Goal: Communication & Community: Answer question/provide support

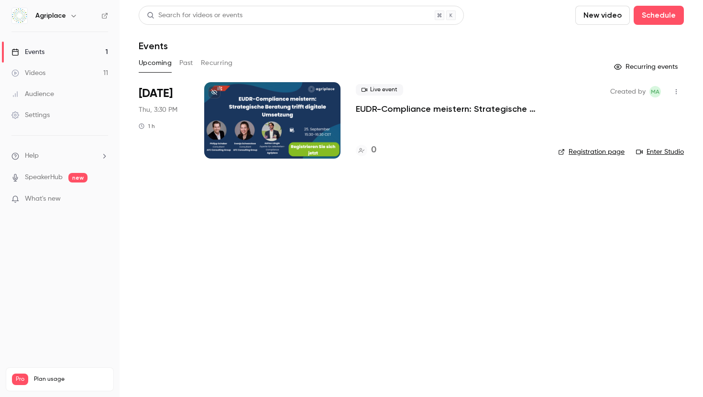
click at [76, 68] on link "Videos 11" at bounding box center [59, 73] width 119 height 21
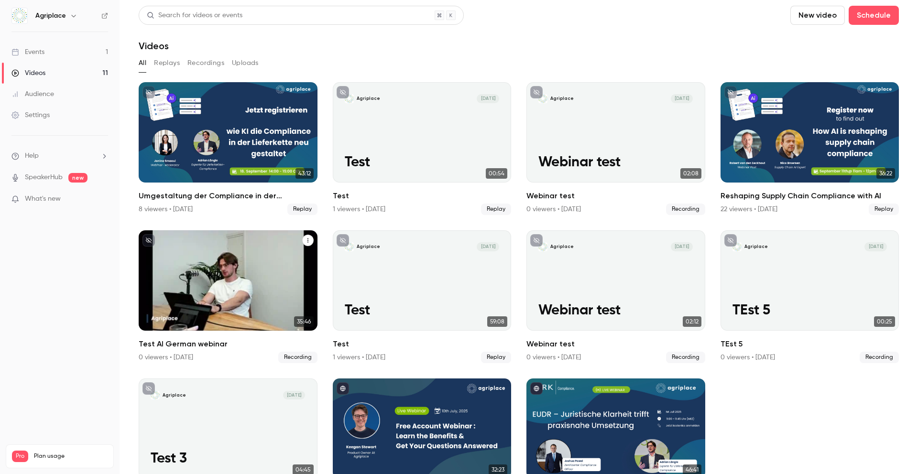
click at [205, 295] on ul "43:12 Umgestaltung der Compliance in der Lieferkette mit KI 8 viewers • [DATE] …" at bounding box center [519, 296] width 760 height 429
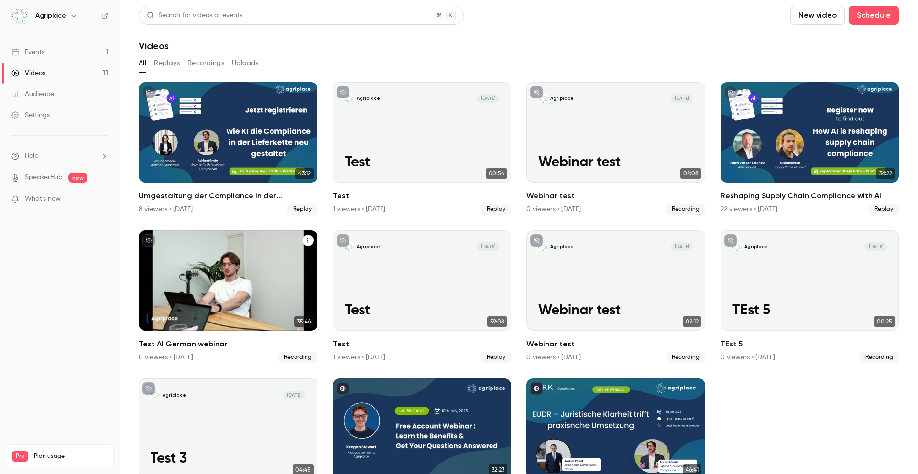
click at [205, 295] on div "Agriplace [DATE] Test AI German webinar" at bounding box center [228, 280] width 179 height 100
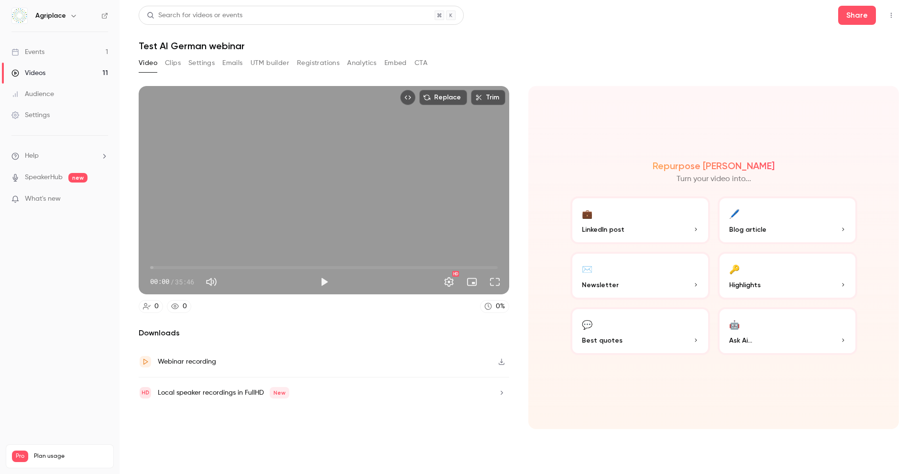
click at [176, 61] on button "Clips" at bounding box center [173, 62] width 16 height 15
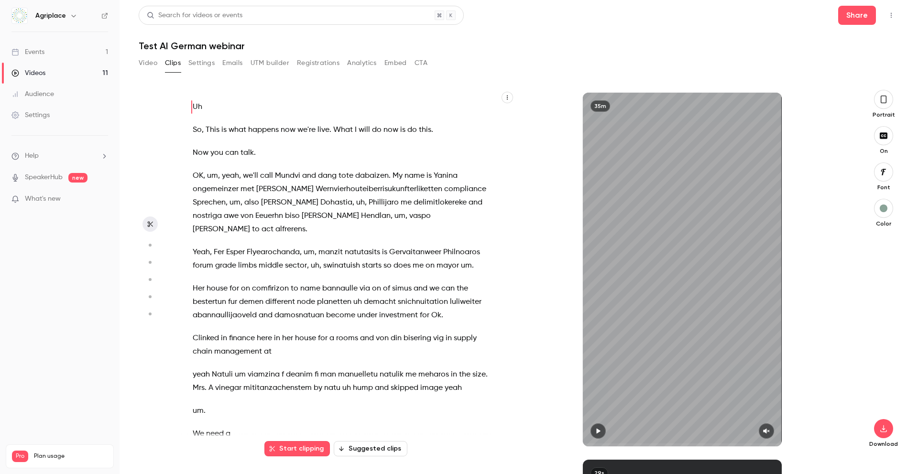
click at [151, 68] on button "Video" at bounding box center [148, 62] width 19 height 15
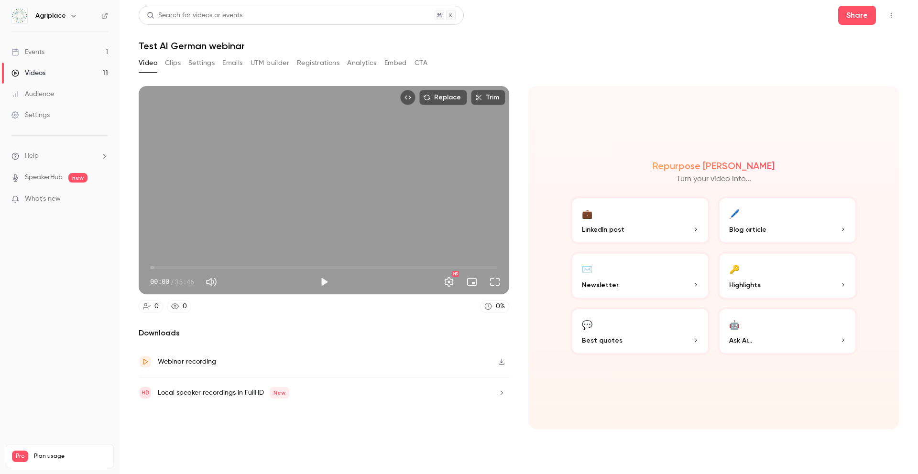
click at [74, 52] on link "Events 1" at bounding box center [59, 52] width 119 height 21
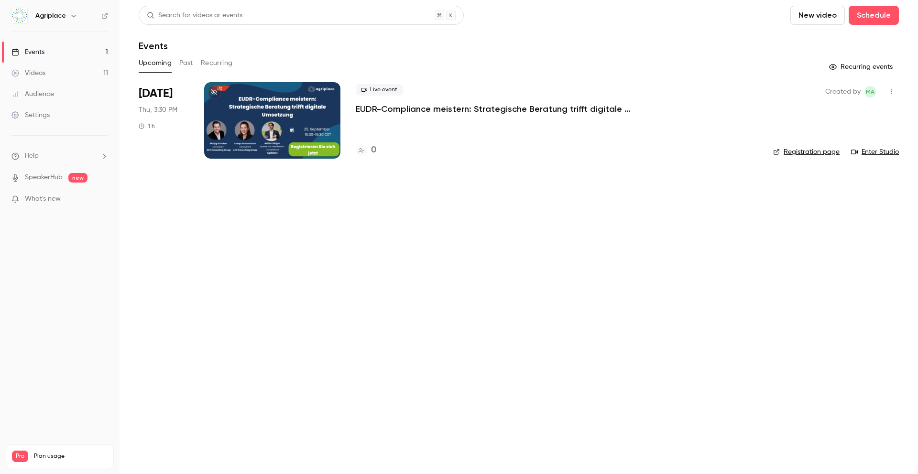
click at [185, 64] on button "Past" at bounding box center [186, 62] width 14 height 15
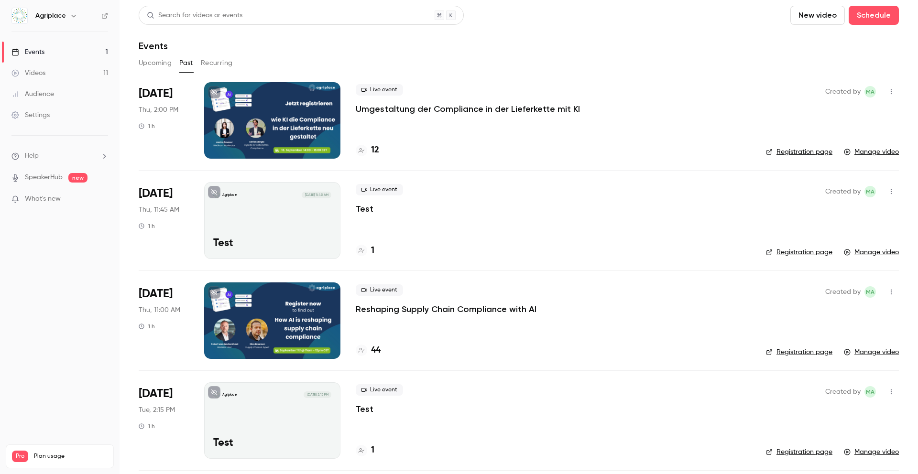
click at [435, 307] on p "Reshaping Supply Chain Compliance with AI" at bounding box center [446, 309] width 181 height 11
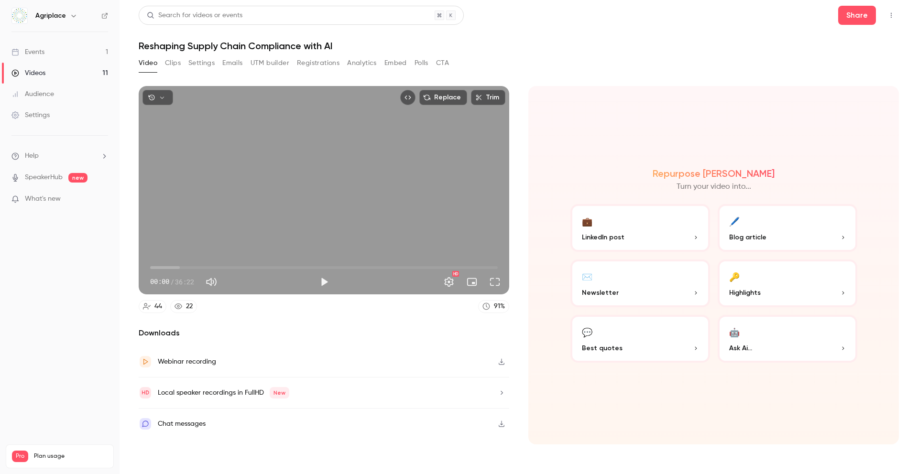
click at [175, 67] on button "Clips" at bounding box center [173, 62] width 16 height 15
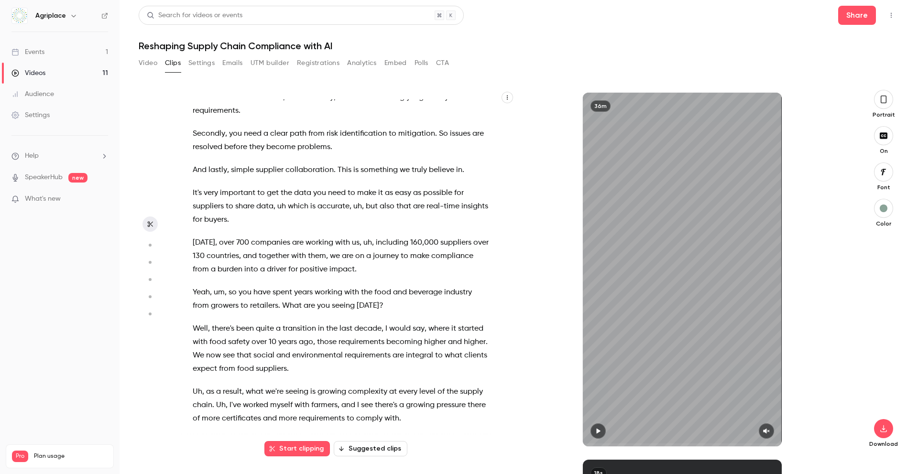
scroll to position [442, 0]
click at [193, 162] on span "And" at bounding box center [200, 168] width 14 height 13
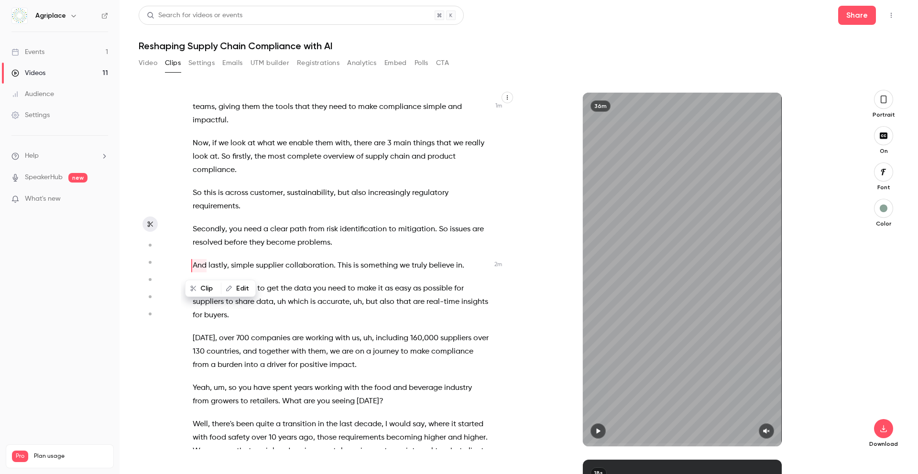
scroll to position [322, 0]
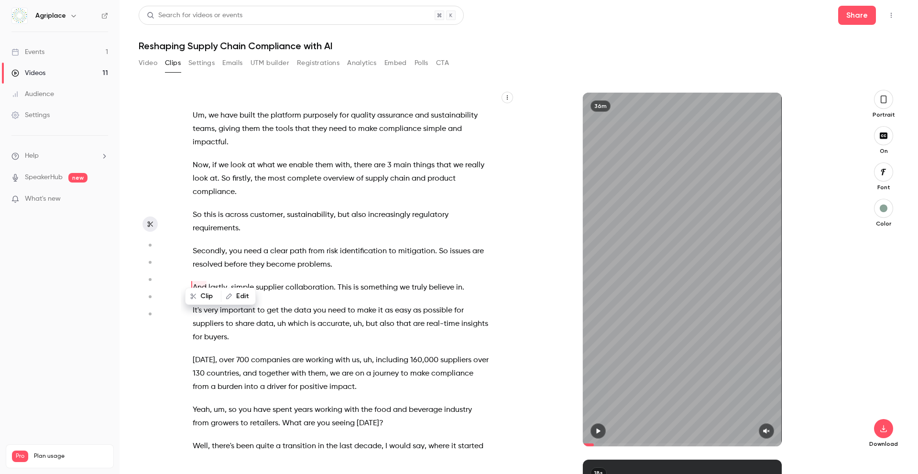
click at [596, 397] on icon "button" at bounding box center [598, 431] width 8 height 7
click at [702, 397] on icon "button" at bounding box center [766, 431] width 8 height 7
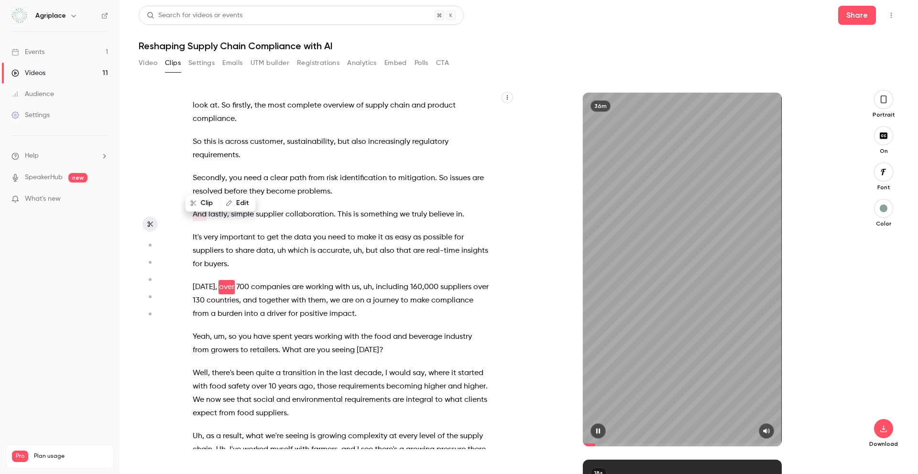
scroll to position [395, 0]
click at [594, 397] on icon "button" at bounding box center [598, 431] width 8 height 7
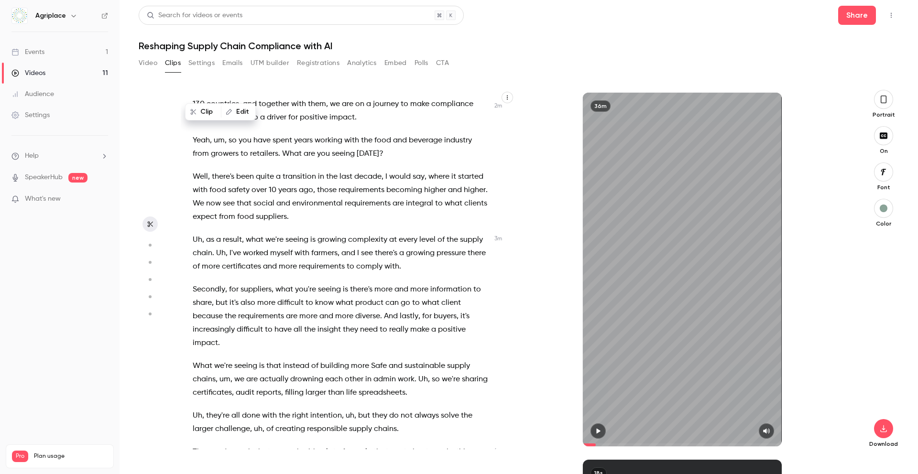
scroll to position [595, 0]
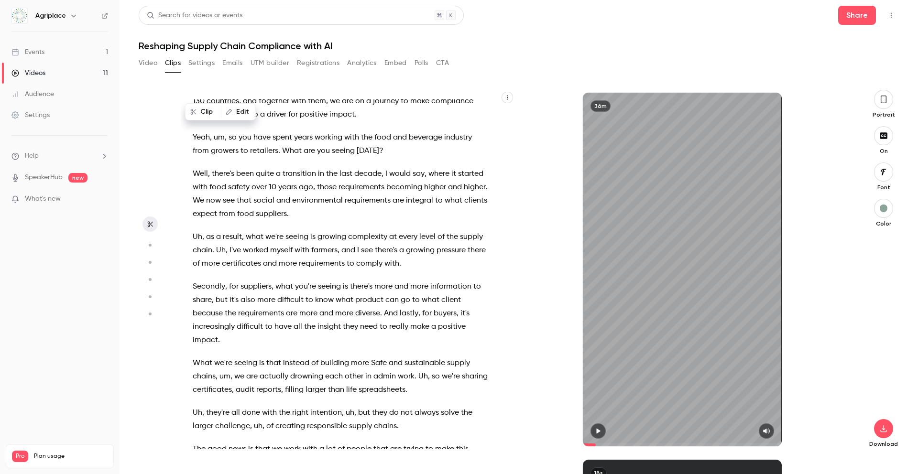
click at [194, 167] on span "Well" at bounding box center [200, 173] width 15 height 13
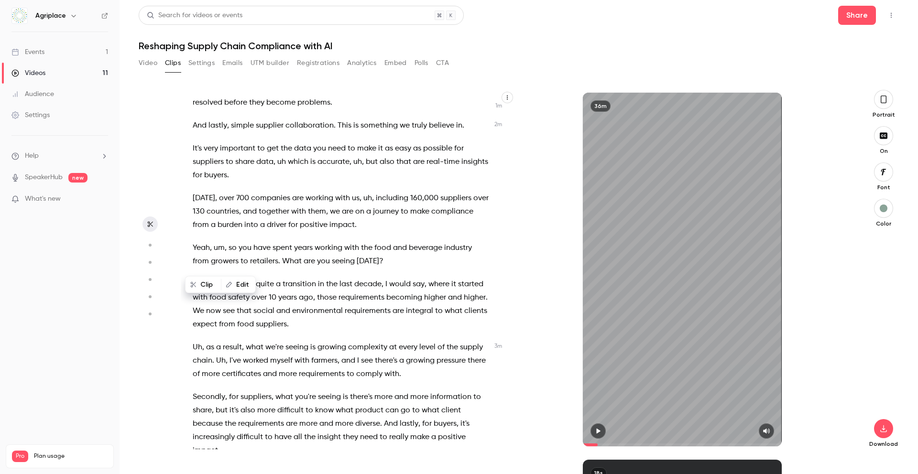
scroll to position [481, 0]
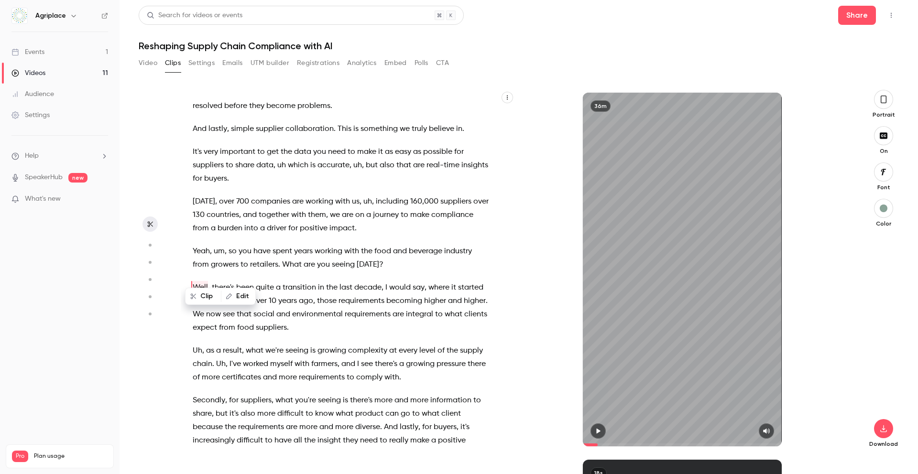
click at [595, 397] on button "button" at bounding box center [597, 430] width 15 height 15
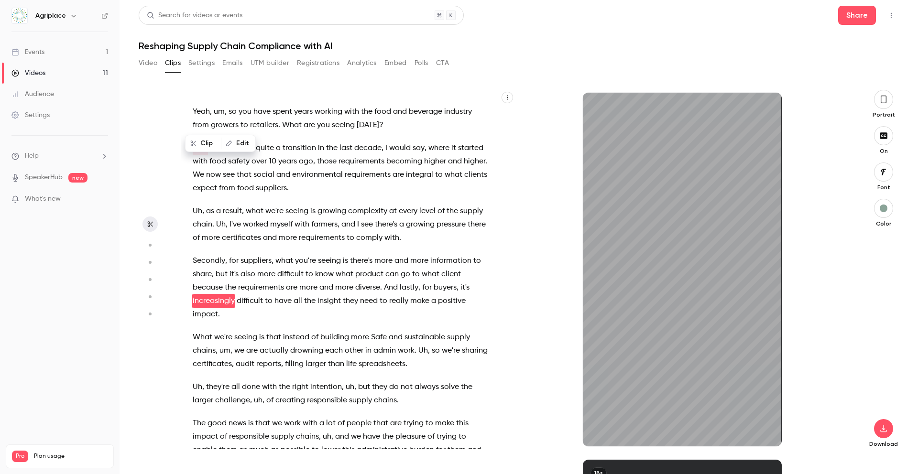
scroll to position [634, 0]
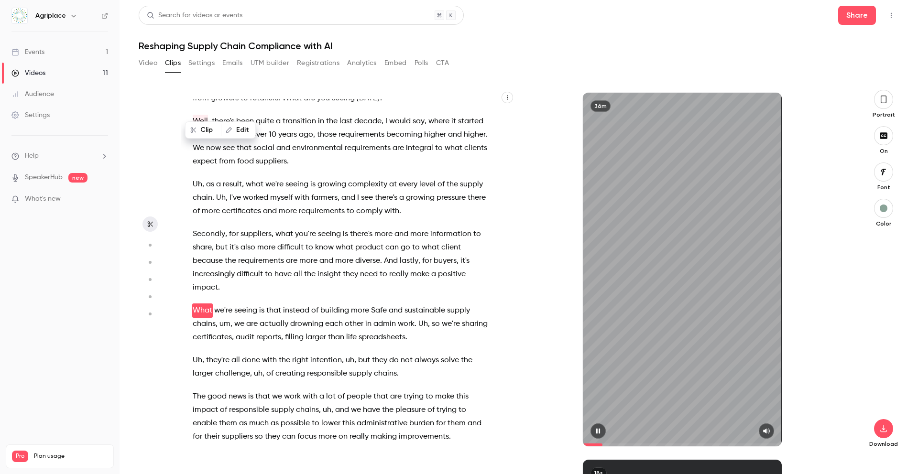
click at [597, 397] on icon "button" at bounding box center [598, 431] width 4 height 5
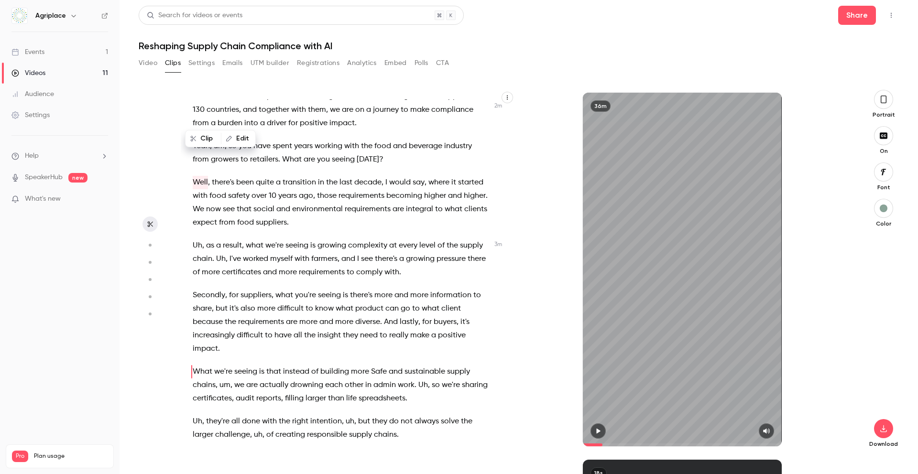
scroll to position [434, 0]
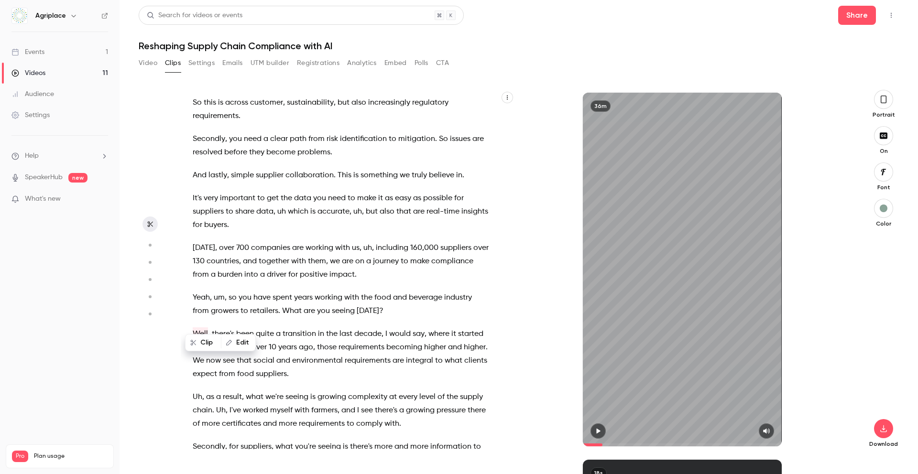
click at [192, 319] on div "Well , hello everyone and welcome to our webinar about the future of supply cha…" at bounding box center [345, 274] width 329 height 350
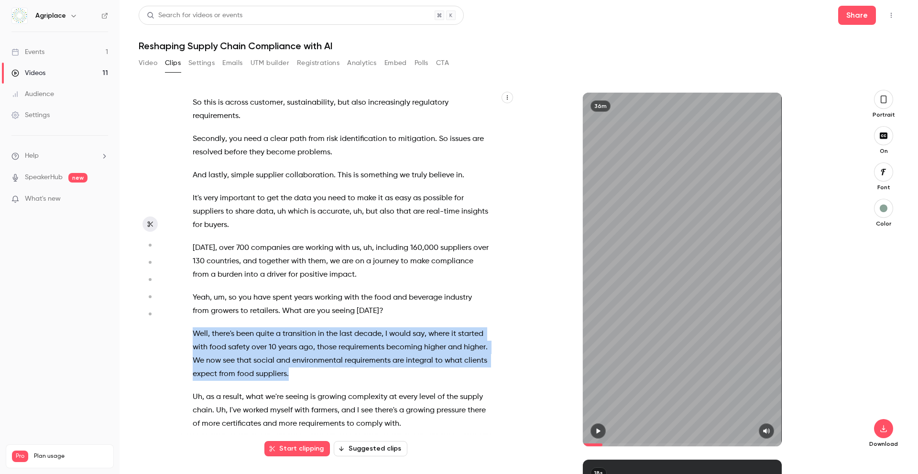
drag, startPoint x: 193, startPoint y: 322, endPoint x: 293, endPoint y: 358, distance: 106.7
click at [293, 358] on p "Well , there's been quite a transition in the last decade , I would say , where…" at bounding box center [341, 354] width 296 height 54
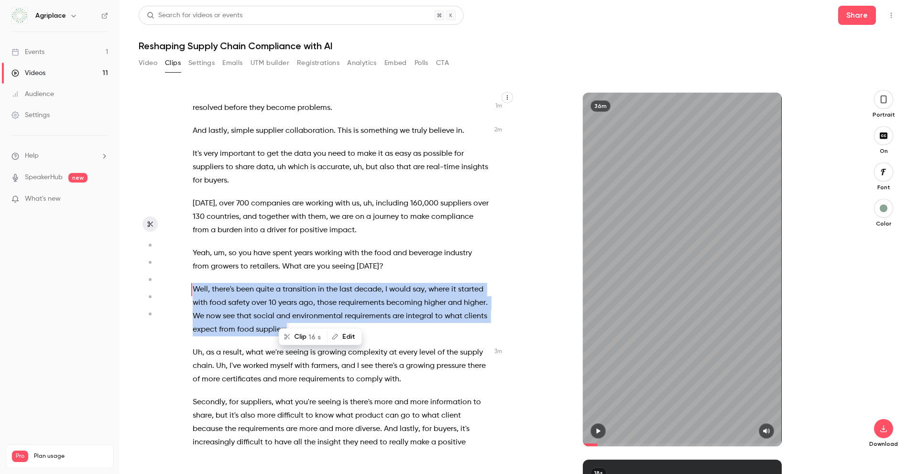
scroll to position [481, 0]
click at [302, 338] on button "Clip 16 s" at bounding box center [303, 336] width 47 height 15
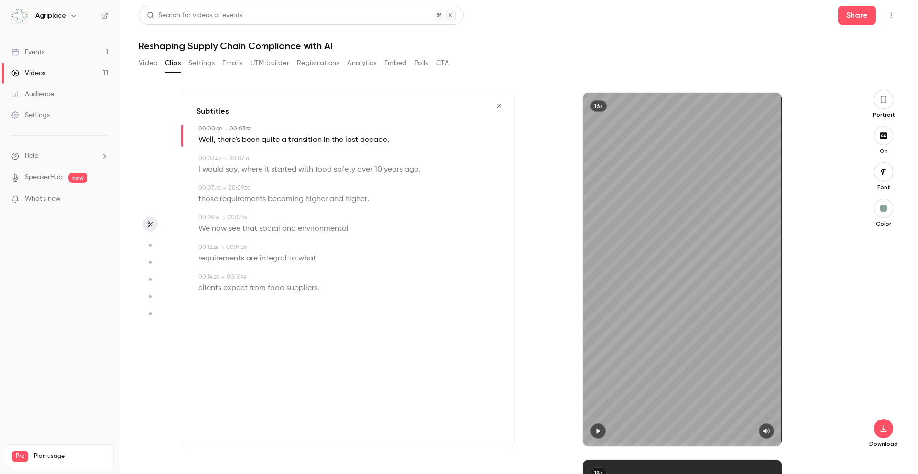
click at [597, 397] on icon "button" at bounding box center [598, 431] width 8 height 7
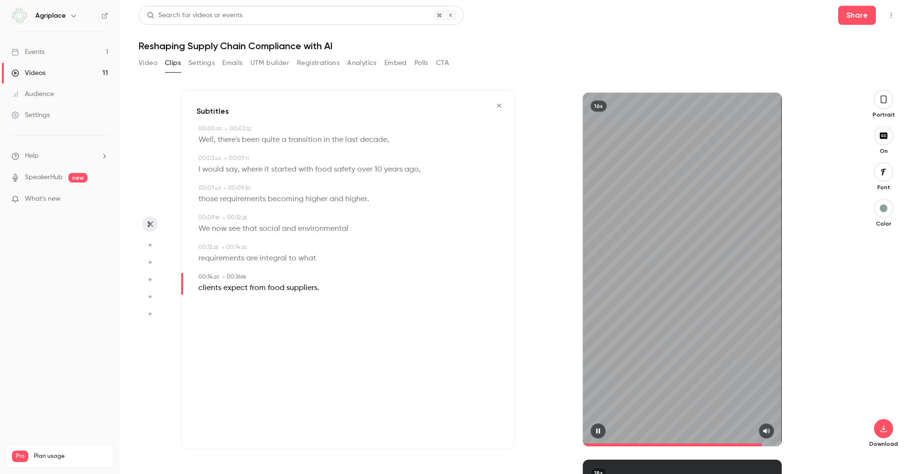
click at [598, 397] on icon "button" at bounding box center [598, 431] width 4 height 5
click at [702, 100] on button "button" at bounding box center [883, 99] width 19 height 19
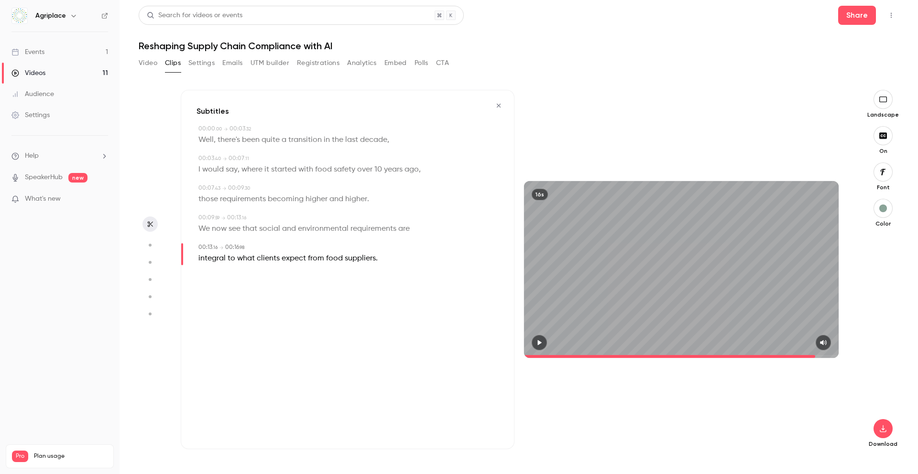
click at [702, 100] on icon "button" at bounding box center [883, 100] width 11 height 8
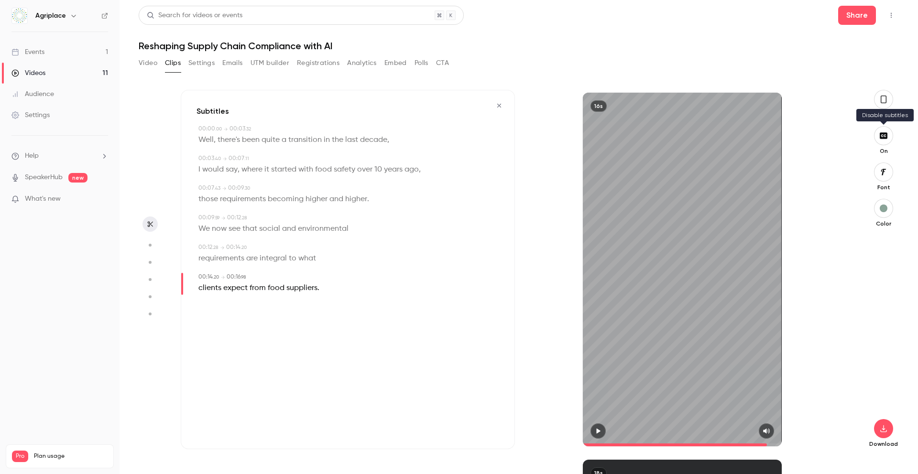
click at [702, 139] on icon "button" at bounding box center [883, 136] width 11 height 8
click at [702, 174] on icon "button" at bounding box center [883, 172] width 11 height 8
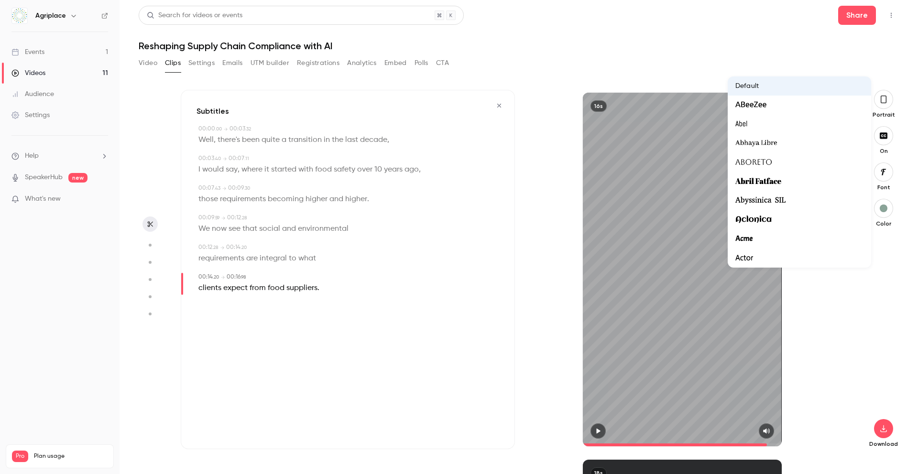
click at [702, 173] on div at bounding box center [459, 237] width 918 height 474
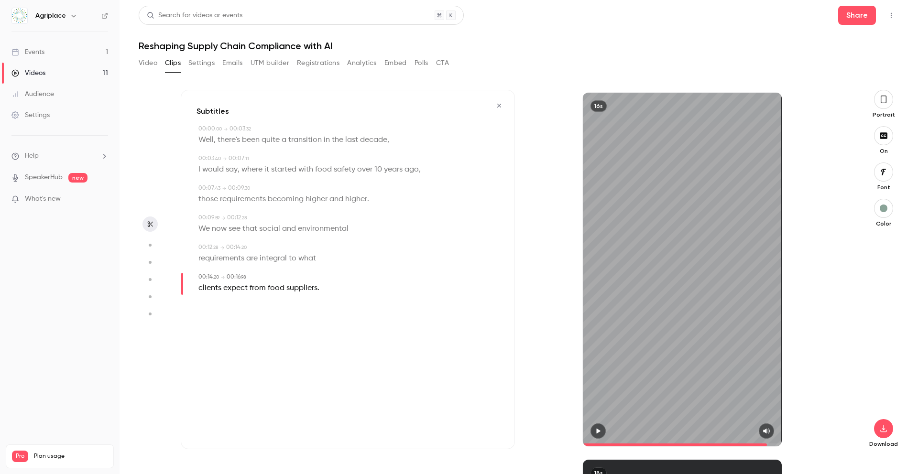
click at [702, 206] on div "button" at bounding box center [883, 209] width 8 height 8
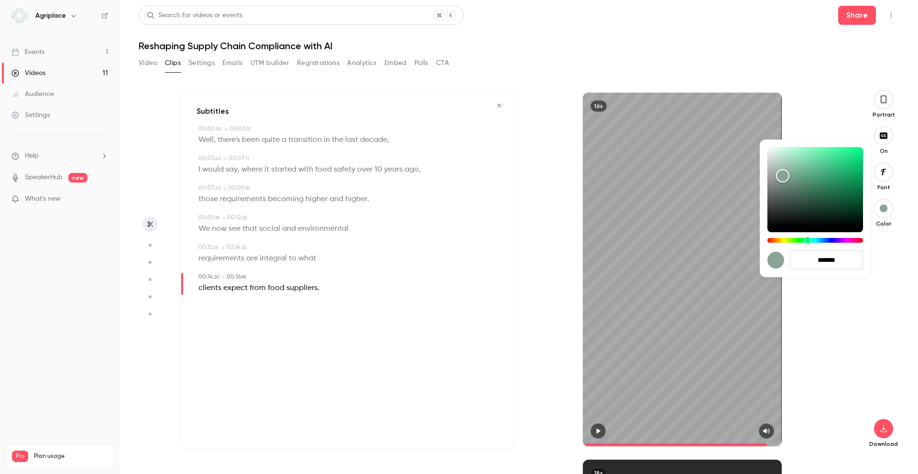
click at [702, 206] on div at bounding box center [459, 237] width 918 height 474
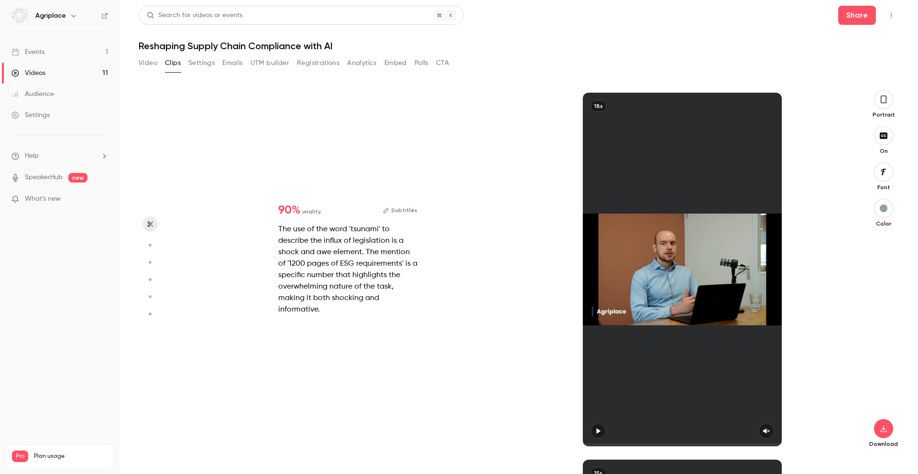
type input "****"
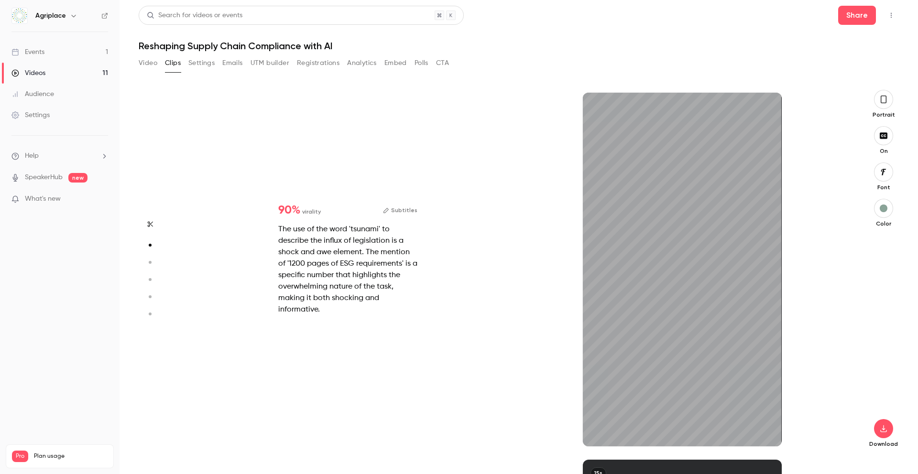
scroll to position [367, 0]
click at [596, 397] on icon "button" at bounding box center [598, 431] width 4 height 5
click at [586, 397] on span at bounding box center [599, 445] width 32 height 3
click at [702, 397] on icon "button" at bounding box center [766, 431] width 8 height 7
click at [596, 397] on icon "button" at bounding box center [598, 431] width 8 height 7
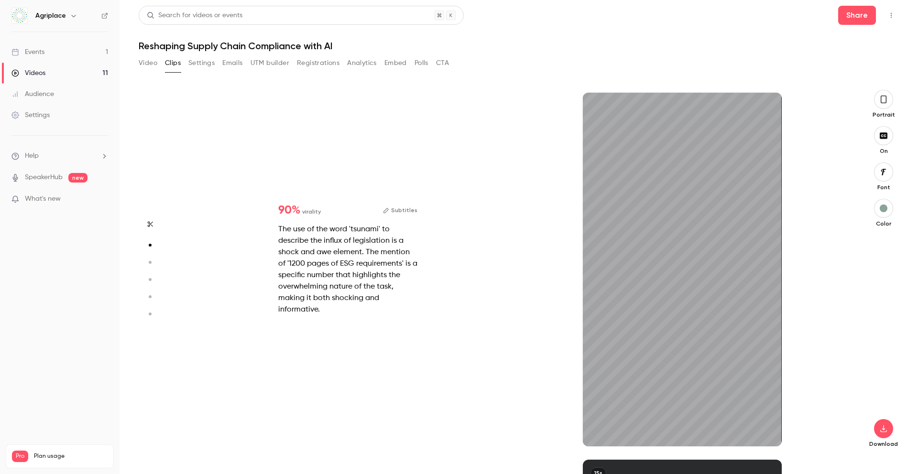
type input "****"
type input "*"
click at [702, 397] on div at bounding box center [682, 430] width 199 height 15
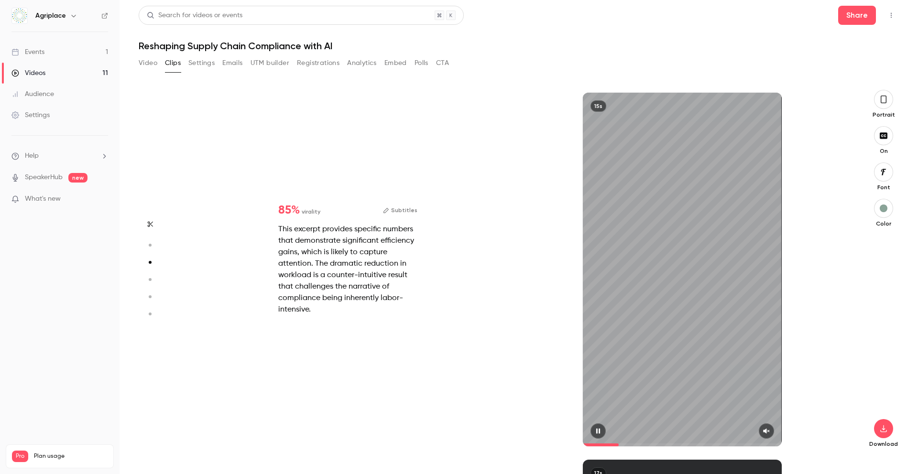
click at [702, 397] on icon "button" at bounding box center [766, 431] width 8 height 7
click at [587, 397] on span at bounding box center [585, 445] width 5 height 3
type input "****"
type input "*"
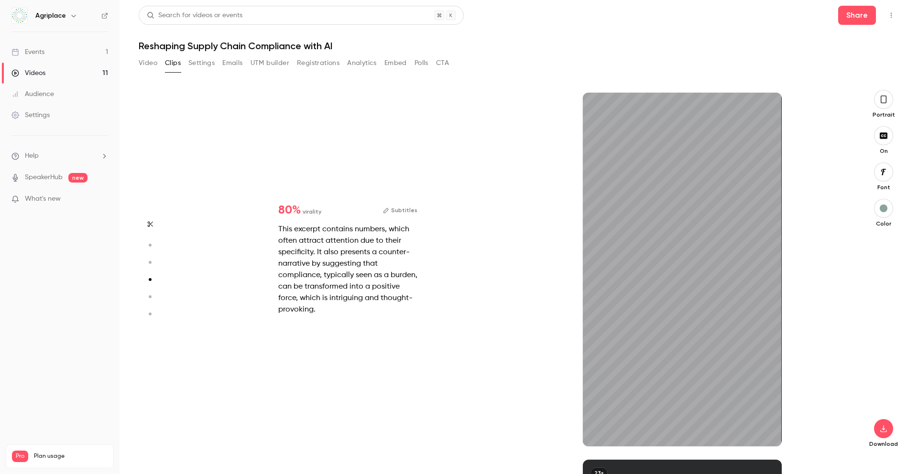
scroll to position [1101, 0]
type input "***"
type input "****"
type input "*"
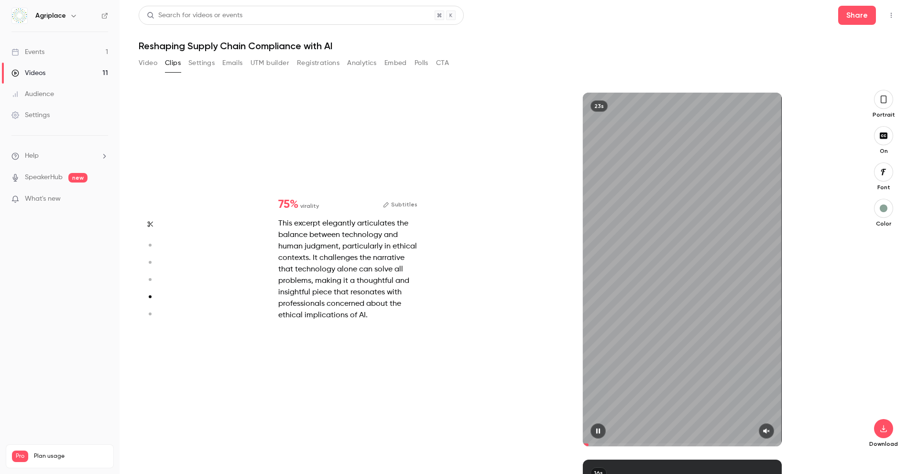
click at [596, 397] on icon "button" at bounding box center [598, 431] width 4 height 5
click at [702, 397] on button "button" at bounding box center [766, 430] width 15 height 15
click at [681, 300] on div "23s" at bounding box center [682, 270] width 199 height 354
type input "****"
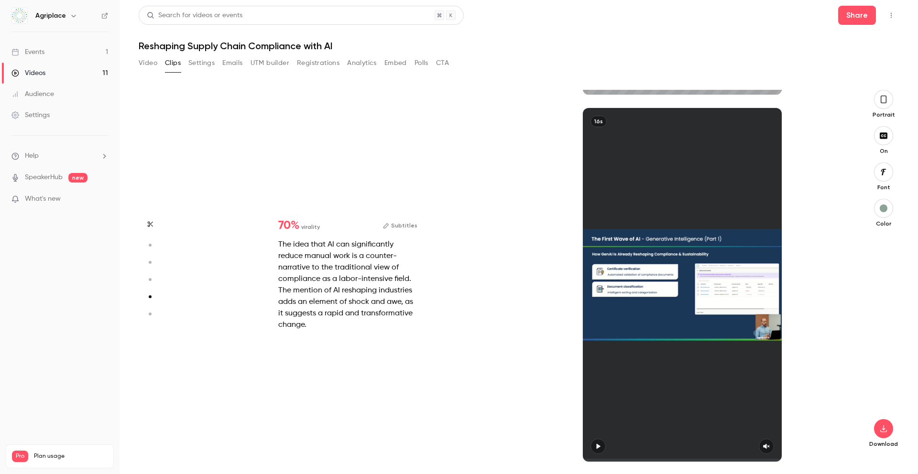
type input "*"
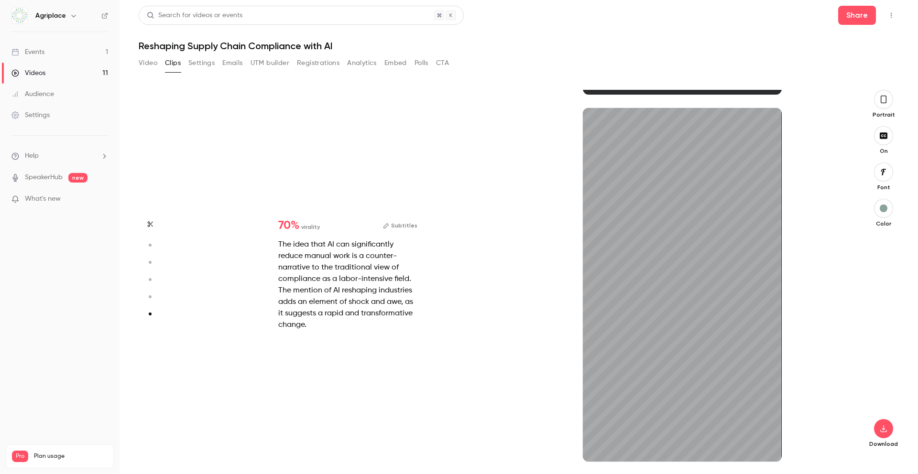
scroll to position [1820, 0]
click at [702, 397] on icon "button" at bounding box center [766, 446] width 8 height 7
click at [585, 397] on span at bounding box center [682, 460] width 199 height 15
type input "****"
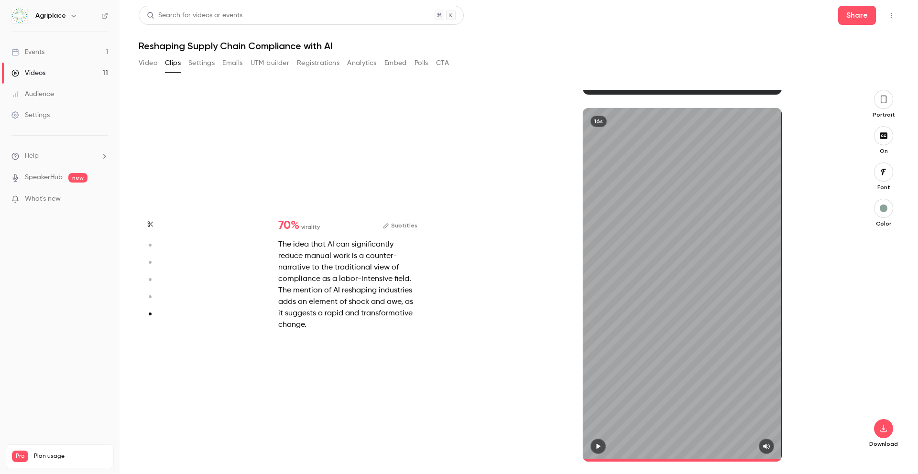
type input "*"
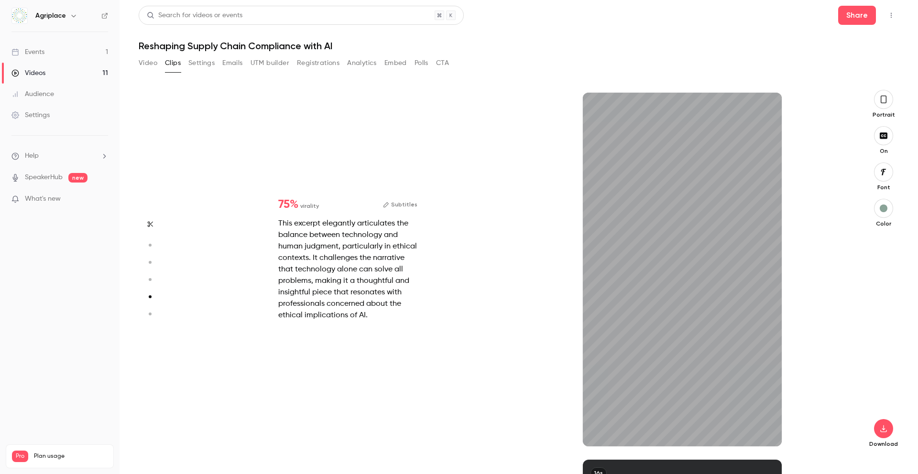
type input "****"
type input "*"
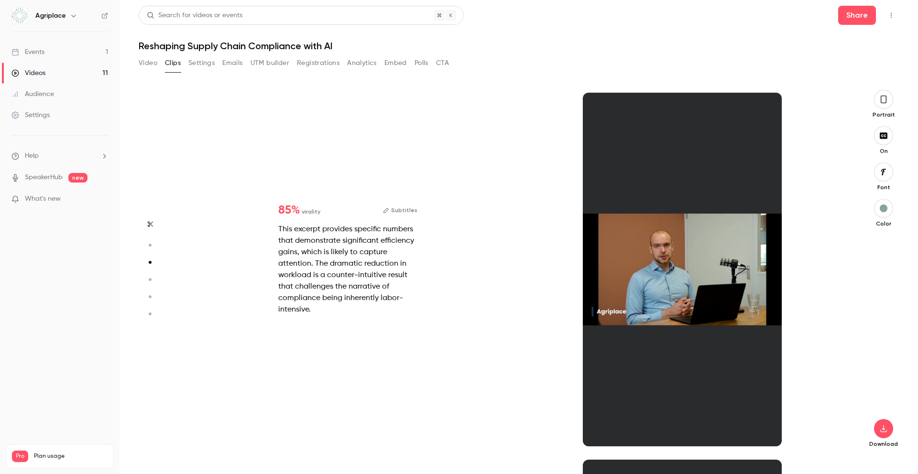
type input "****"
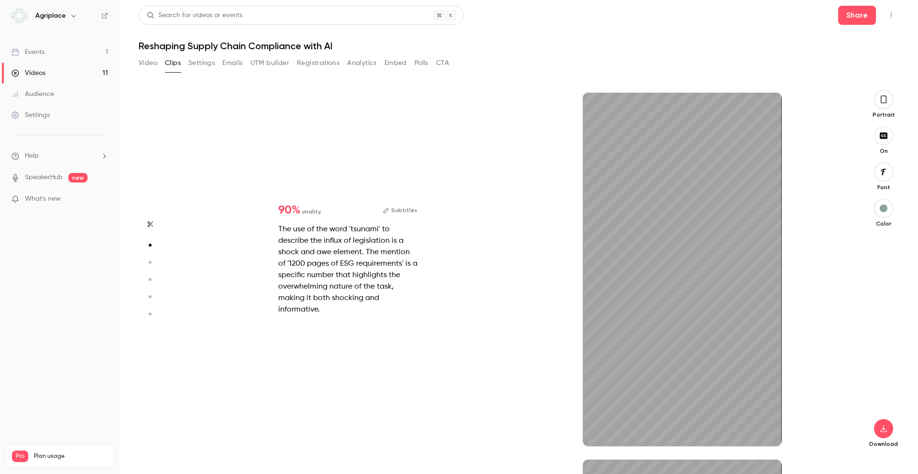
type input "***"
type input "****"
type input "***"
type input "****"
type input "*"
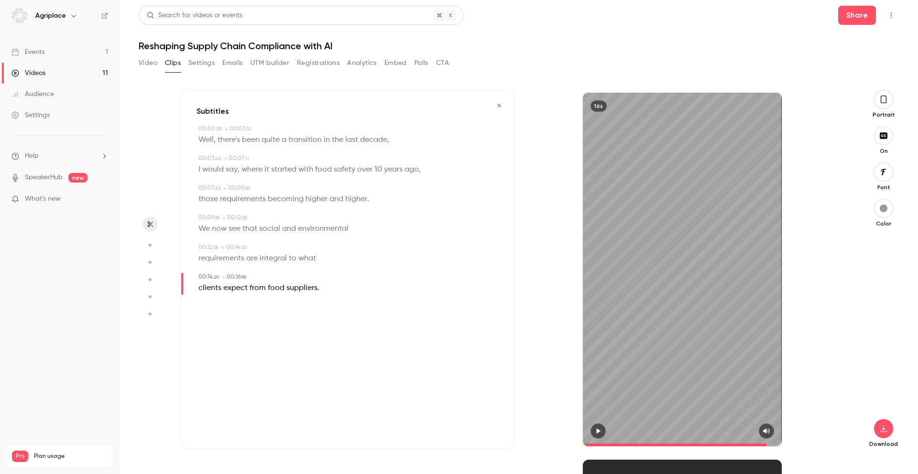
scroll to position [0, 0]
click at [145, 61] on button "Video" at bounding box center [148, 62] width 19 height 15
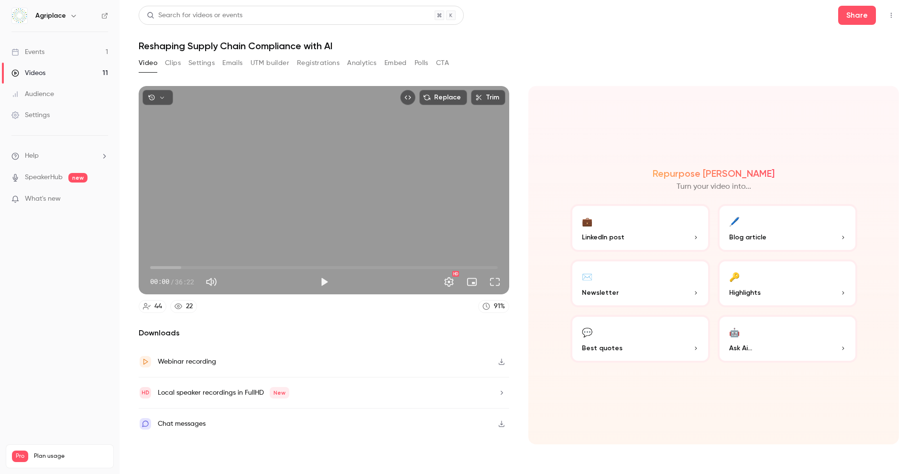
click at [175, 62] on button "Clips" at bounding box center [173, 62] width 16 height 15
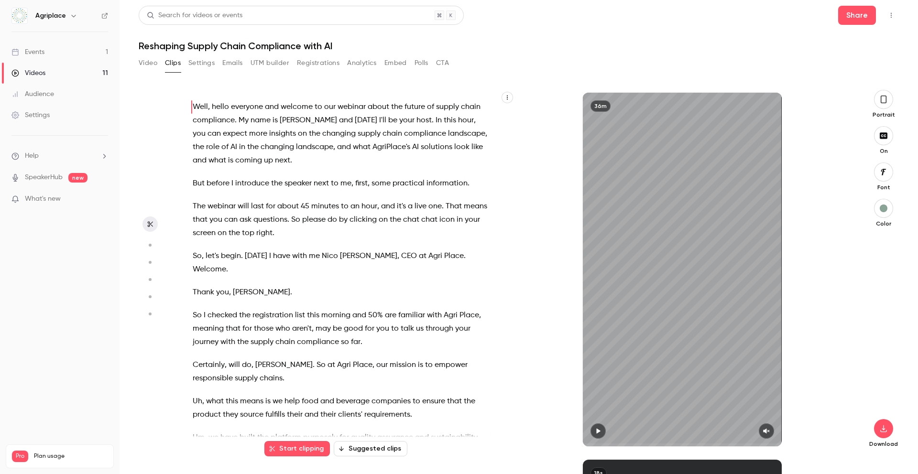
click at [702, 98] on icon "button" at bounding box center [883, 100] width 6 height 8
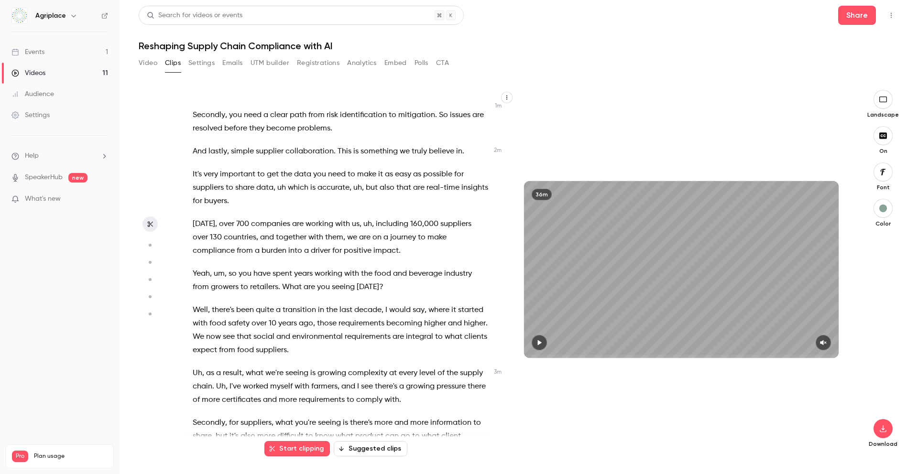
scroll to position [554, 0]
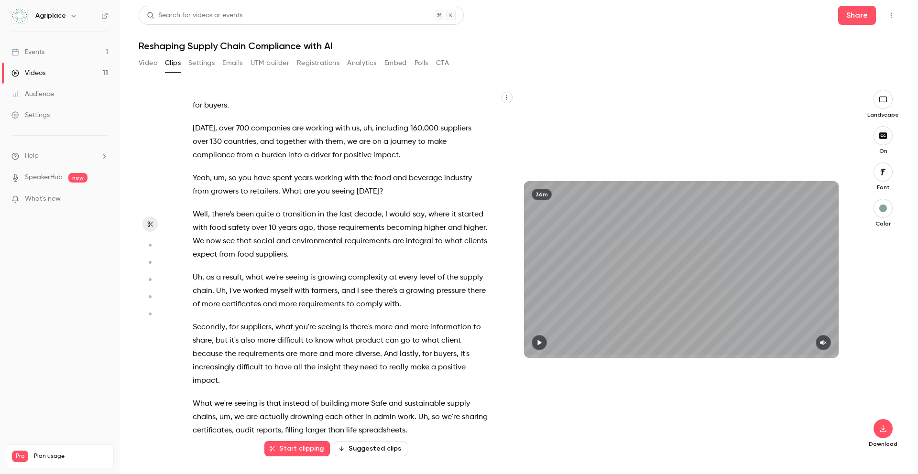
click at [193, 208] on span "Well" at bounding box center [200, 214] width 15 height 13
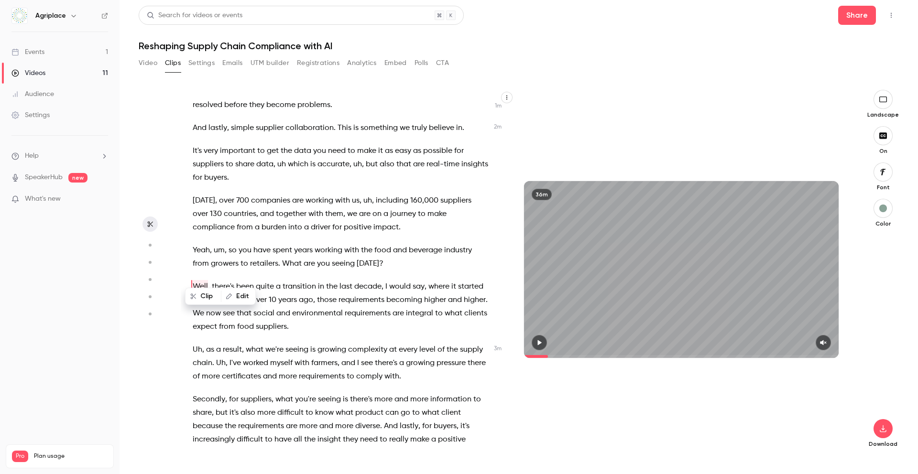
scroll to position [481, 0]
click at [238, 297] on button "Edit" at bounding box center [238, 296] width 33 height 15
click at [238, 297] on input "****" at bounding box center [238, 299] width 86 height 19
click at [269, 281] on span "quite" at bounding box center [265, 287] width 18 height 13
click at [312, 314] on p "Well , there's been quite a transition in the last decade , I would say , where…" at bounding box center [340, 308] width 295 height 54
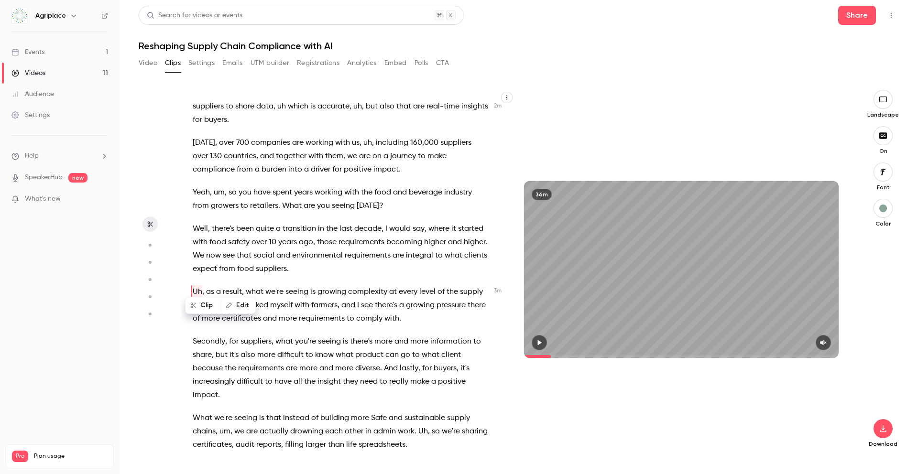
scroll to position [544, 0]
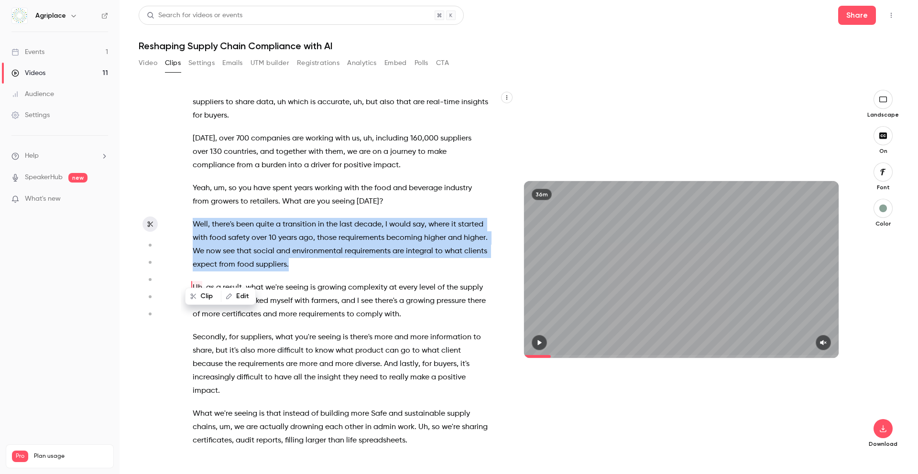
drag, startPoint x: 193, startPoint y: 210, endPoint x: 310, endPoint y: 253, distance: 125.2
click at [310, 253] on p "Well , there's been quite a transition in the last decade , I would say , where…" at bounding box center [340, 245] width 295 height 54
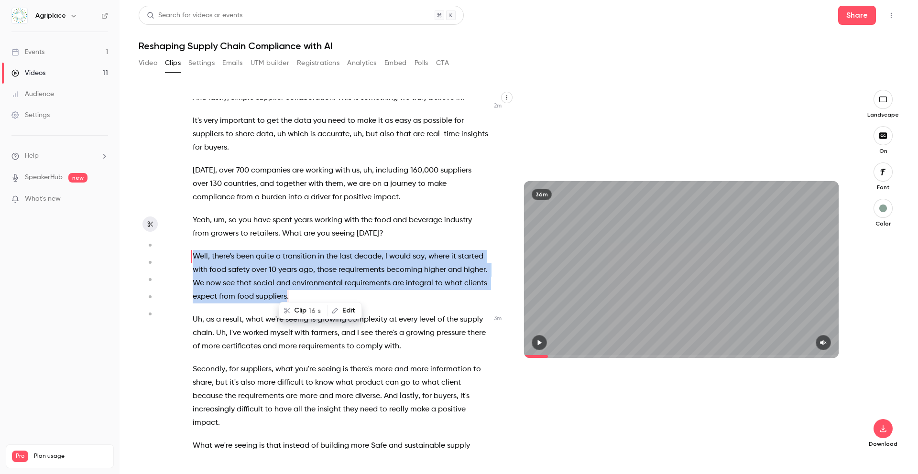
scroll to position [555, 0]
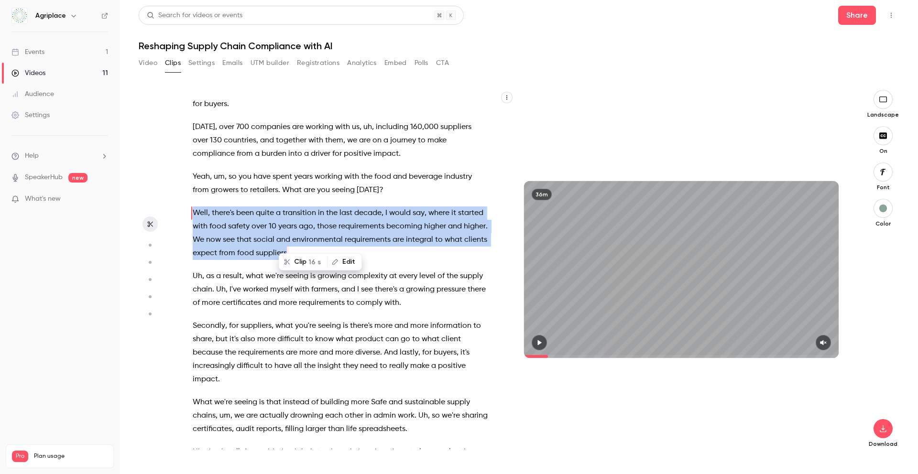
click at [539, 343] on icon "button" at bounding box center [540, 342] width 4 height 5
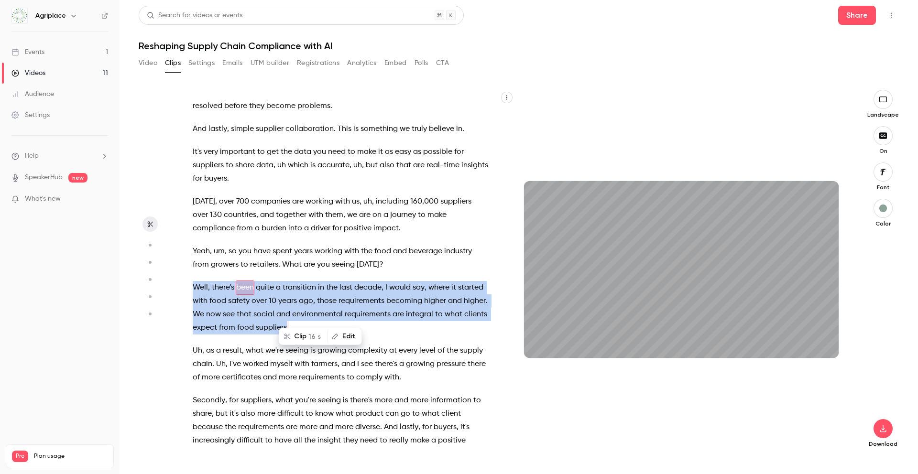
scroll to position [481, 0]
click at [702, 344] on icon "button" at bounding box center [823, 342] width 8 height 7
click at [528, 355] on span at bounding box center [526, 356] width 4 height 3
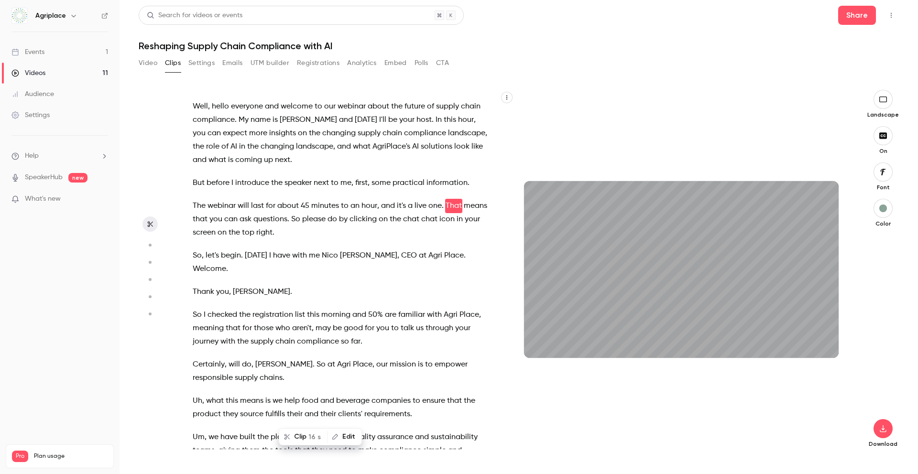
scroll to position [0, 0]
click at [545, 340] on button "button" at bounding box center [538, 342] width 15 height 15
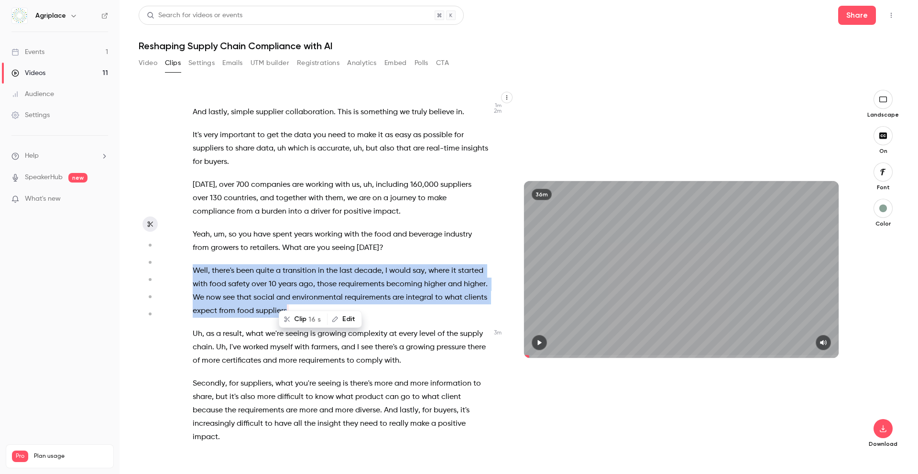
scroll to position [498, 0]
click at [194, 264] on span "Well" at bounding box center [200, 270] width 15 height 13
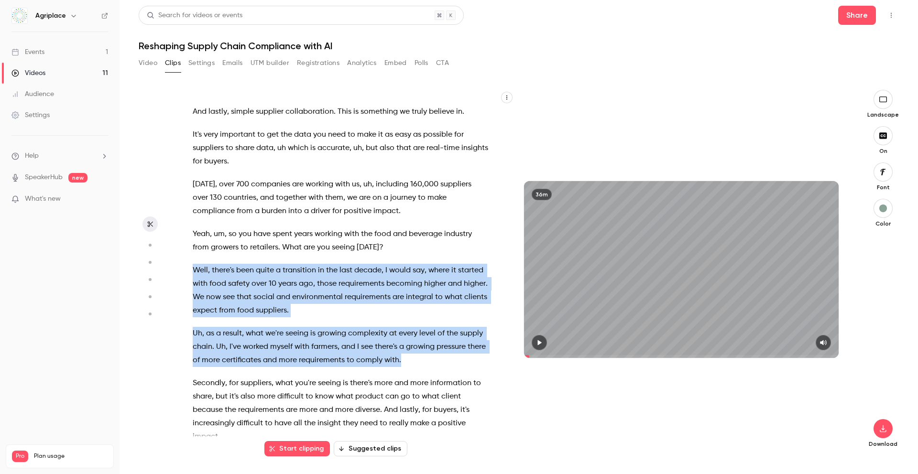
drag, startPoint x: 193, startPoint y: 256, endPoint x: 419, endPoint y: 348, distance: 244.2
click at [419, 348] on div "Well , hello everyone and welcome to our webinar about the future of supply cha…" at bounding box center [345, 274] width 329 height 350
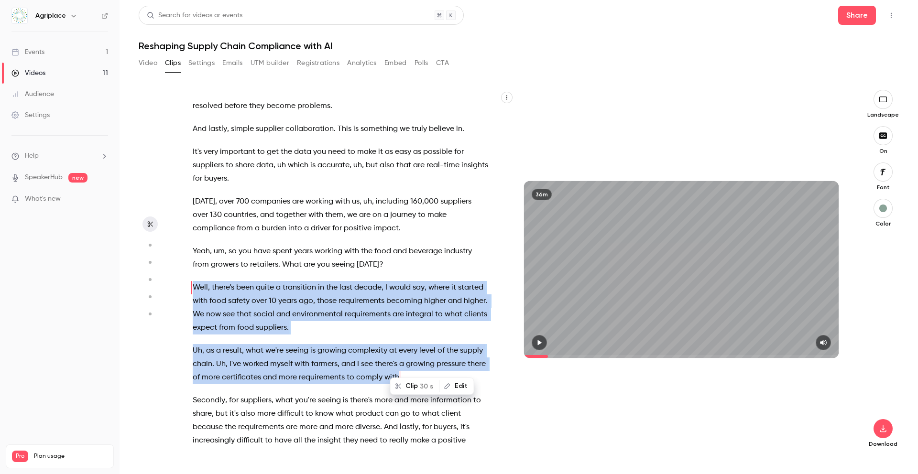
click at [528, 356] on span at bounding box center [536, 356] width 24 height 3
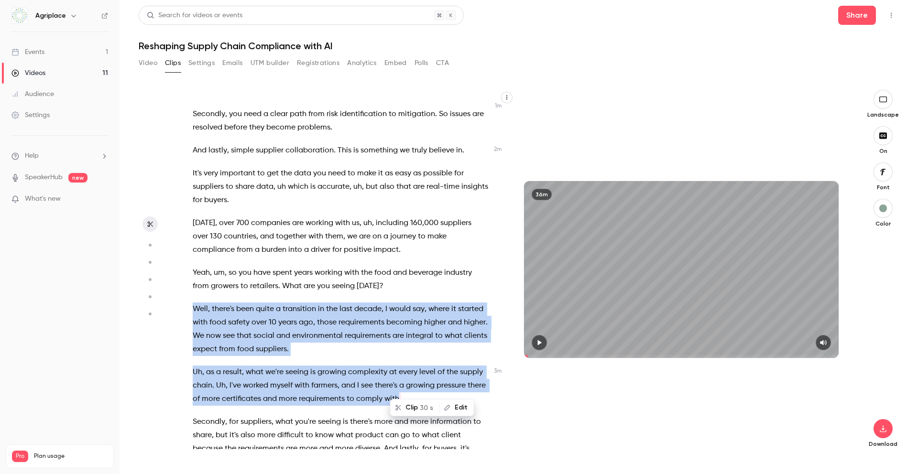
scroll to position [460, 0]
click at [193, 302] on span "Well" at bounding box center [200, 308] width 15 height 13
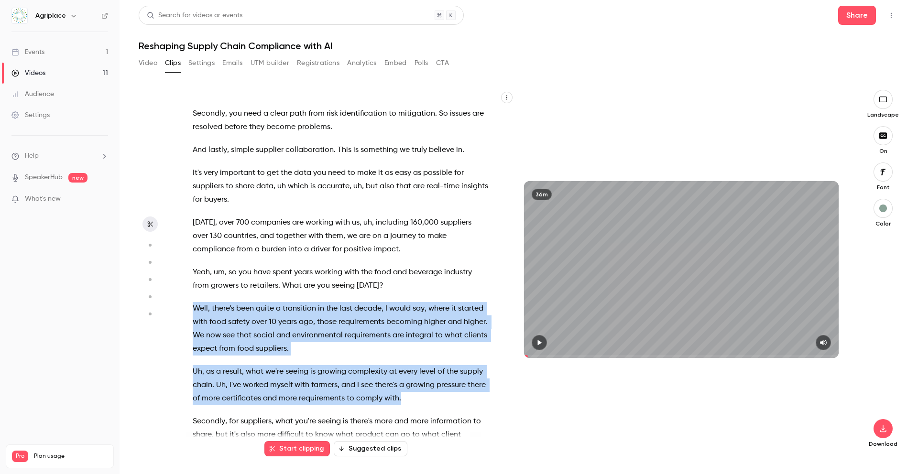
drag, startPoint x: 194, startPoint y: 294, endPoint x: 406, endPoint y: 388, distance: 231.8
click at [406, 388] on div "Well , hello everyone and welcome to our webinar about the future of supply cha…" at bounding box center [345, 274] width 329 height 350
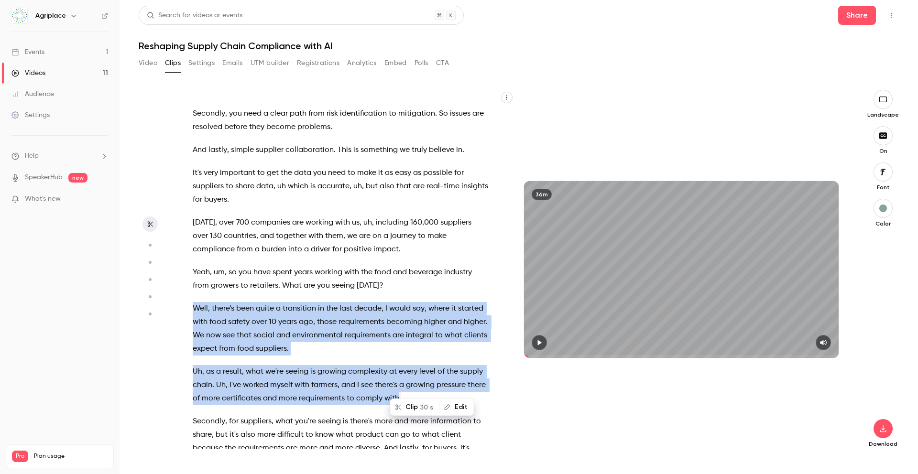
scroll to position [481, 0]
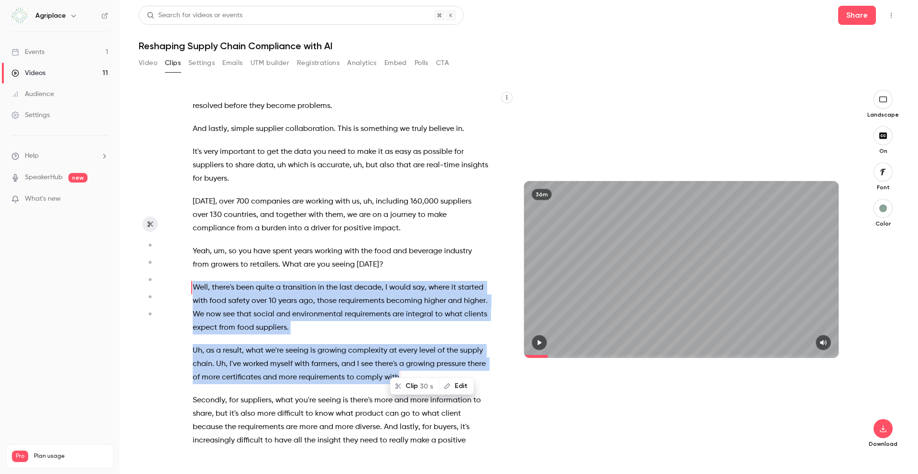
click at [542, 345] on icon "button" at bounding box center [539, 342] width 8 height 7
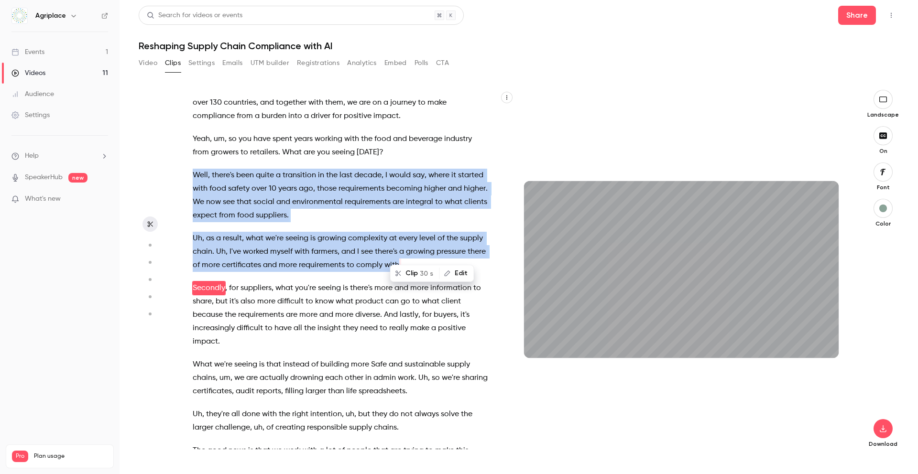
scroll to position [594, 0]
click at [534, 343] on button "button" at bounding box center [538, 342] width 15 height 15
click at [289, 202] on p "Well , there's been quite a transition in the last decade , I would say , where…" at bounding box center [340, 195] width 295 height 54
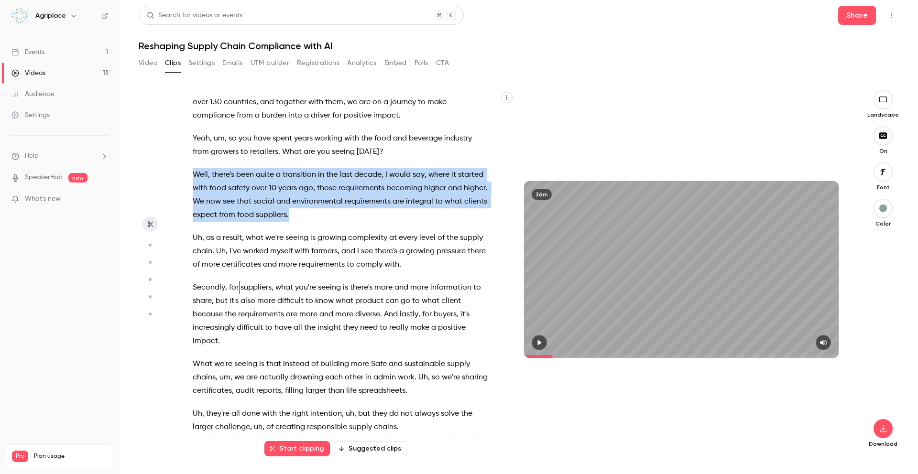
drag, startPoint x: 289, startPoint y: 201, endPoint x: 189, endPoint y: 161, distance: 108.3
click at [189, 161] on div "Well , hello everyone and welcome to our webinar about the future of supply cha…" at bounding box center [345, 274] width 329 height 350
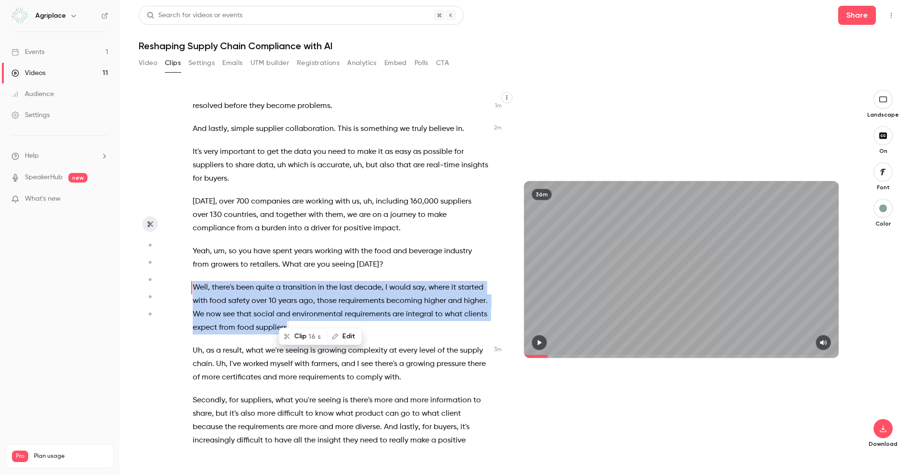
scroll to position [481, 0]
click at [301, 336] on button "Clip 16 s" at bounding box center [303, 336] width 47 height 15
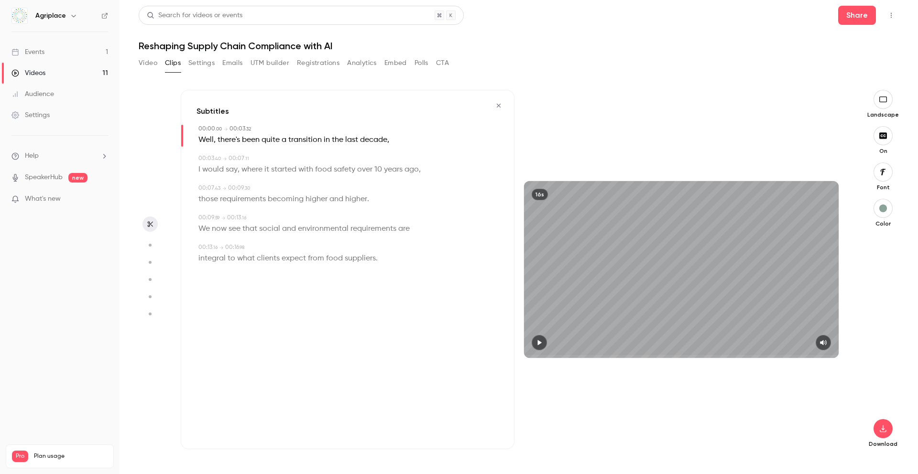
click at [498, 103] on icon "button" at bounding box center [499, 105] width 8 height 7
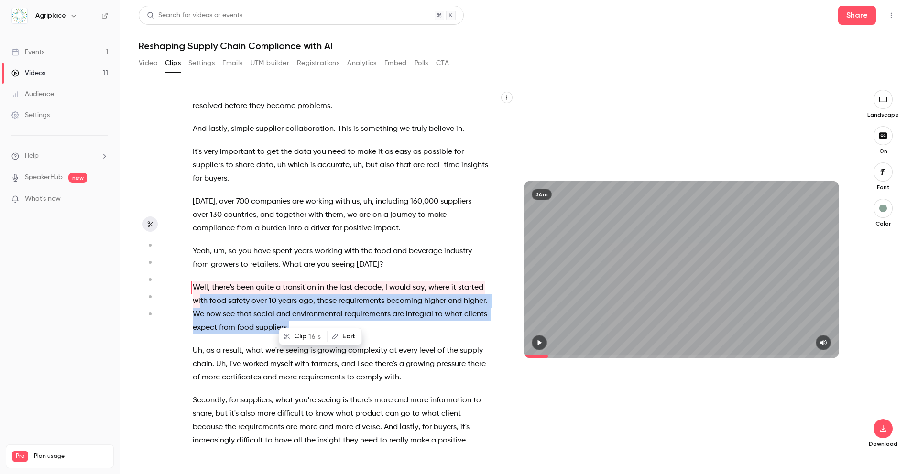
drag, startPoint x: 290, startPoint y: 317, endPoint x: 200, endPoint y: 282, distance: 96.4
click at [199, 283] on p "Well , there's been quite a transition in the last decade , I would say , where…" at bounding box center [340, 308] width 295 height 54
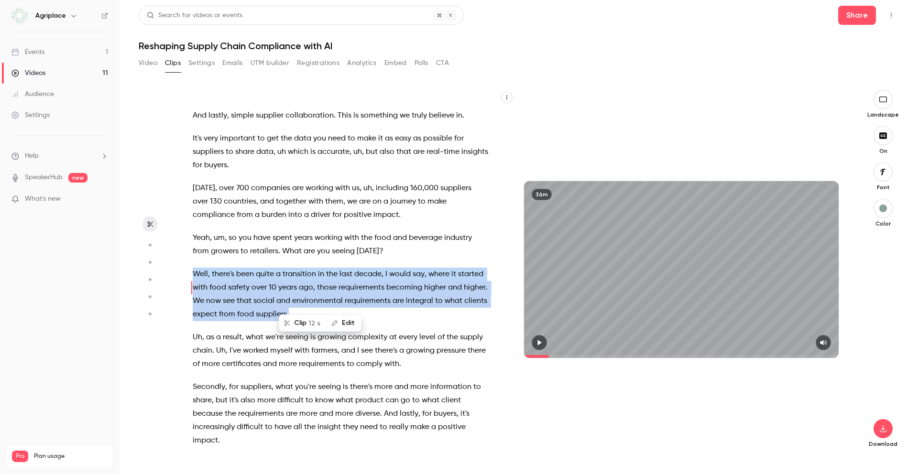
drag, startPoint x: 191, startPoint y: 259, endPoint x: 290, endPoint y: 300, distance: 106.9
click at [290, 301] on div "Well , hello everyone and welcome to our webinar about the future of supply cha…" at bounding box center [345, 274] width 329 height 350
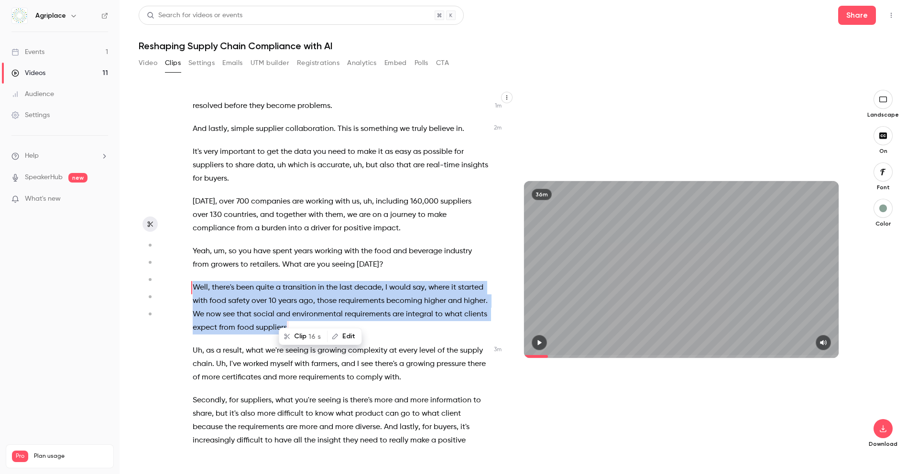
scroll to position [481, 0]
copy p "Well , there's been quite a transition in the last decade , I would say , where…"
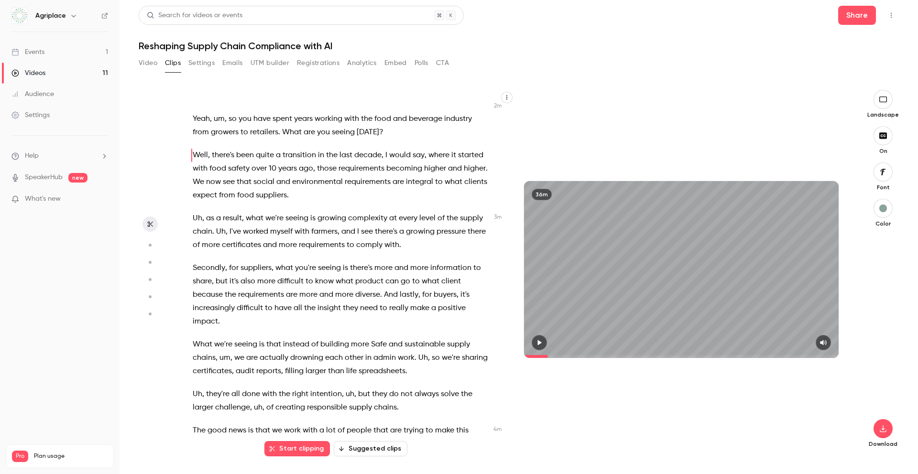
scroll to position [618, 0]
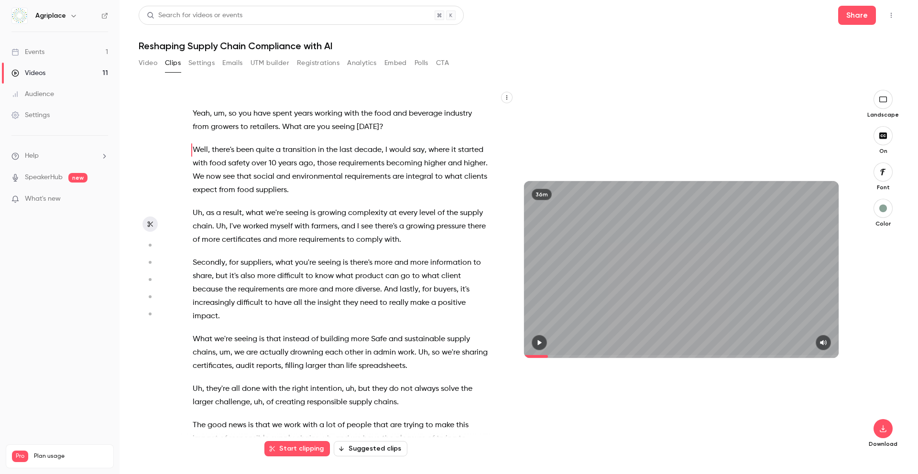
click at [538, 344] on icon "button" at bounding box center [539, 342] width 8 height 7
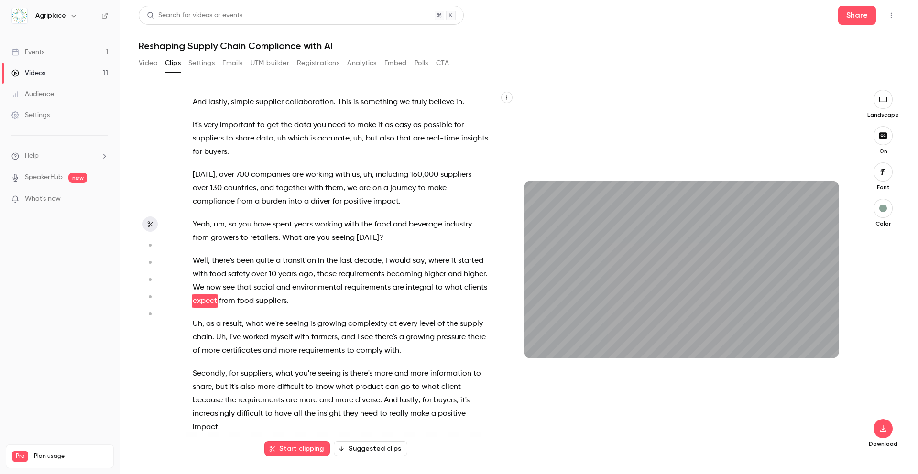
scroll to position [521, 0]
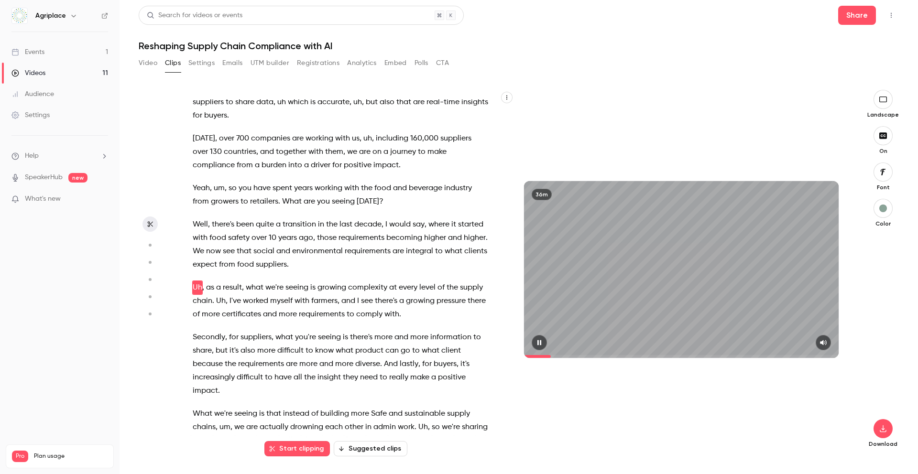
click at [538, 346] on icon "button" at bounding box center [539, 342] width 8 height 7
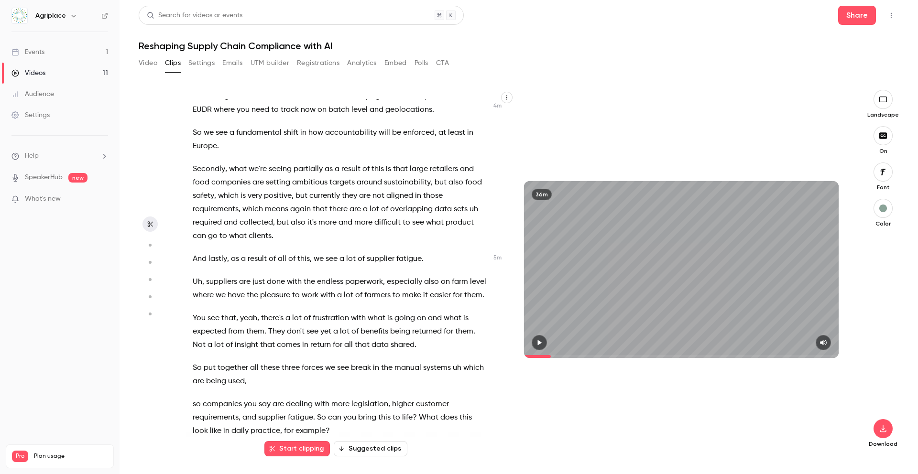
scroll to position [1072, 0]
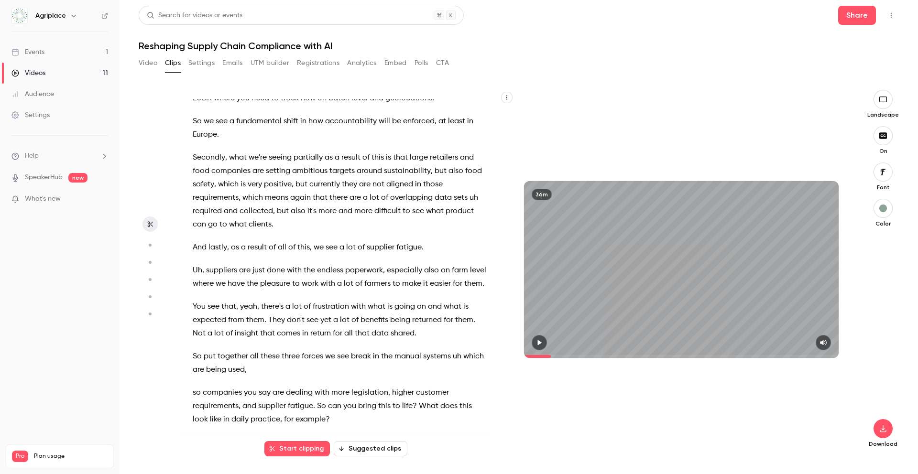
click at [193, 264] on span "Uh" at bounding box center [198, 270] width 10 height 13
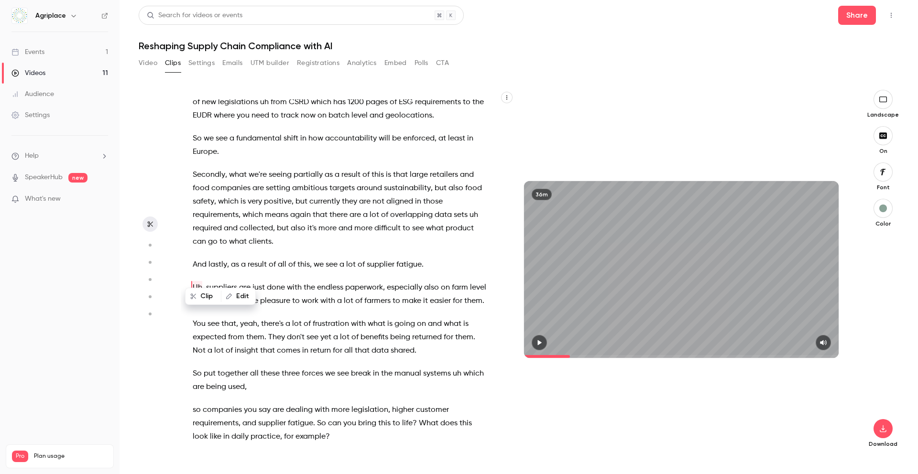
click at [539, 340] on icon "button" at bounding box center [539, 342] width 8 height 7
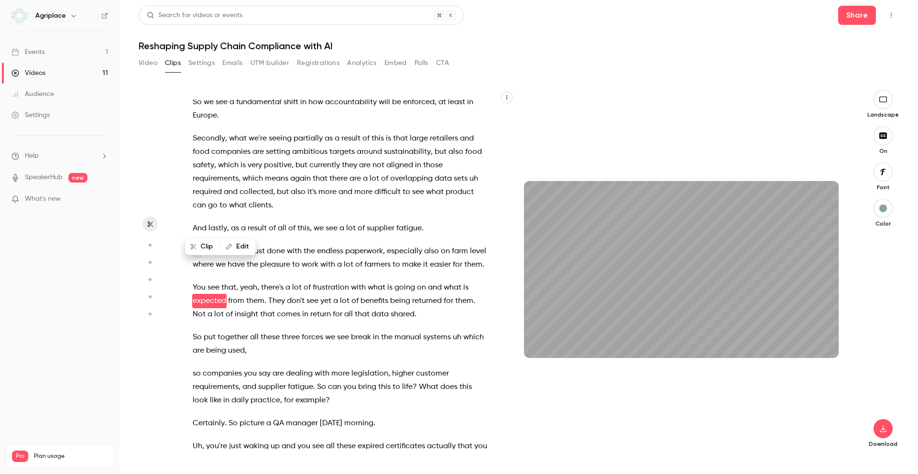
scroll to position [1104, 0]
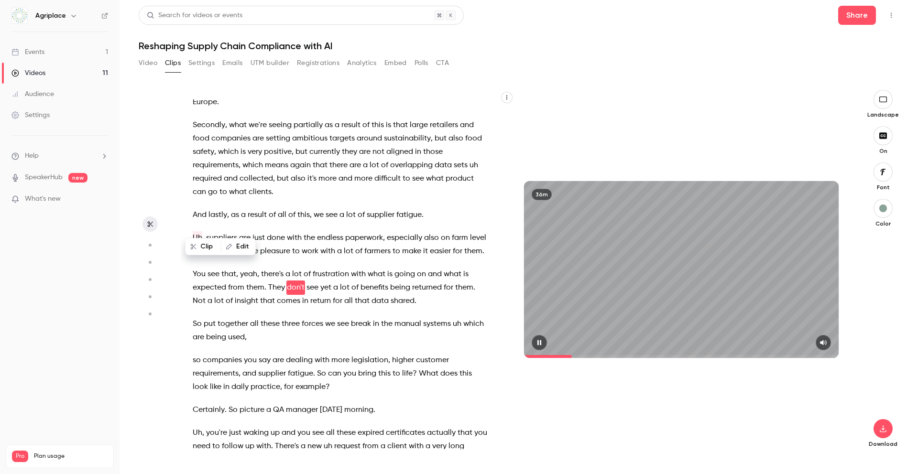
click at [539, 344] on icon "button" at bounding box center [539, 342] width 8 height 7
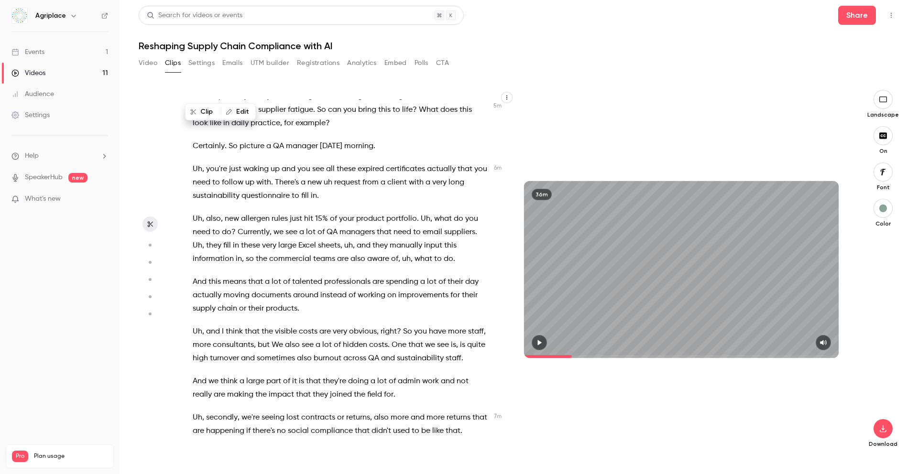
scroll to position [1368, 0]
click at [193, 139] on span "Certainly" at bounding box center [209, 145] width 32 height 13
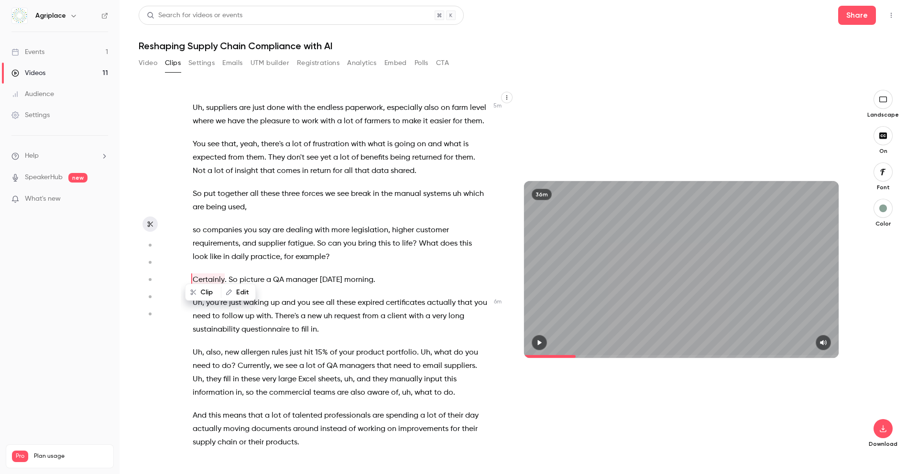
scroll to position [1226, 0]
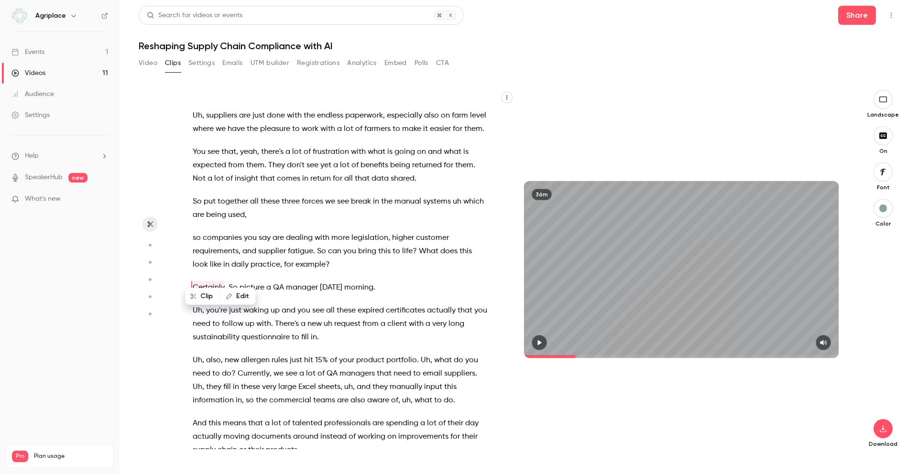
click at [539, 342] on icon "button" at bounding box center [540, 342] width 4 height 5
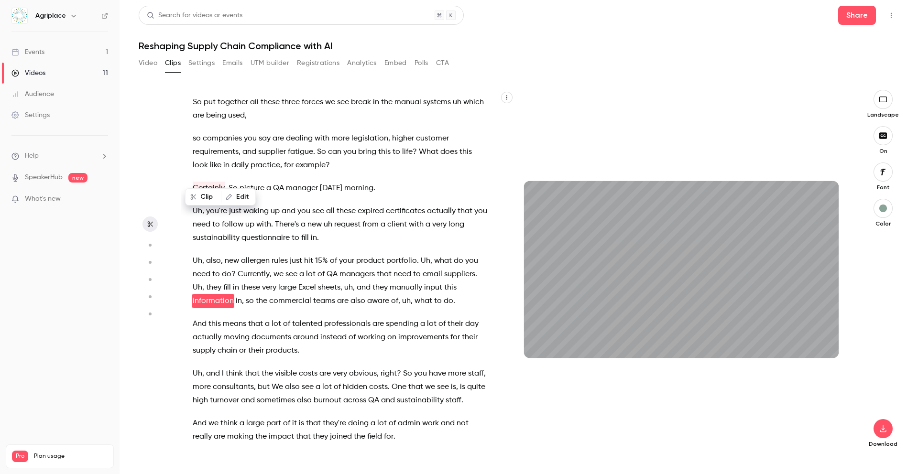
scroll to position [1339, 0]
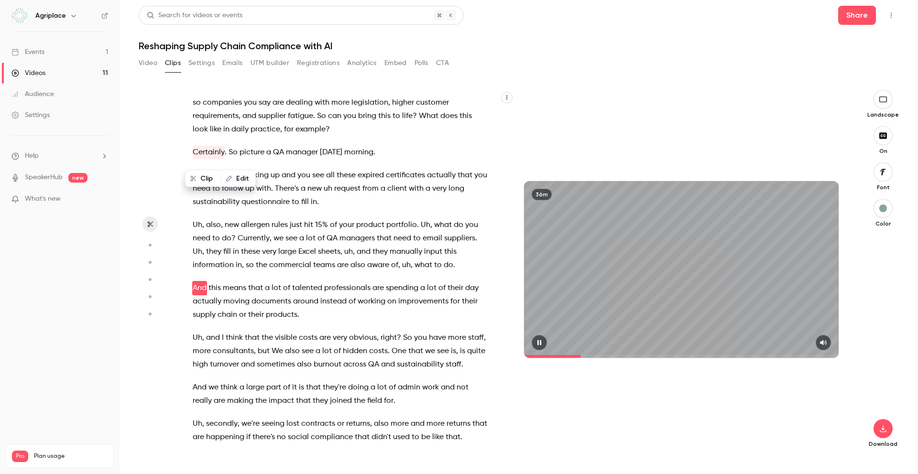
click at [536, 345] on icon "button" at bounding box center [539, 342] width 8 height 7
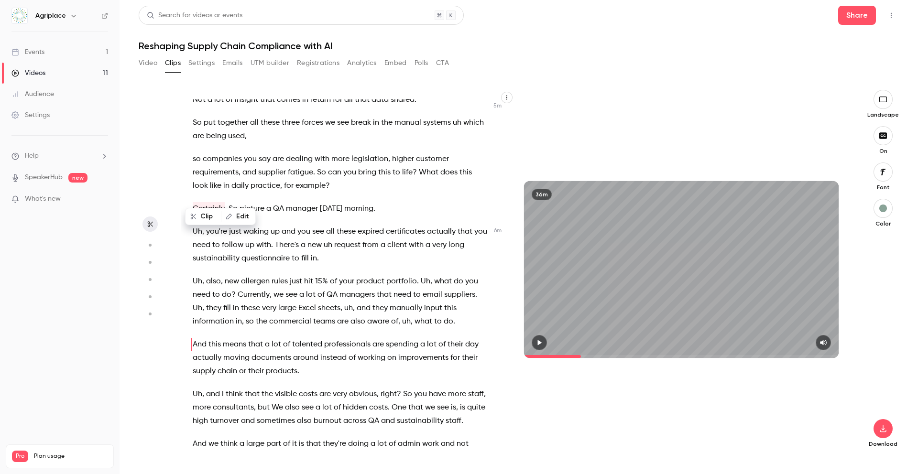
scroll to position [1303, 0]
click at [229, 204] on span "So" at bounding box center [232, 210] width 9 height 13
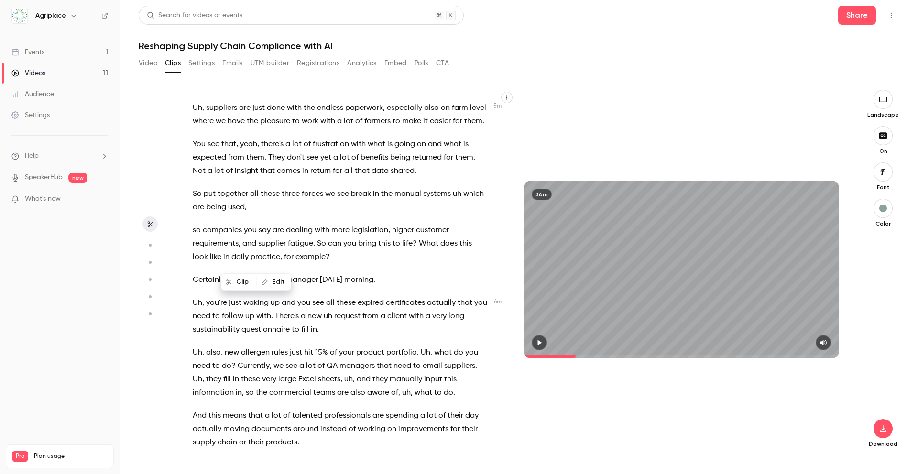
scroll to position [1226, 0]
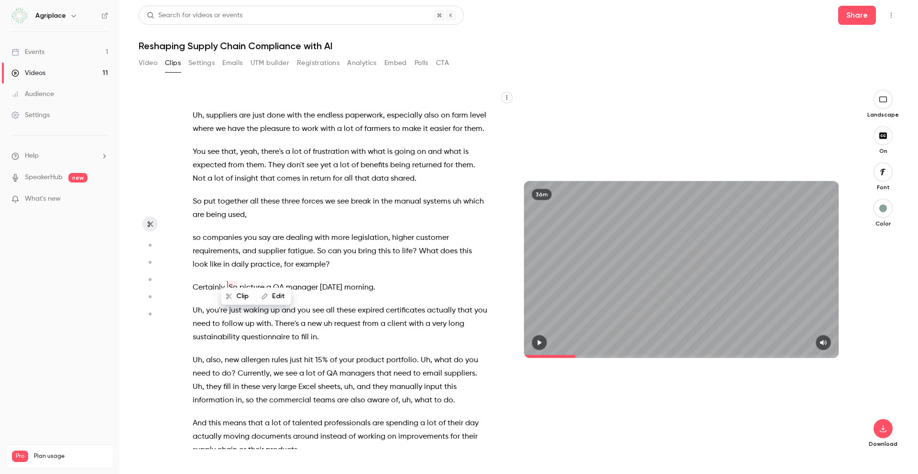
click at [315, 304] on span "see" at bounding box center [318, 310] width 12 height 13
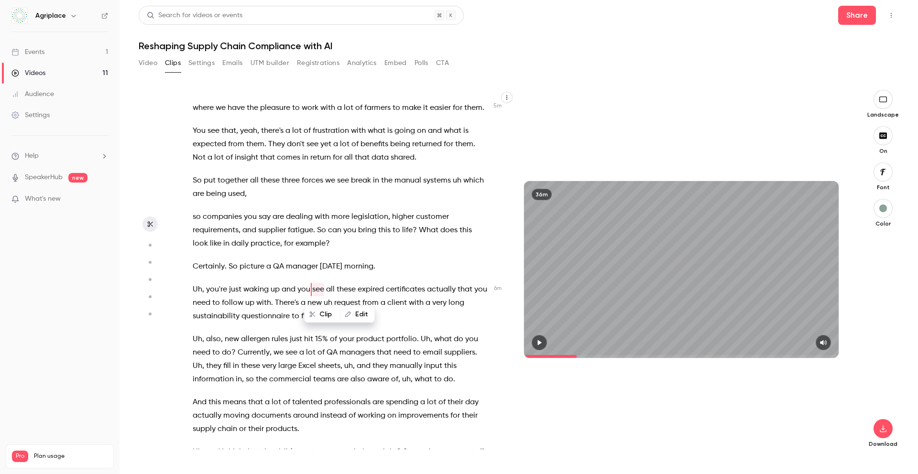
scroll to position [1249, 0]
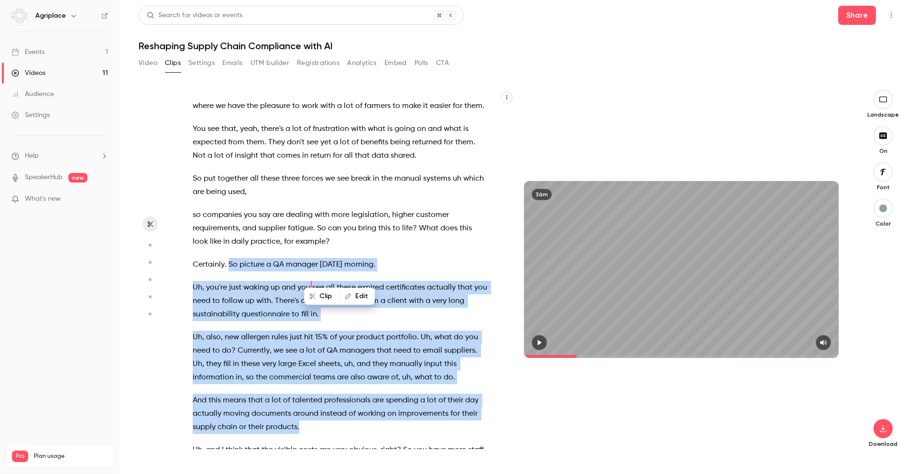
drag, startPoint x: 229, startPoint y: 251, endPoint x: 385, endPoint y: 415, distance: 225.8
click at [385, 397] on div "Well , hello everyone and welcome to our webinar about the future of supply cha…" at bounding box center [345, 274] width 329 height 350
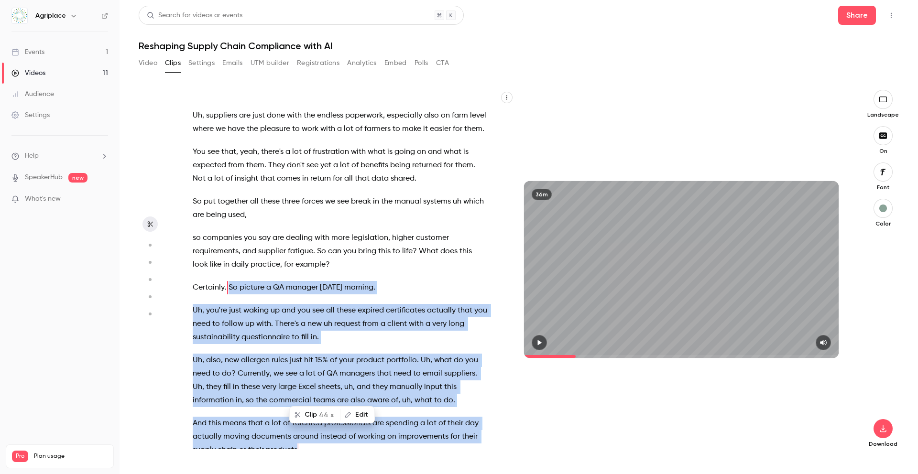
copy div "So picture a QA manager [DATE] morning . Uh , you're just waking up and you see…"
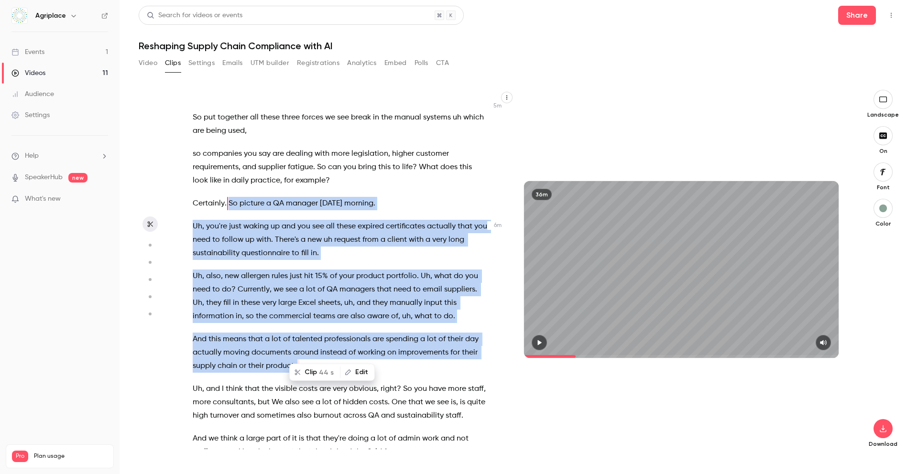
scroll to position [1313, 0]
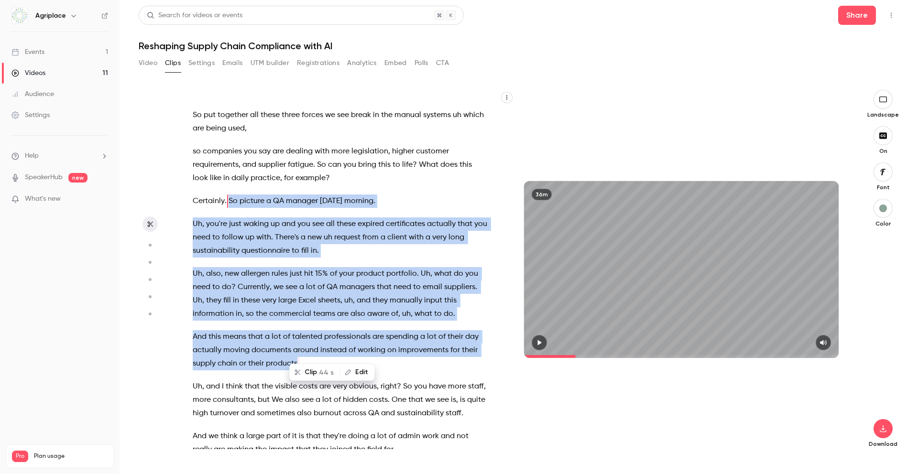
click at [329, 351] on p "And this means that a lot of talented professionals are spending a lot of their…" at bounding box center [340, 350] width 295 height 40
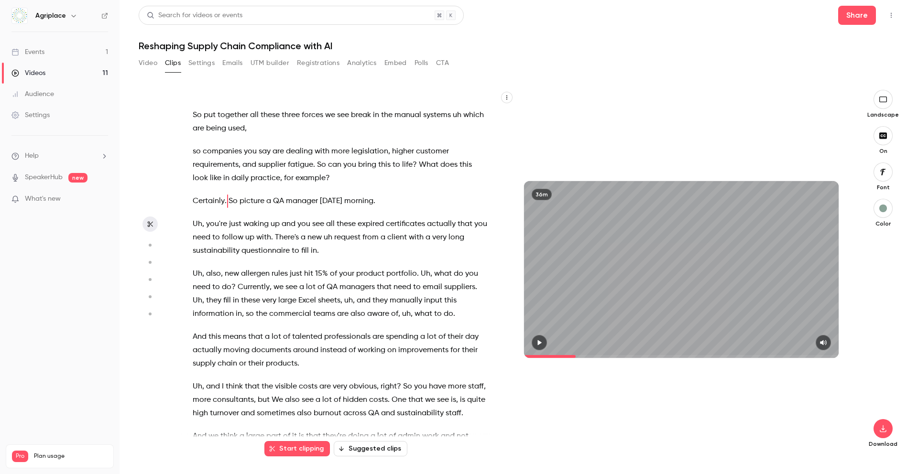
click at [309, 349] on p "And this means that a lot of talented professionals are spending a lot of their…" at bounding box center [340, 350] width 295 height 40
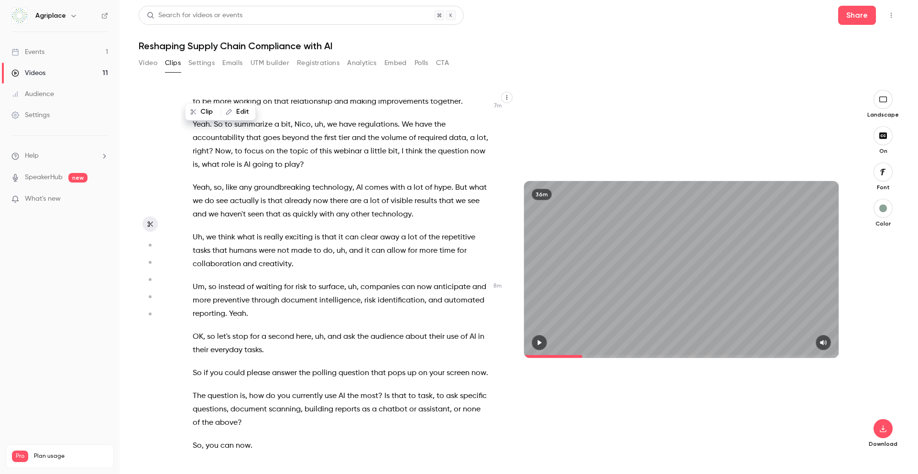
scroll to position [1736, 0]
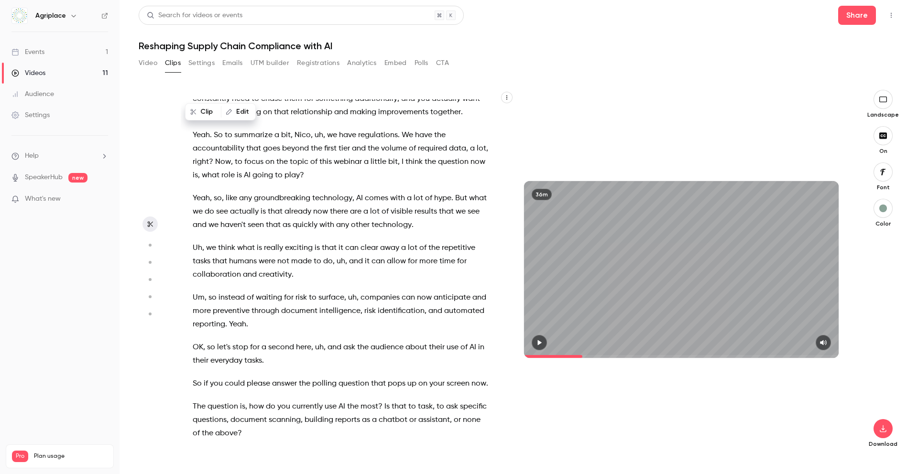
click at [193, 192] on span "Yeah" at bounding box center [201, 198] width 17 height 13
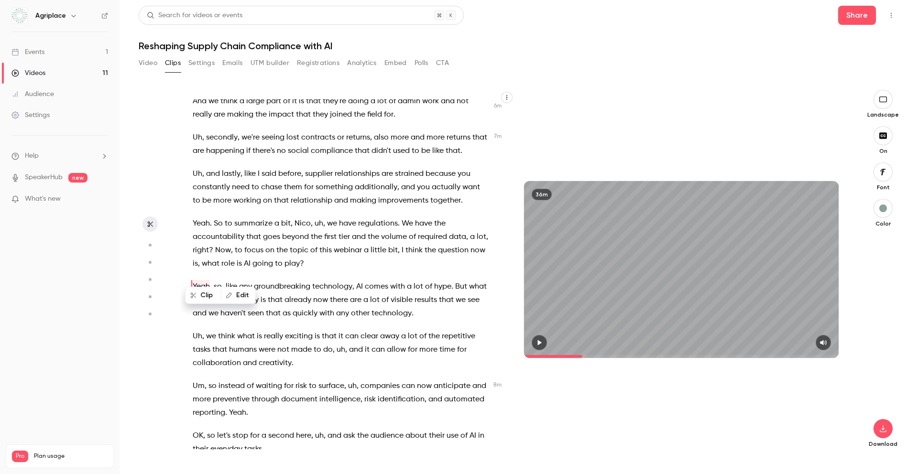
scroll to position [1647, 0]
click at [538, 342] on icon "button" at bounding box center [540, 342] width 4 height 5
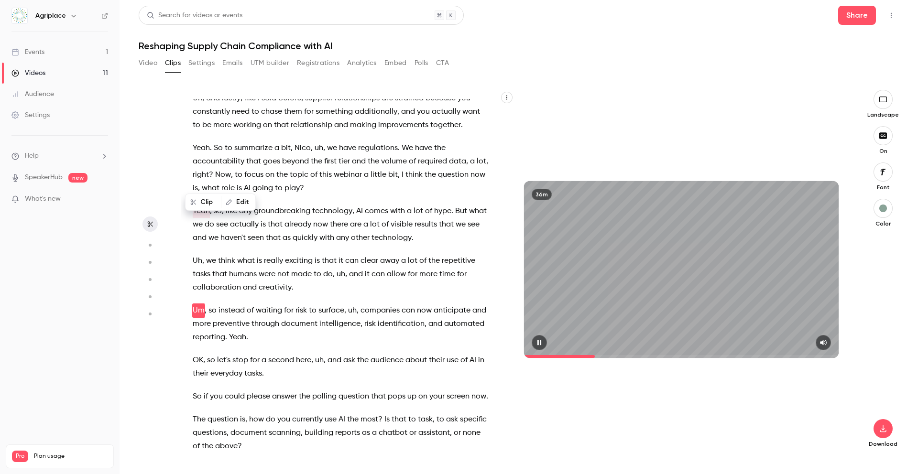
scroll to position [1746, 0]
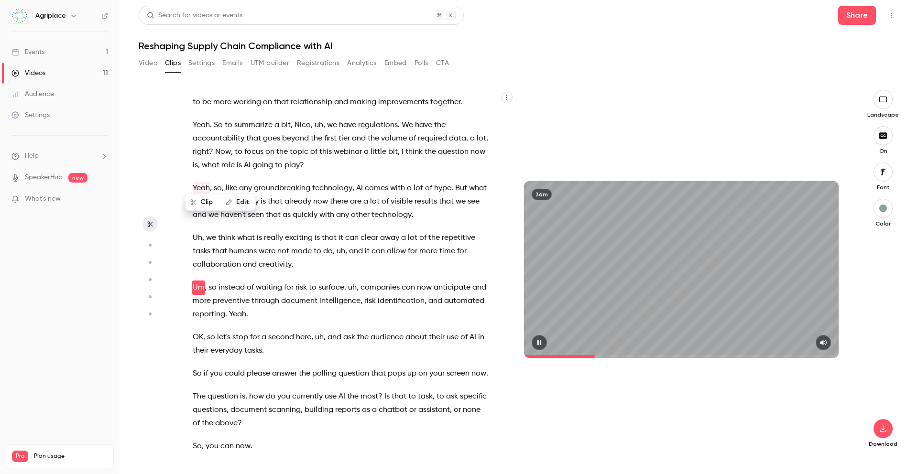
click at [539, 343] on icon "button" at bounding box center [539, 342] width 8 height 7
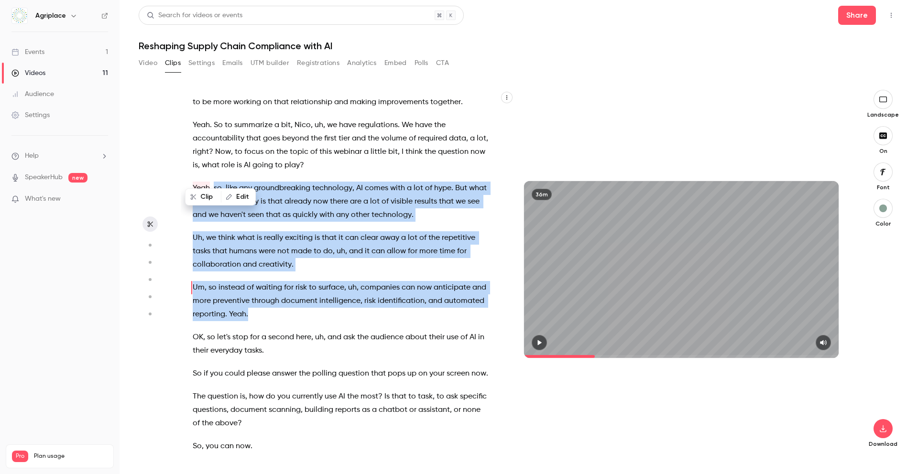
drag, startPoint x: 215, startPoint y: 177, endPoint x: 409, endPoint y: 298, distance: 228.6
click at [409, 298] on div "Well , hello everyone and welcome to our webinar about the future of supply cha…" at bounding box center [345, 274] width 329 height 350
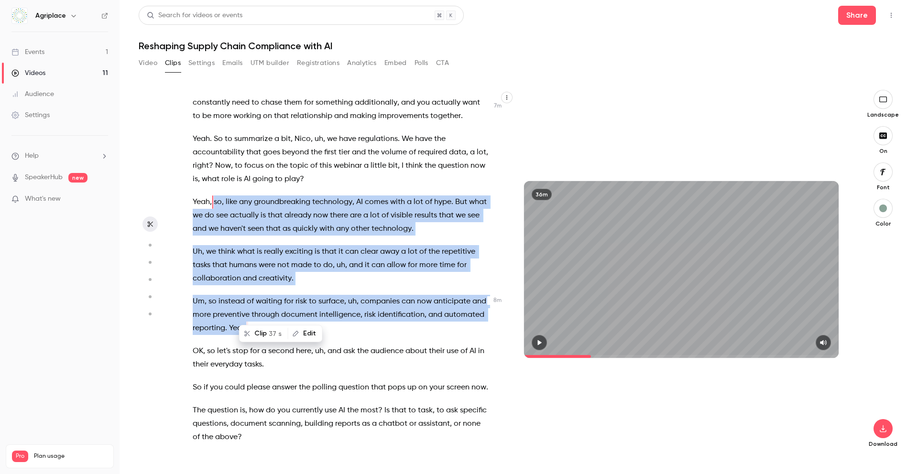
scroll to position [1736, 0]
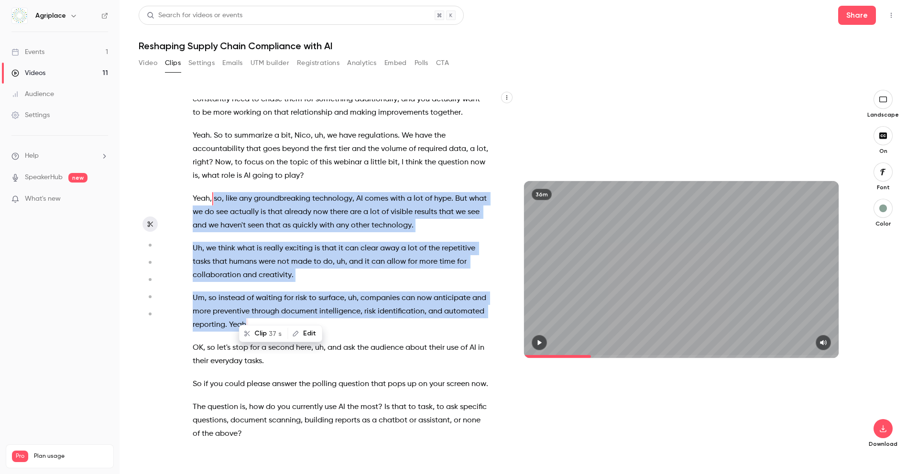
copy div "so , like any groundbreaking technology , AI comes with a lot of hype . But wha…"
click at [382, 314] on p "Um , so instead of waiting for risk to surface , uh , companies can now anticip…" at bounding box center [340, 312] width 295 height 40
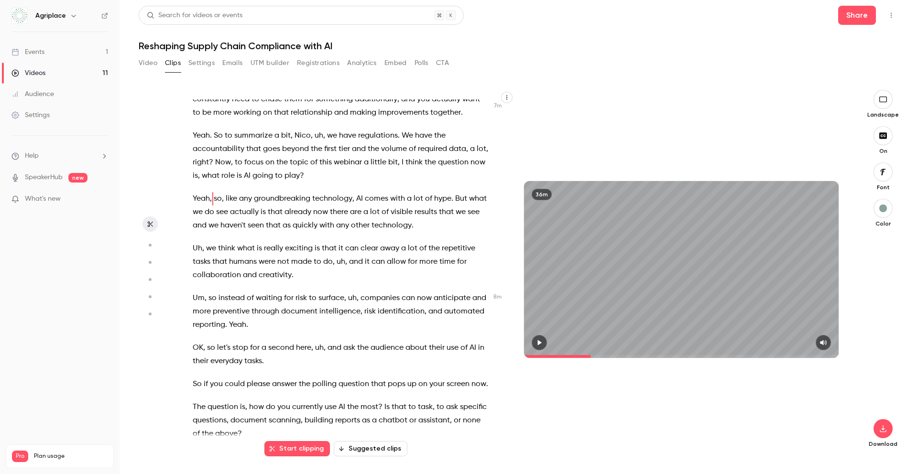
scroll to position [1737, 0]
click at [193, 340] on span "OK" at bounding box center [198, 346] width 11 height 13
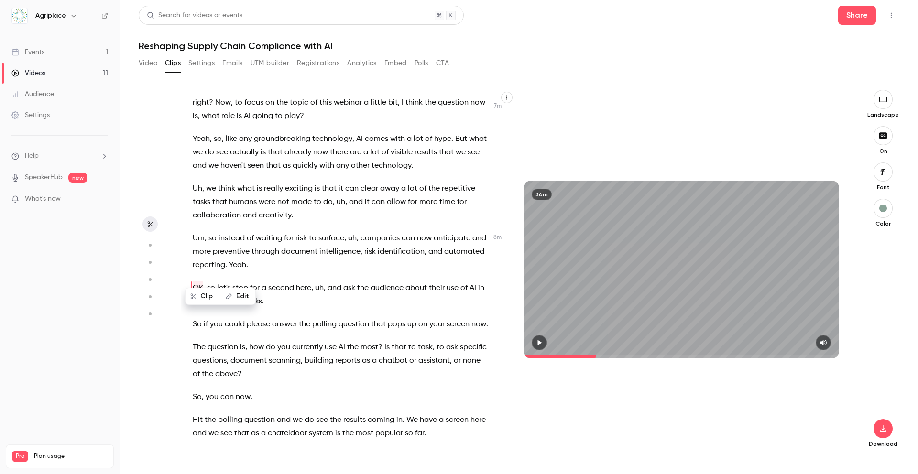
scroll to position [1796, 0]
click at [540, 344] on icon "button" at bounding box center [540, 342] width 4 height 5
click at [537, 346] on button "button" at bounding box center [538, 342] width 15 height 15
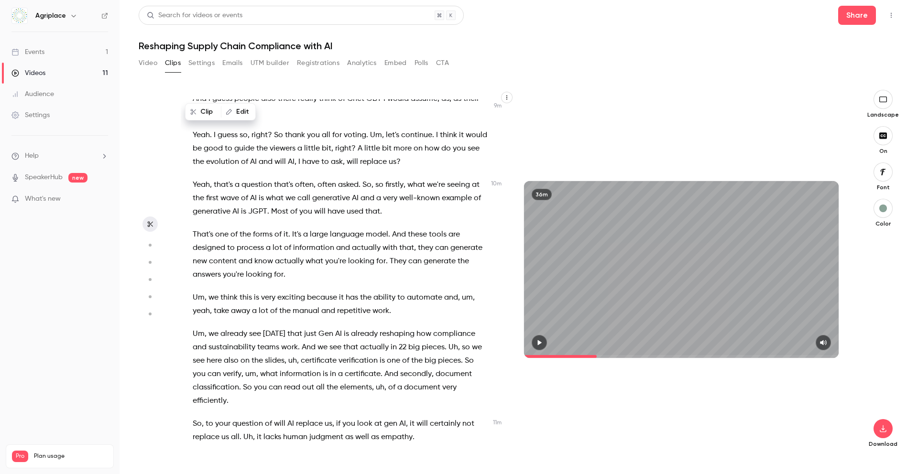
scroll to position [2286, 0]
click at [193, 326] on span "Um" at bounding box center [199, 332] width 12 height 13
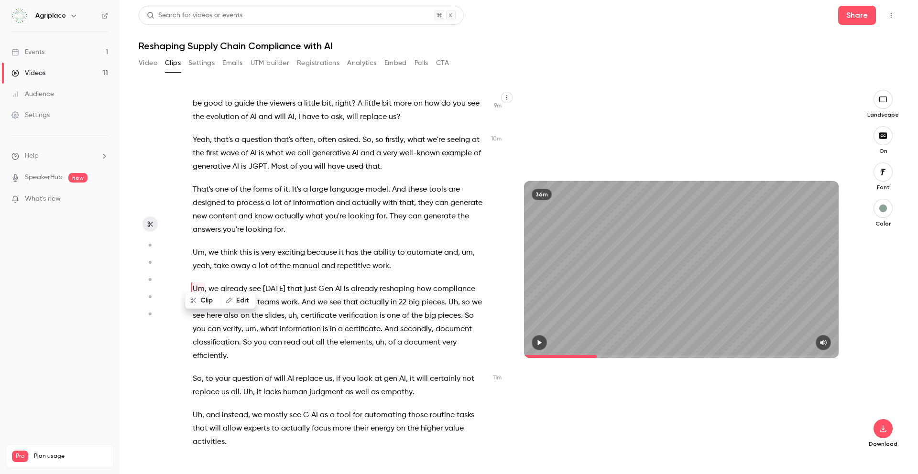
scroll to position [2331, 0]
click at [540, 343] on icon "button" at bounding box center [540, 342] width 4 height 5
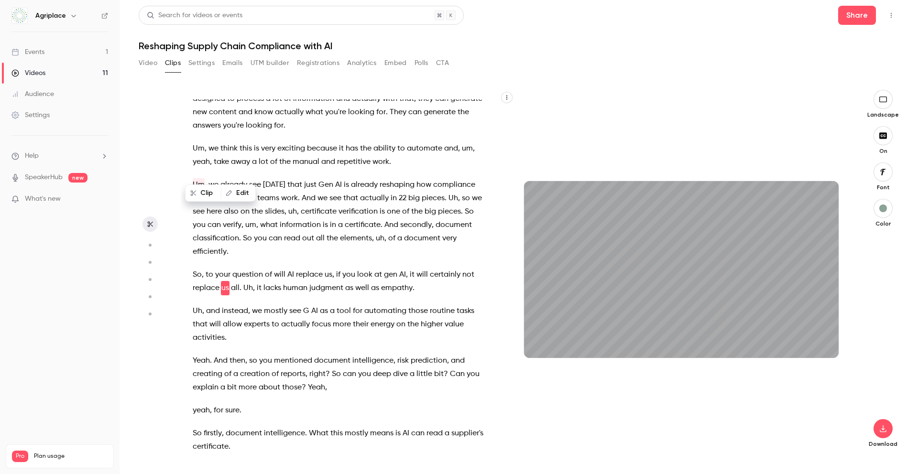
scroll to position [2435, 0]
click at [540, 340] on icon "button" at bounding box center [539, 342] width 8 height 7
click at [193, 268] on span "So" at bounding box center [197, 274] width 9 height 13
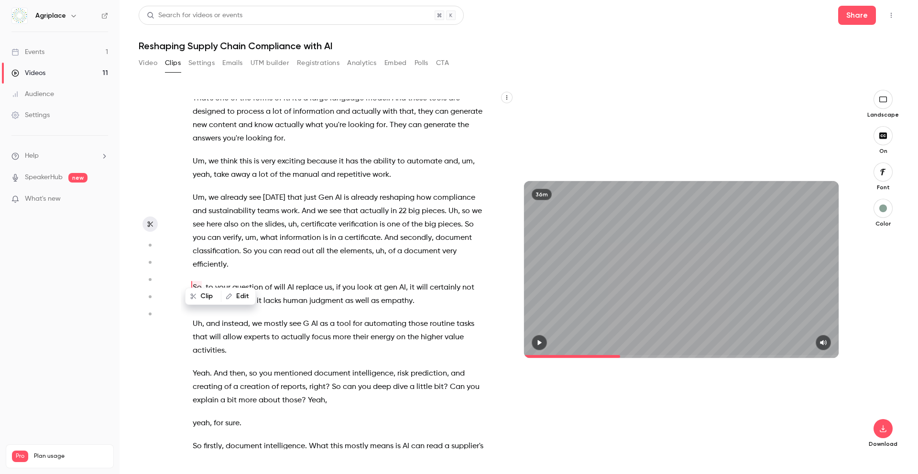
click at [536, 343] on icon "button" at bounding box center [539, 342] width 8 height 7
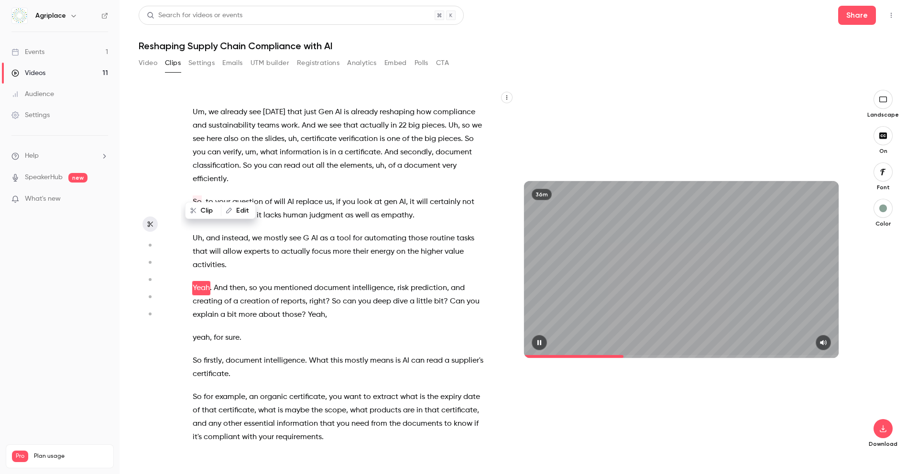
scroll to position [2507, 0]
click at [541, 338] on button "button" at bounding box center [538, 342] width 15 height 15
click at [193, 195] on span "So" at bounding box center [197, 201] width 9 height 13
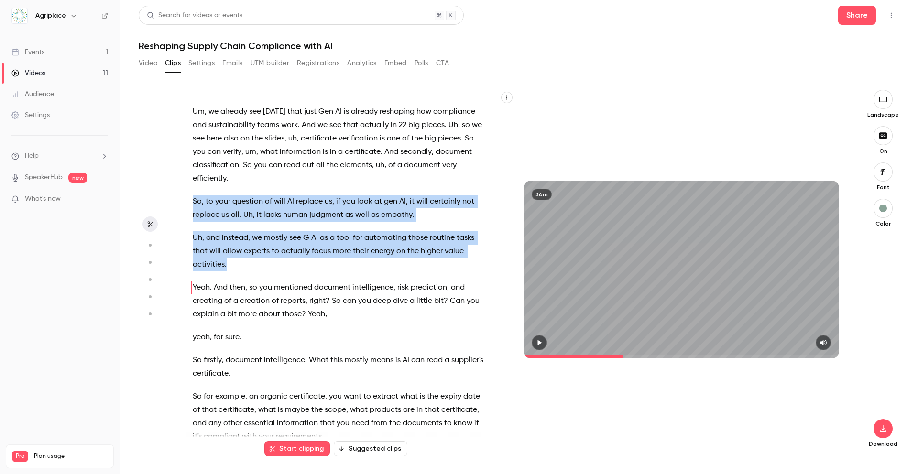
drag, startPoint x: 193, startPoint y: 187, endPoint x: 246, endPoint y: 248, distance: 81.3
click at [246, 248] on div "Well , hello everyone and welcome to our webinar about the future of supply cha…" at bounding box center [345, 274] width 329 height 350
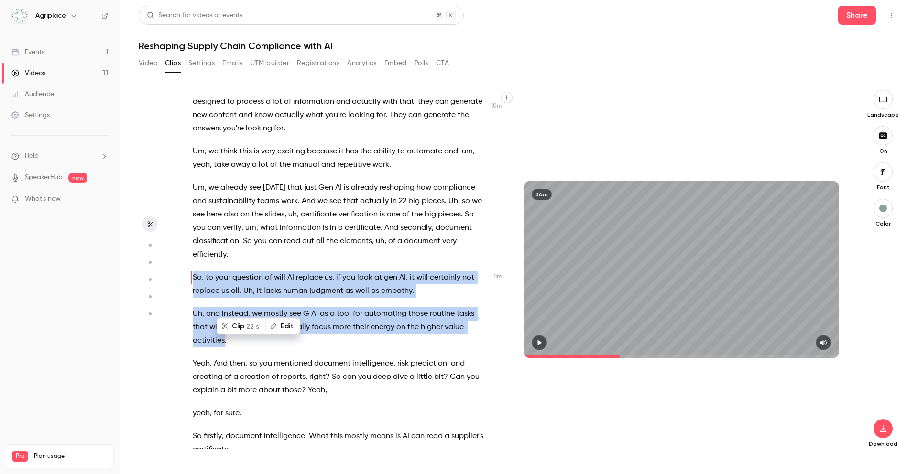
scroll to position [2421, 0]
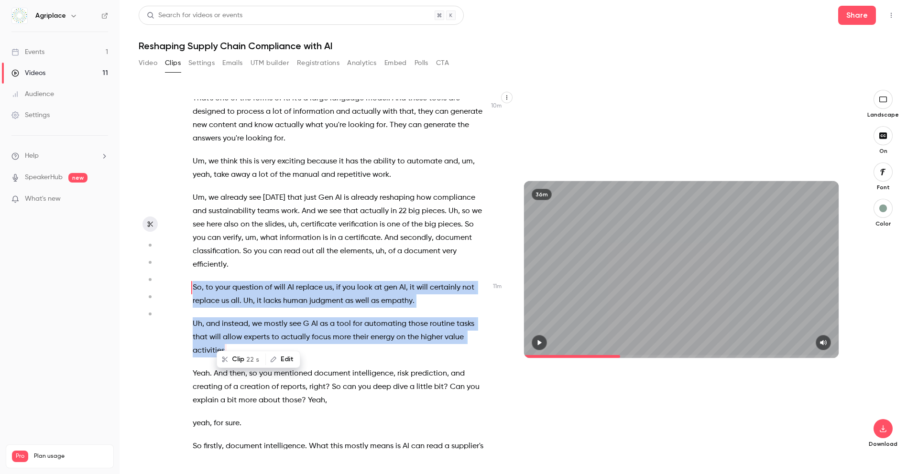
copy div "So , to your question of will AI replace us , if you look at gen AI , it will c…"
click at [538, 344] on icon "button" at bounding box center [540, 342] width 4 height 5
click at [537, 342] on icon "button" at bounding box center [539, 342] width 8 height 7
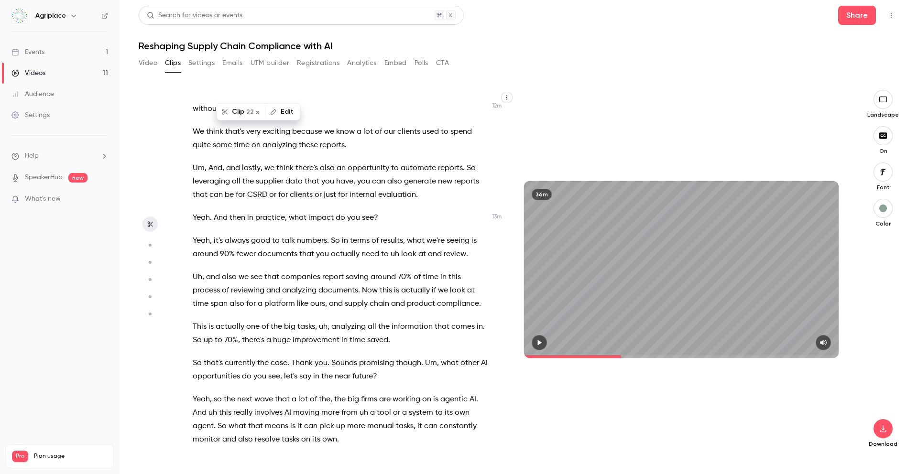
scroll to position [2962, 0]
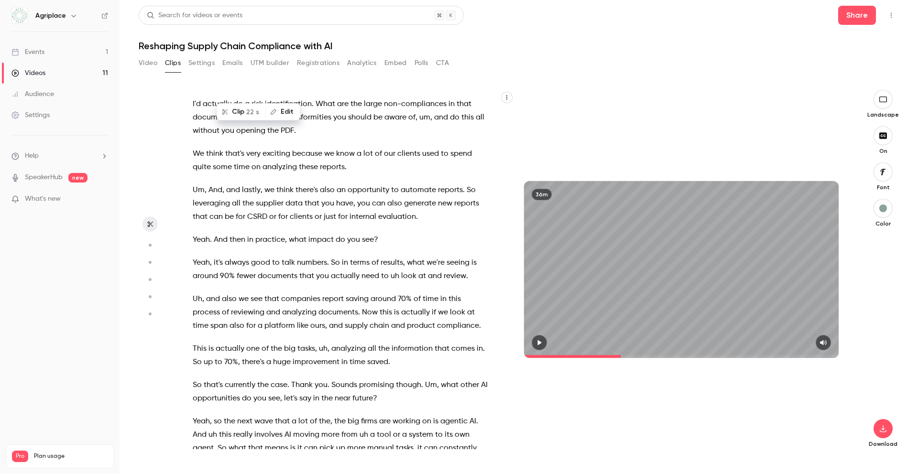
click at [193, 256] on span "Yeah" at bounding box center [201, 262] width 17 height 13
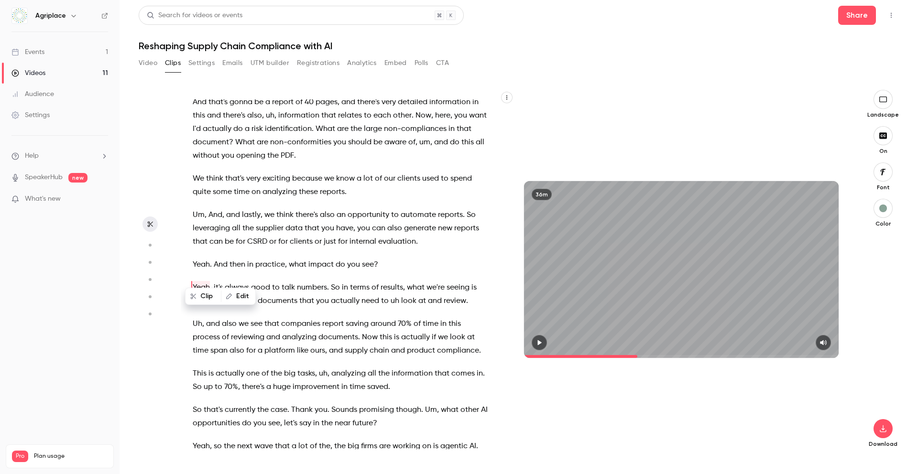
click at [537, 342] on icon "button" at bounding box center [539, 342] width 8 height 7
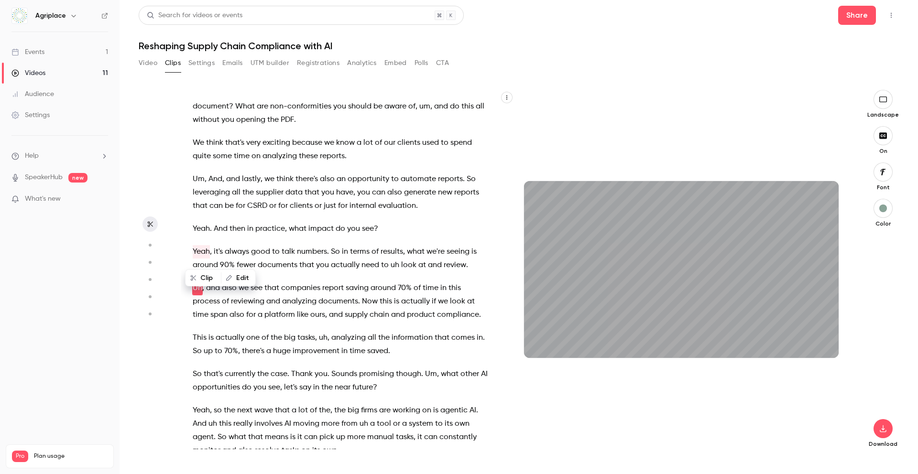
scroll to position [2974, 0]
click at [541, 345] on icon "button" at bounding box center [539, 342] width 8 height 7
click at [538, 345] on icon "button" at bounding box center [539, 342] width 8 height 7
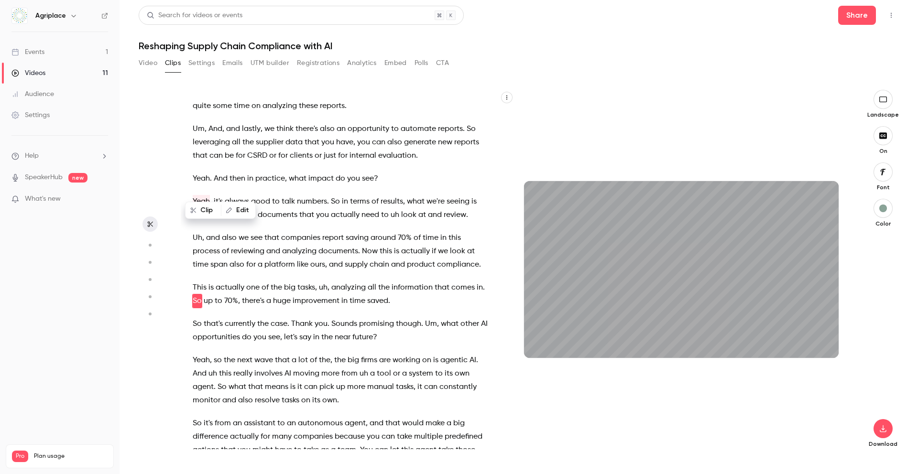
scroll to position [3037, 0]
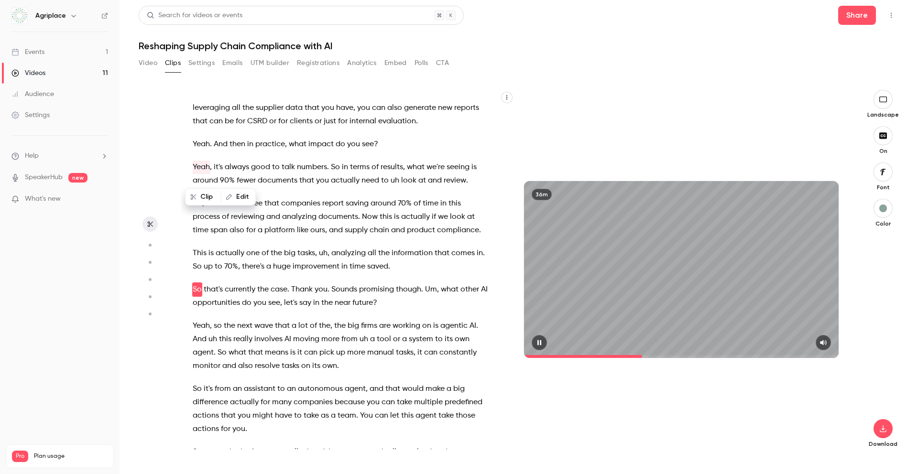
click at [540, 342] on icon "button" at bounding box center [539, 342] width 8 height 7
click at [242, 159] on span "always" at bounding box center [237, 165] width 24 height 13
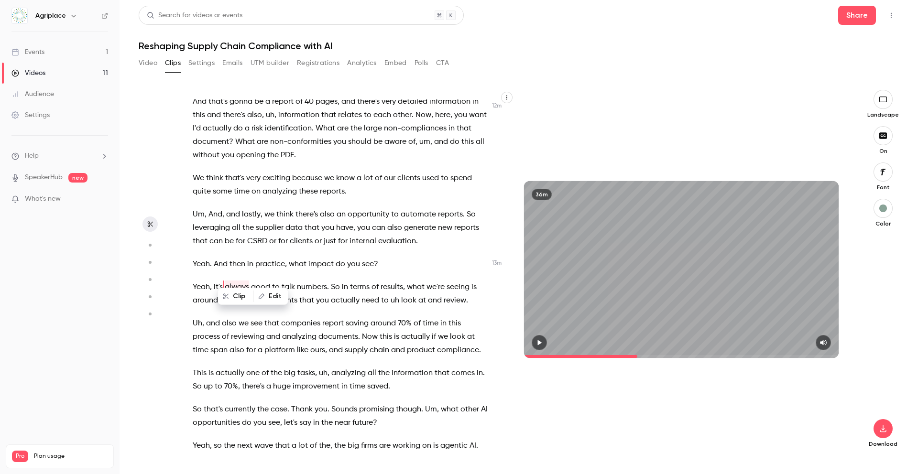
scroll to position [2938, 0]
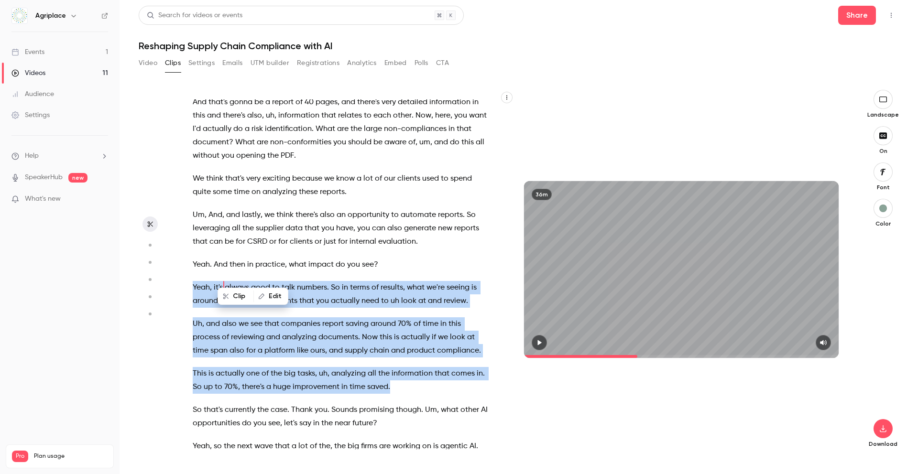
drag, startPoint x: 193, startPoint y: 273, endPoint x: 403, endPoint y: 376, distance: 233.6
click at [403, 377] on div "Well , hello everyone and welcome to our webinar about the future of supply cha…" at bounding box center [345, 274] width 329 height 350
copy div "Yeah , it's always good to talk numbers . So in terms of results , what we're s…"
click at [542, 347] on button "button" at bounding box center [538, 342] width 15 height 15
click at [542, 342] on icon "button" at bounding box center [539, 342] width 8 height 7
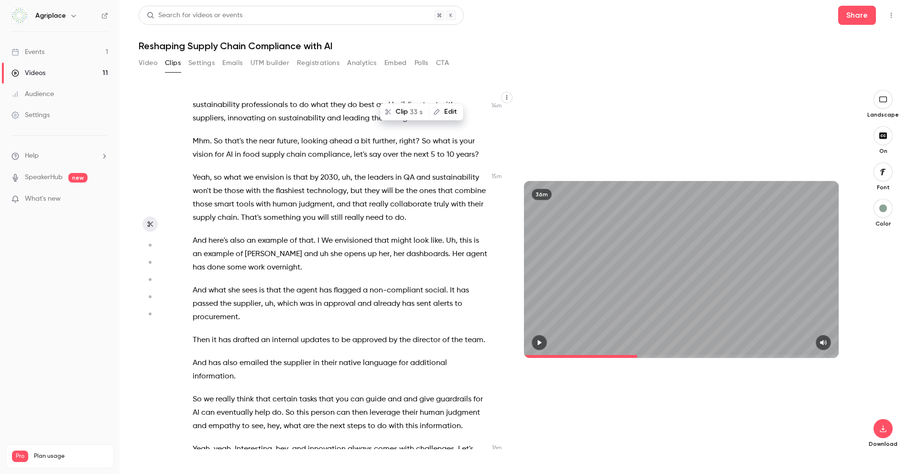
scroll to position [3475, 0]
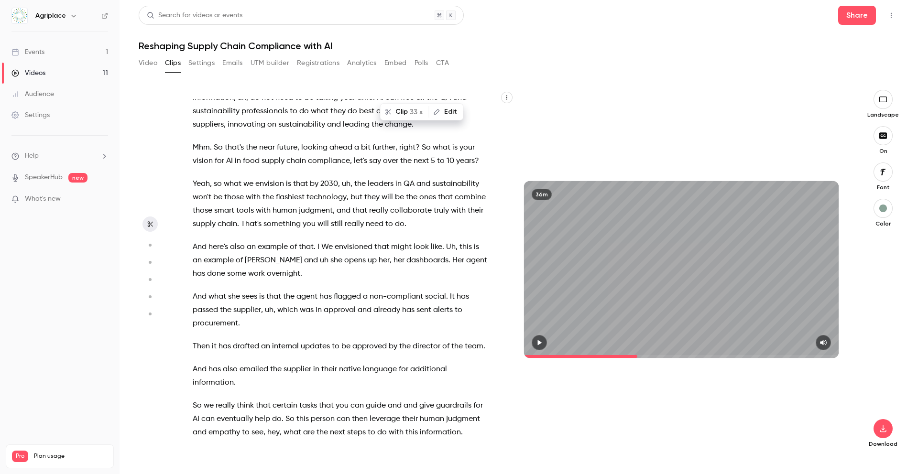
click at [193, 177] on span "Yeah" at bounding box center [201, 183] width 17 height 13
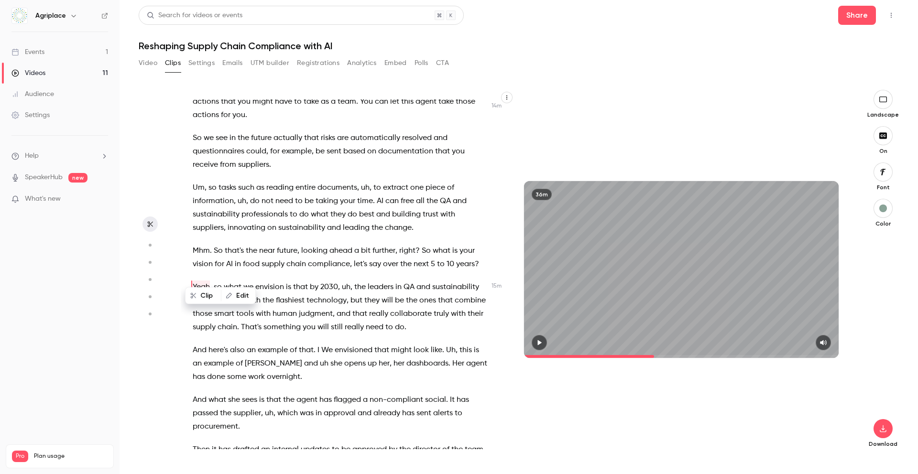
scroll to position [3372, 0]
click at [534, 347] on button "button" at bounding box center [538, 342] width 15 height 15
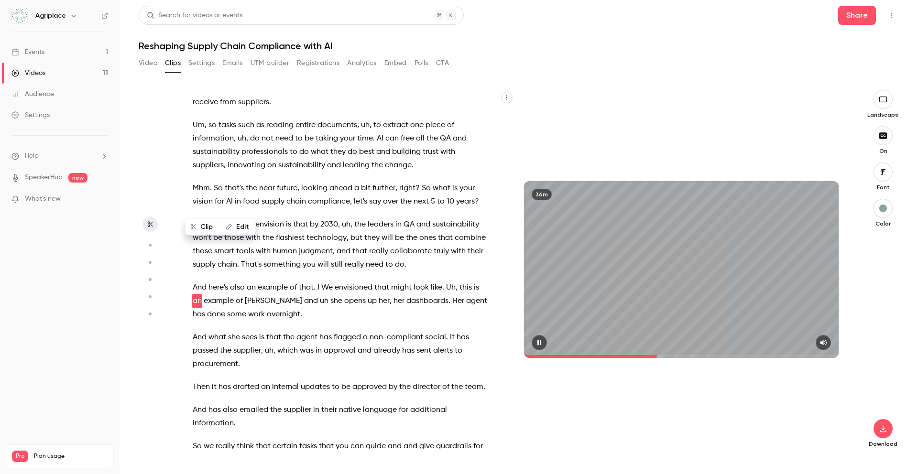
scroll to position [3448, 0]
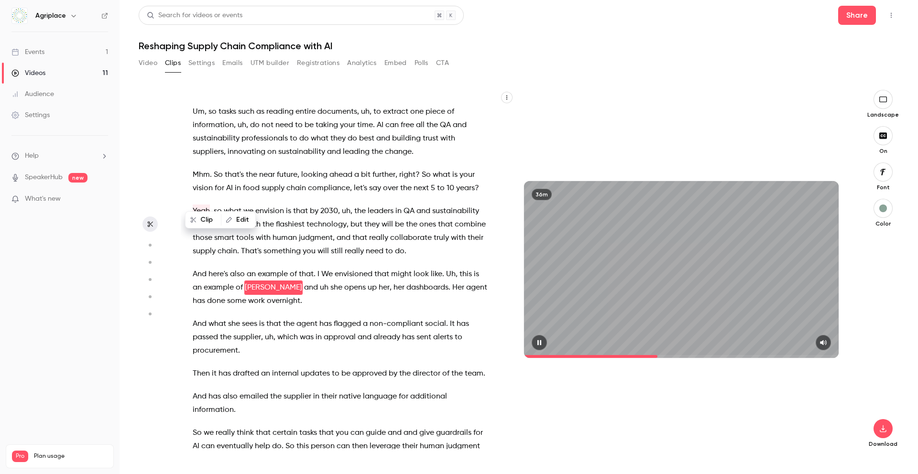
click at [540, 341] on icon "button" at bounding box center [539, 342] width 8 height 7
click at [249, 205] on span "we" at bounding box center [248, 211] width 10 height 13
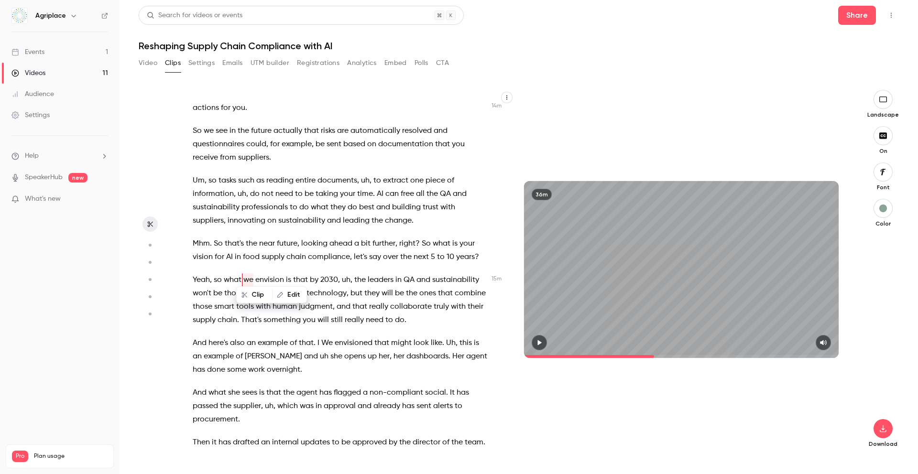
scroll to position [3372, 0]
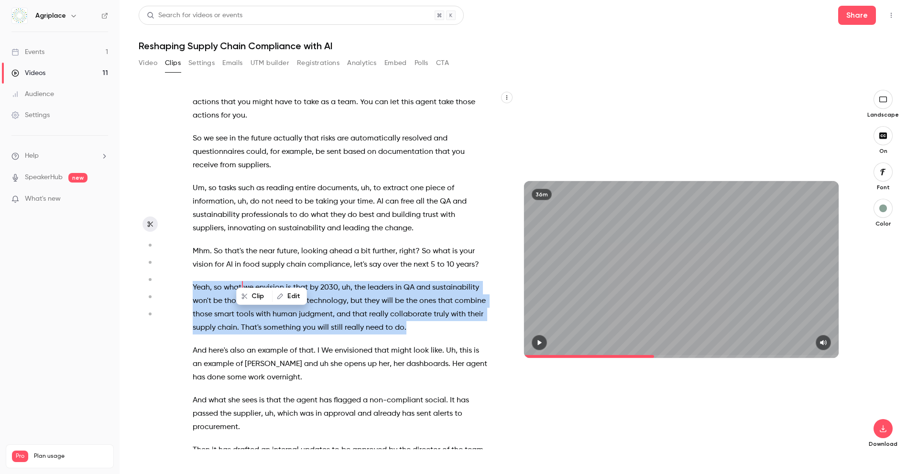
drag, startPoint x: 192, startPoint y: 273, endPoint x: 412, endPoint y: 312, distance: 223.6
click at [412, 312] on p "Yeah , so what we envision is that by 2030 , uh , the leaders in QA and sustain…" at bounding box center [340, 308] width 295 height 54
copy p "Yeah , so what we envision is that by 2030 , uh , the leaders in QA and sustain…"
click at [379, 358] on span "her" at bounding box center [384, 364] width 11 height 13
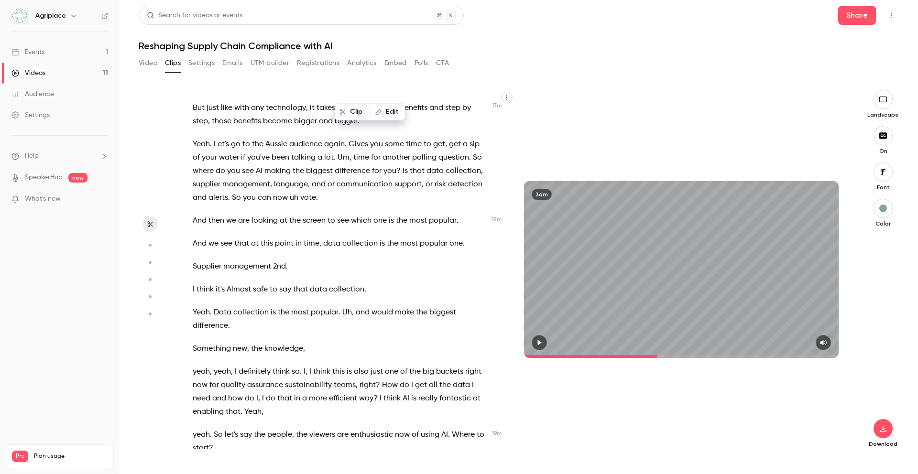
scroll to position [4216, 0]
click at [193, 138] on span "Yeah" at bounding box center [201, 144] width 17 height 13
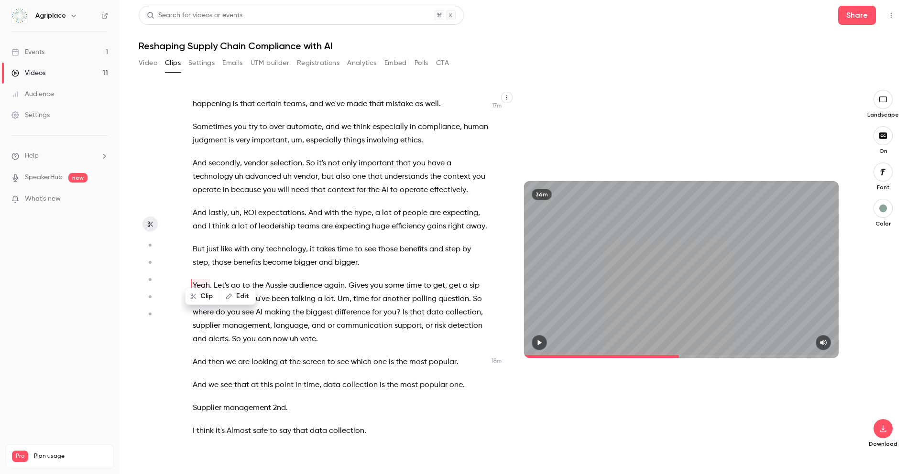
scroll to position [4073, 0]
click at [542, 345] on icon "button" at bounding box center [539, 342] width 8 height 7
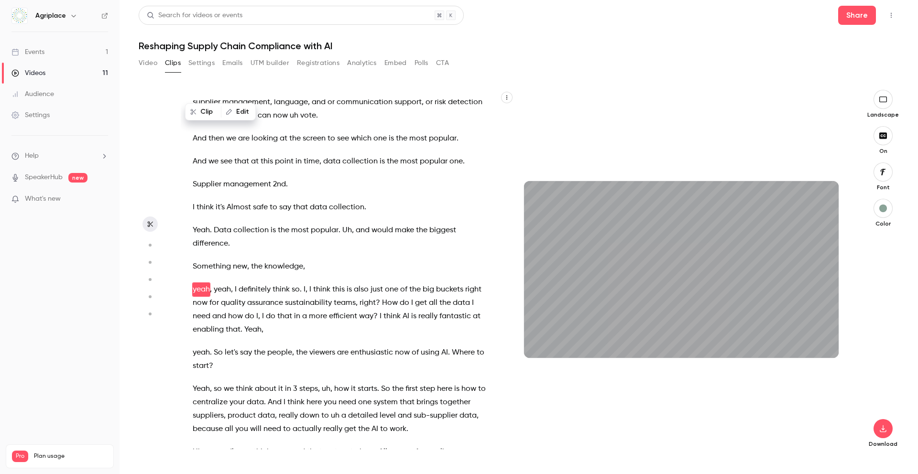
scroll to position [4301, 0]
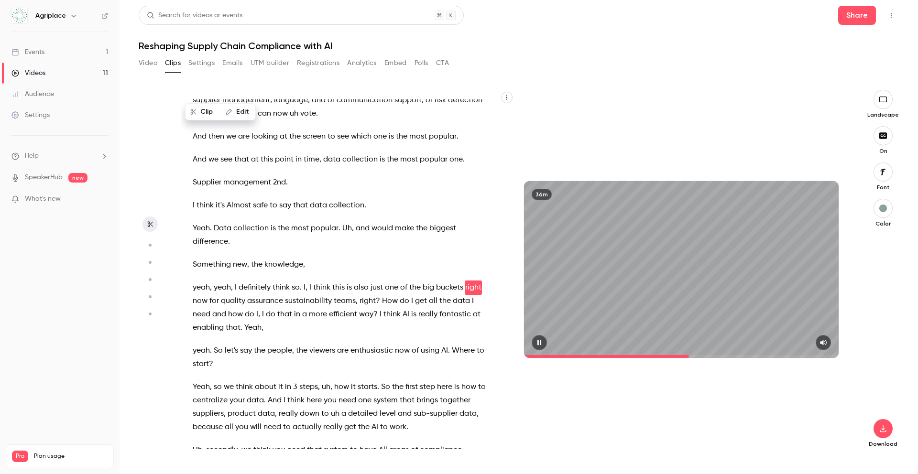
click at [539, 345] on icon "button" at bounding box center [539, 342] width 4 height 5
click at [304, 281] on span "I" at bounding box center [305, 287] width 2 height 13
click at [541, 346] on button "button" at bounding box center [538, 342] width 15 height 15
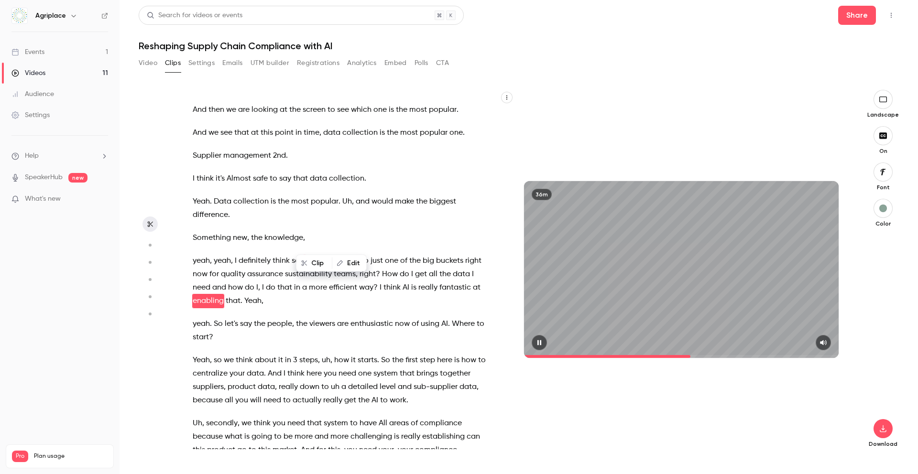
scroll to position [4341, 0]
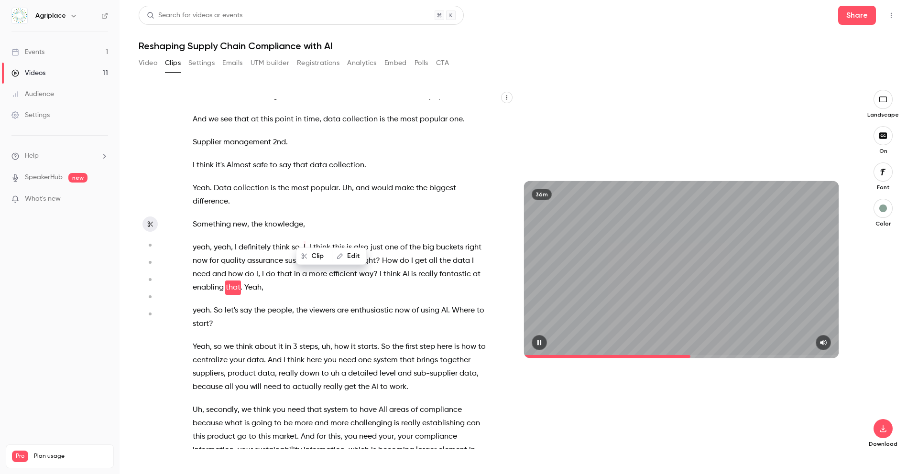
click at [540, 343] on icon "button" at bounding box center [539, 342] width 4 height 5
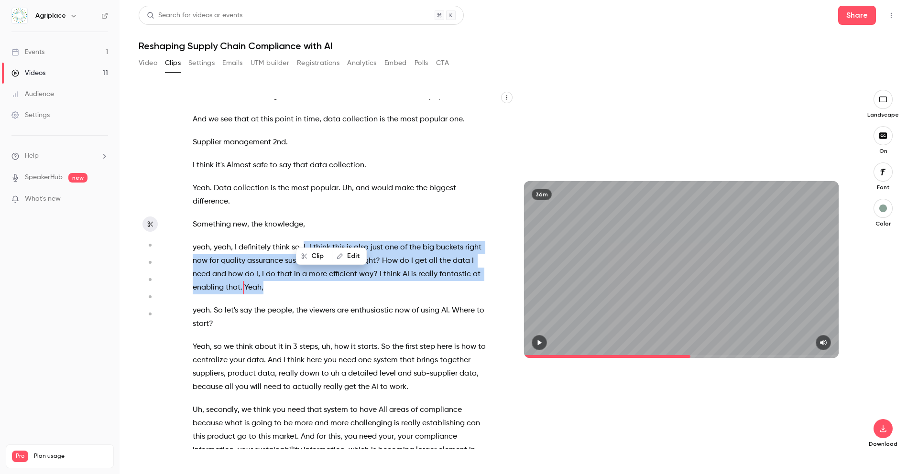
drag, startPoint x: 263, startPoint y: 274, endPoint x: 304, endPoint y: 236, distance: 56.1
click at [304, 241] on p "yeah , yeah , I definitely think so . I , I think this is also just one of the …" at bounding box center [340, 268] width 295 height 54
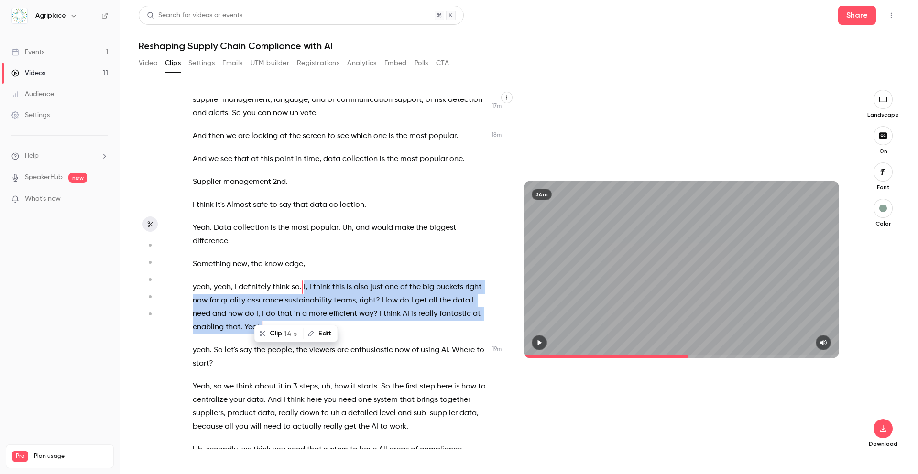
copy p "I , I think this is also just one of the big buckets right now for quality assu…"
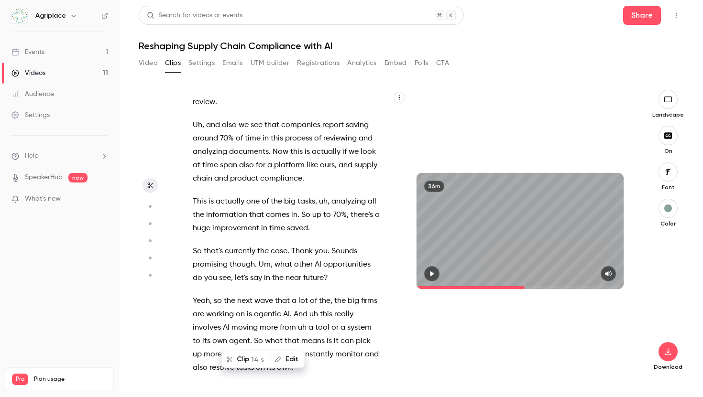
scroll to position [5960, 0]
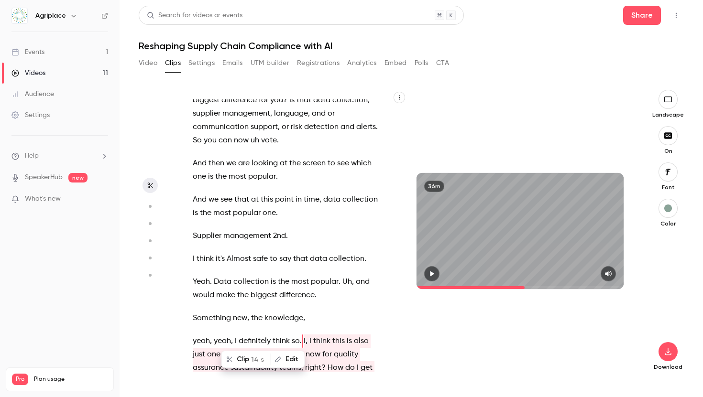
click at [52, 157] on li "Help" at bounding box center [59, 156] width 97 height 10
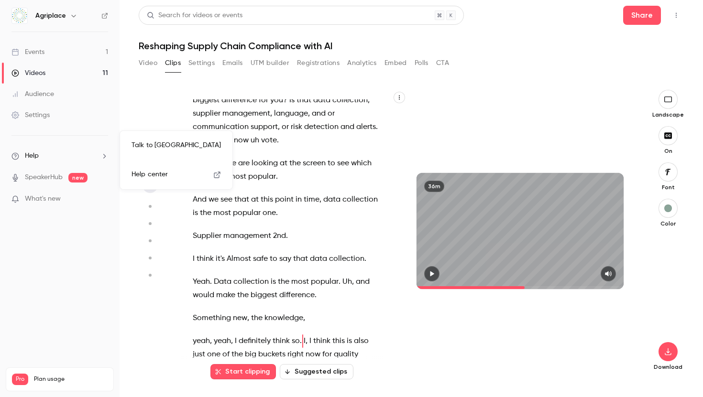
click at [162, 149] on link "Talk to [GEOGRAPHIC_DATA]" at bounding box center [176, 145] width 105 height 25
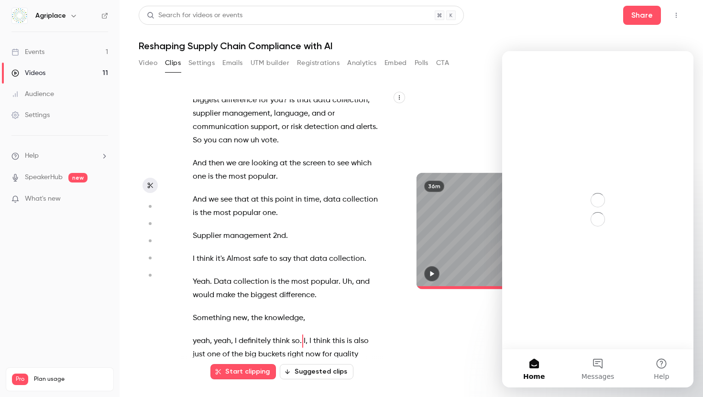
scroll to position [0, 0]
type input "******"
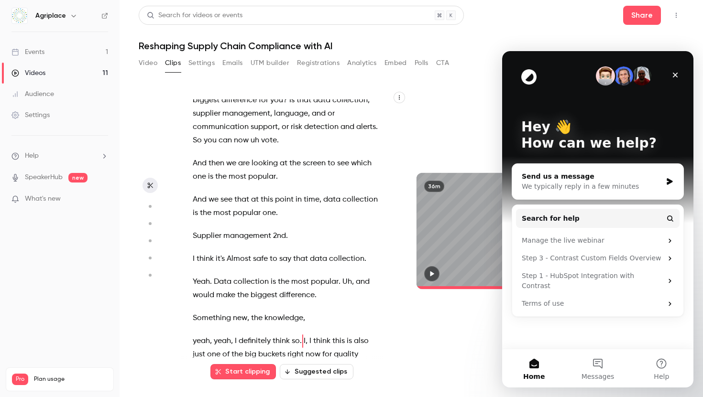
click at [602, 182] on div "We typically reply in a few minutes" at bounding box center [591, 187] width 140 height 10
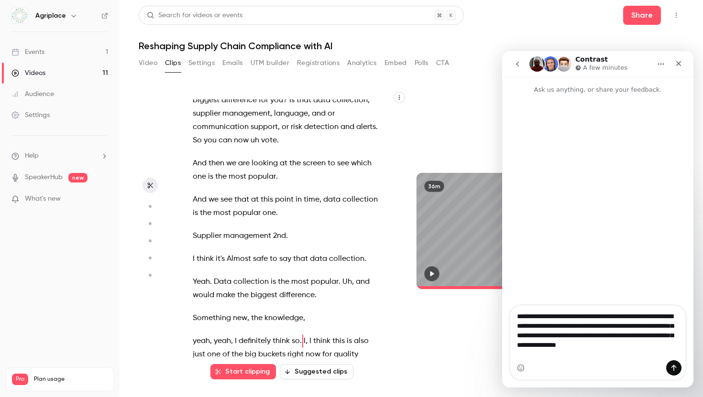
type textarea "**********"
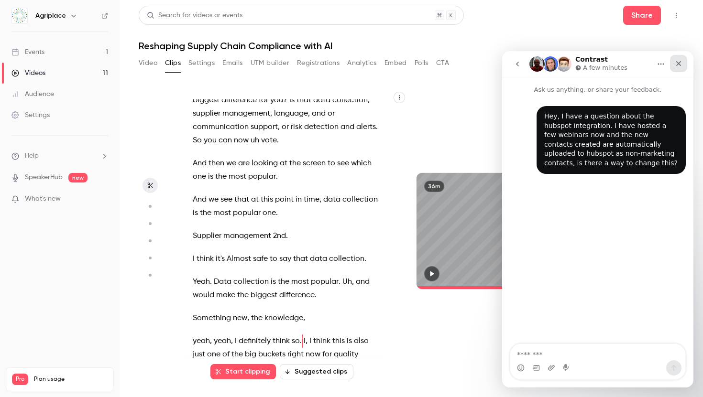
click at [682, 62] on div "Close" at bounding box center [678, 63] width 17 height 17
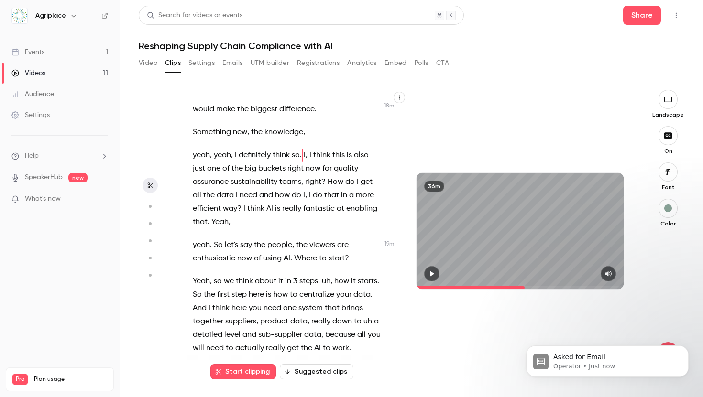
scroll to position [6147, 0]
click at [585, 356] on p "Asked for Email" at bounding box center [614, 358] width 123 height 10
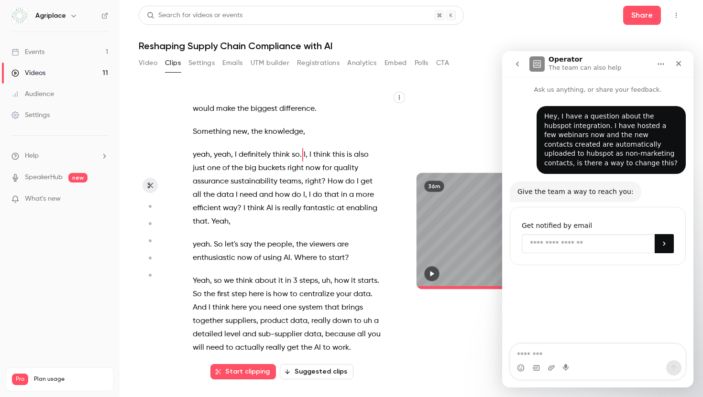
click at [572, 247] on input "Enter your email" at bounding box center [587, 243] width 133 height 19
type input "**********"
click at [669, 244] on button "Submit" at bounding box center [663, 243] width 19 height 19
click at [673, 70] on div "Close" at bounding box center [678, 63] width 17 height 17
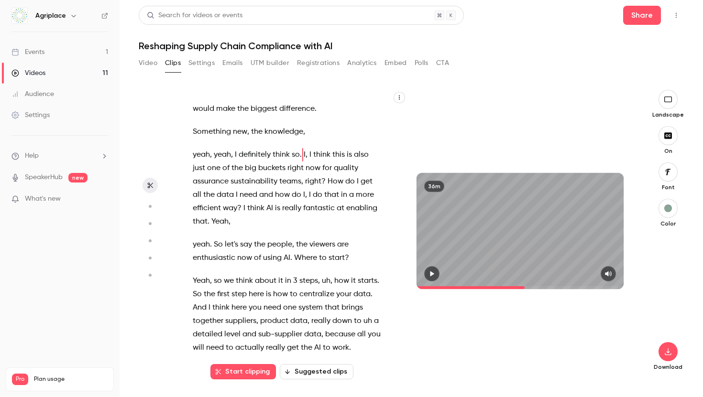
click at [609, 69] on div "Video Clips Settings Emails UTM builder Registrations Analytics Embed Polls CTA" at bounding box center [411, 64] width 545 height 19
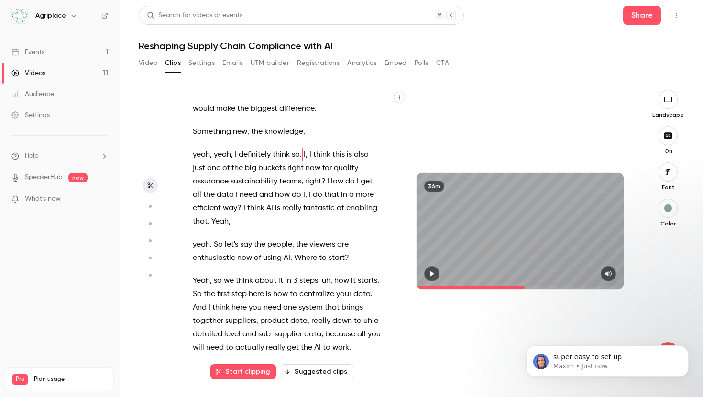
scroll to position [77, 0]
click at [597, 357] on p "super easy to set up" at bounding box center [614, 358] width 123 height 10
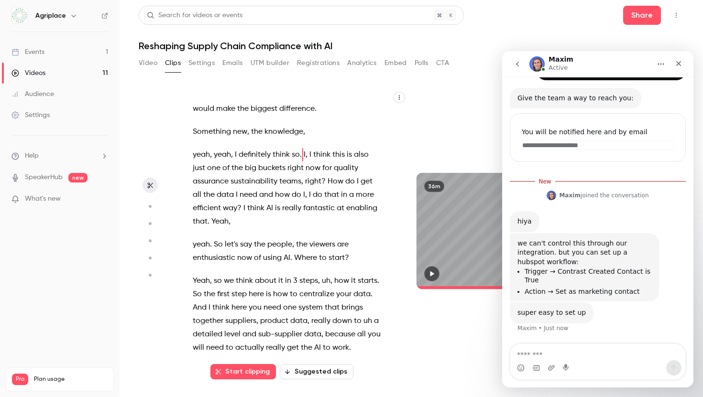
scroll to position [93, 0]
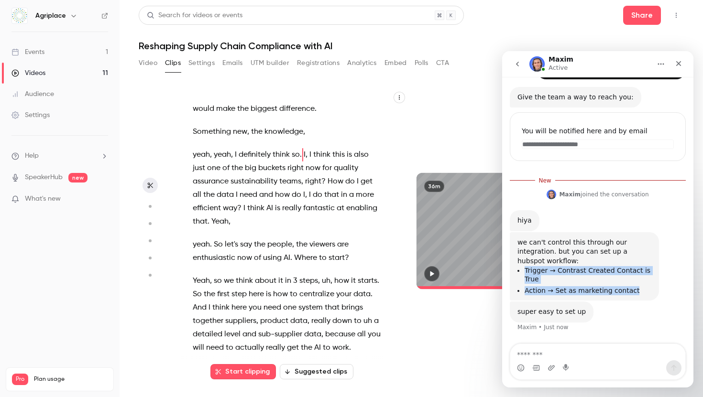
drag, startPoint x: 631, startPoint y: 291, endPoint x: 520, endPoint y: 270, distance: 113.4
click at [520, 270] on ul "Trigger → Contrast Created Contact is True Action → Set as marketing contact" at bounding box center [584, 280] width 134 height 29
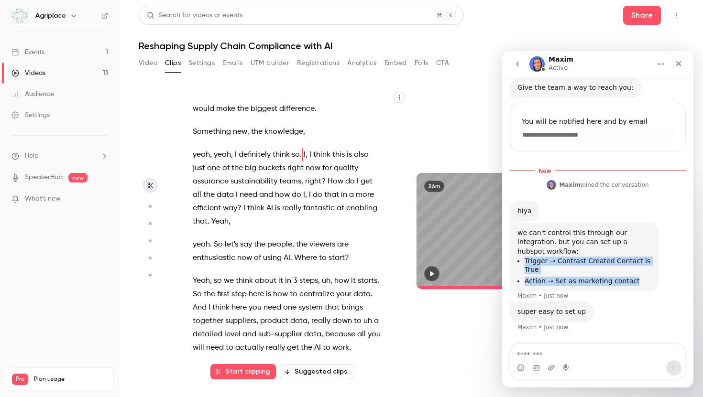
click at [574, 274] on ul "Trigger → Contrast Created Contact is True Action → Set as marketing contact" at bounding box center [584, 271] width 134 height 29
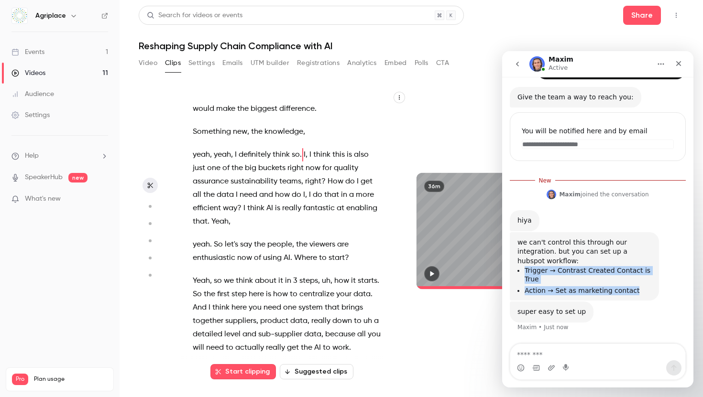
drag, startPoint x: 631, startPoint y: 292, endPoint x: 517, endPoint y: 268, distance: 116.7
click at [517, 268] on ul "Trigger → Contrast Created Contact is True Action → Set as marketing contact" at bounding box center [584, 280] width 134 height 29
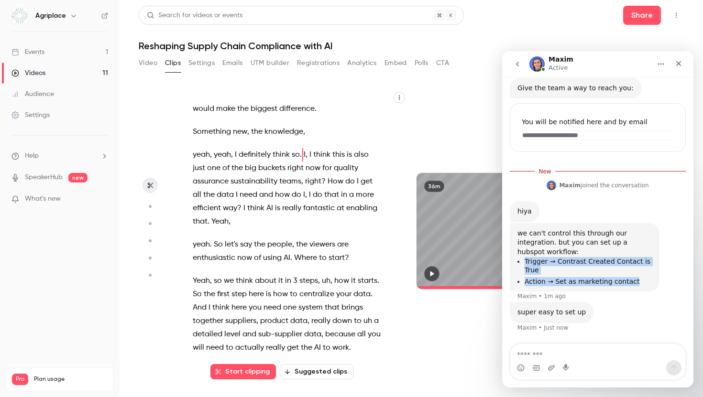
scroll to position [103, 0]
click at [574, 268] on li "Trigger → Contrast Created Contact is True" at bounding box center [587, 266] width 127 height 18
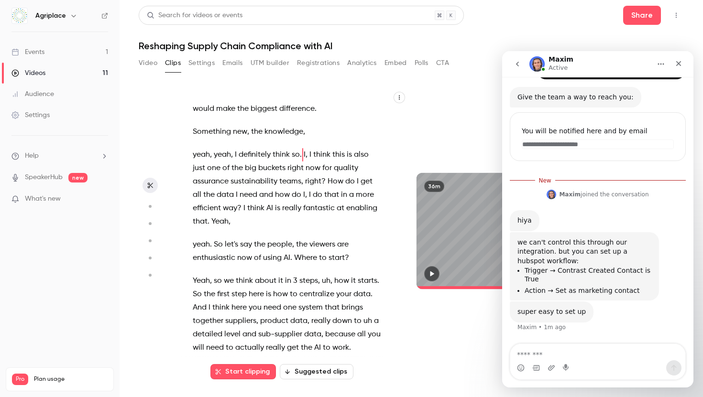
scroll to position [93, 0]
click at [548, 367] on icon "Upload attachment" at bounding box center [551, 368] width 8 height 8
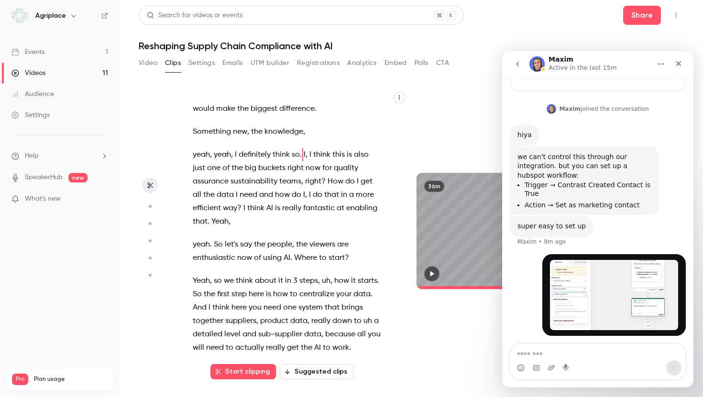
scroll to position [167, 0]
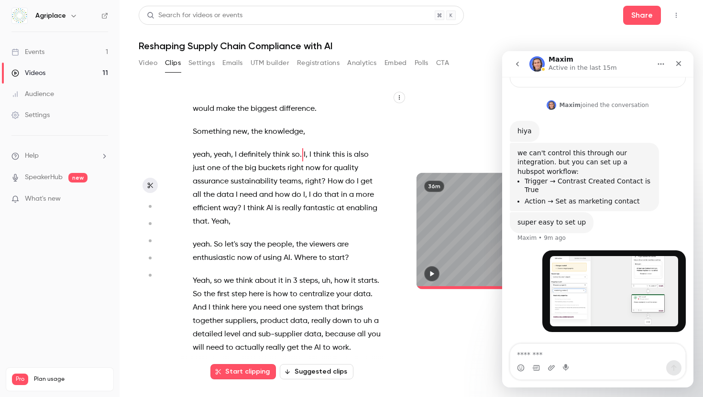
click at [546, 367] on div "Intercom messenger" at bounding box center [597, 367] width 175 height 15
click at [549, 367] on icon "Upload attachment" at bounding box center [551, 367] width 7 height 5
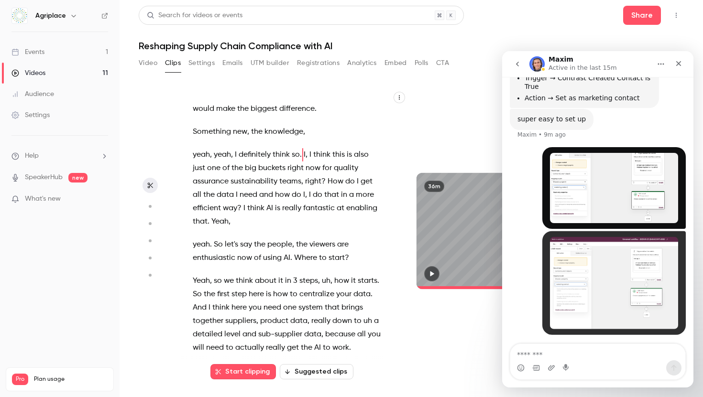
scroll to position [271, 0]
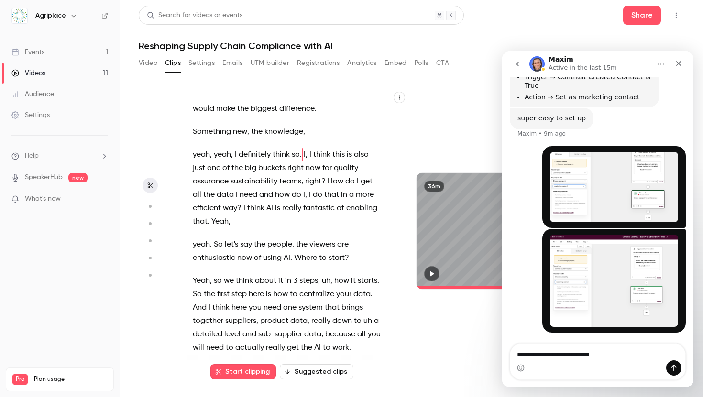
type textarea "**********"
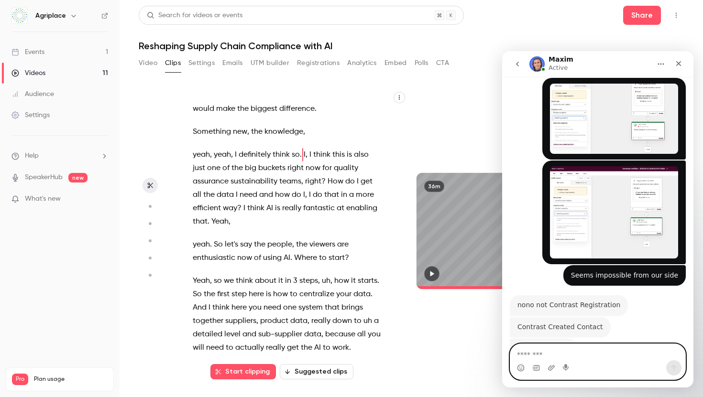
scroll to position [365, 0]
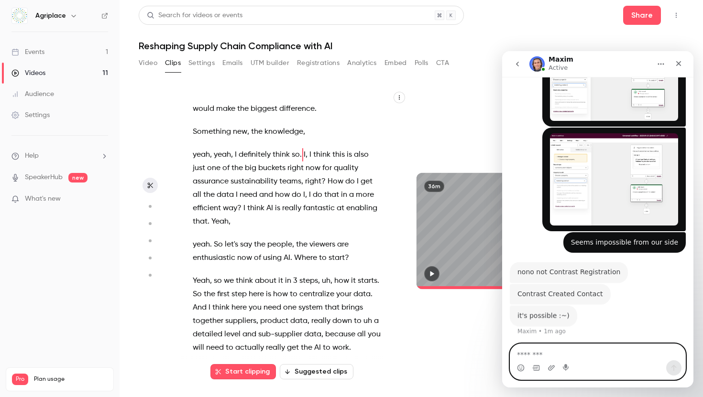
type input "******"
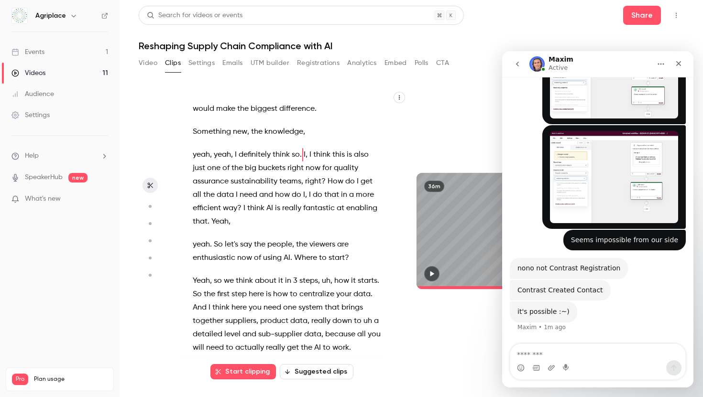
click at [47, 49] on link "Events 1" at bounding box center [59, 52] width 119 height 21
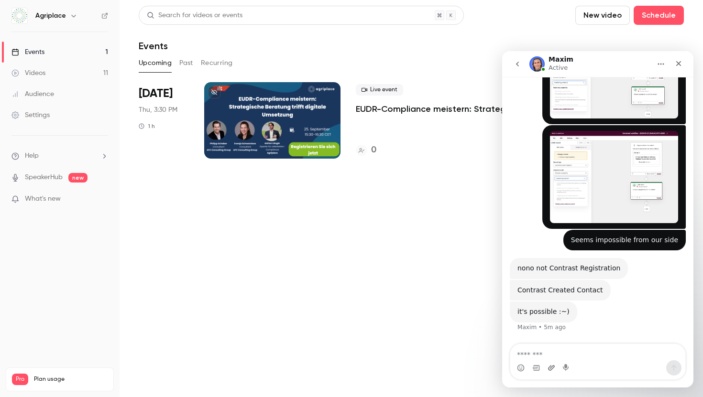
click at [551, 365] on icon "Upload attachment" at bounding box center [551, 368] width 8 height 8
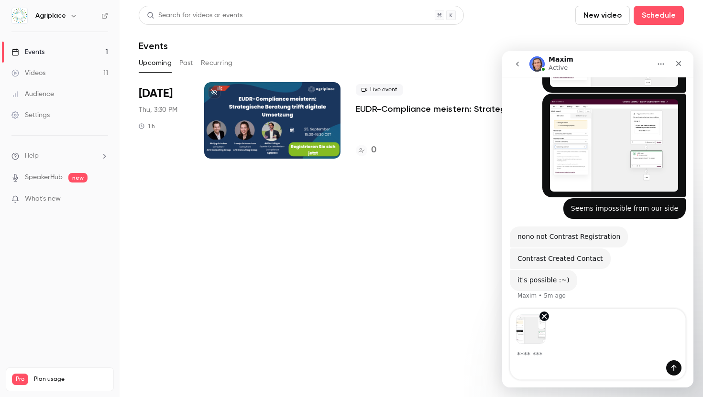
scroll to position [400, 0]
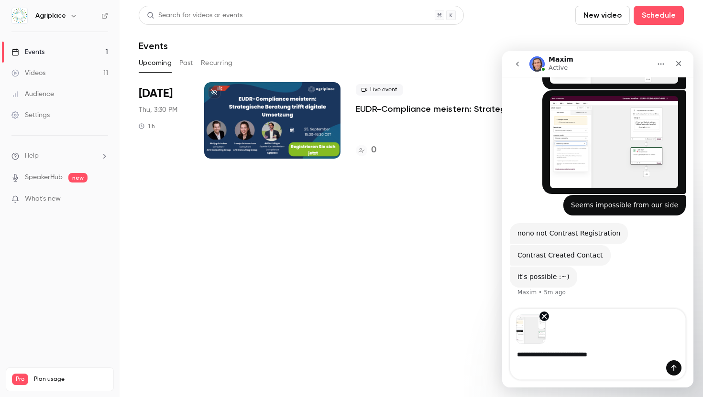
type textarea "**********"
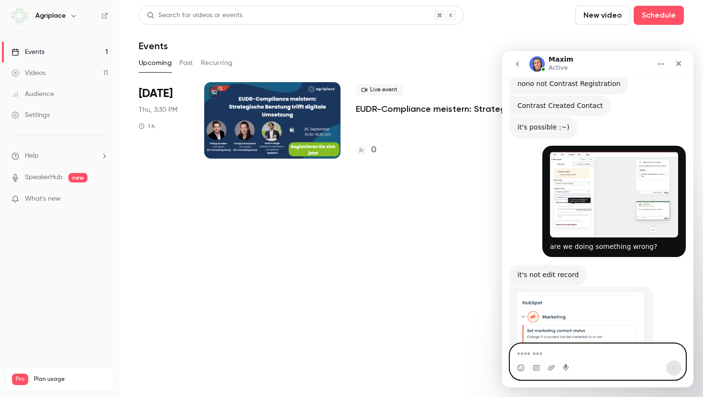
scroll to position [585, 0]
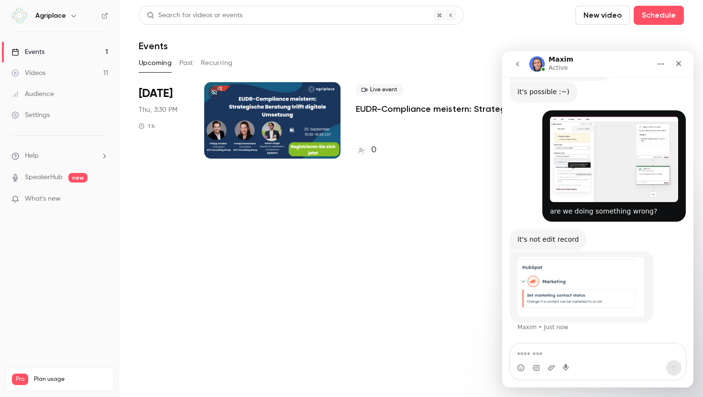
click at [578, 293] on img "Maxim says…" at bounding box center [581, 287] width 128 height 60
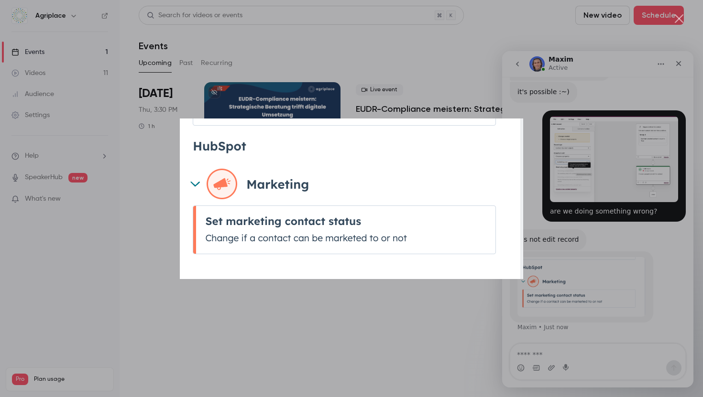
click at [589, 290] on div "Intercom messenger" at bounding box center [351, 198] width 703 height 397
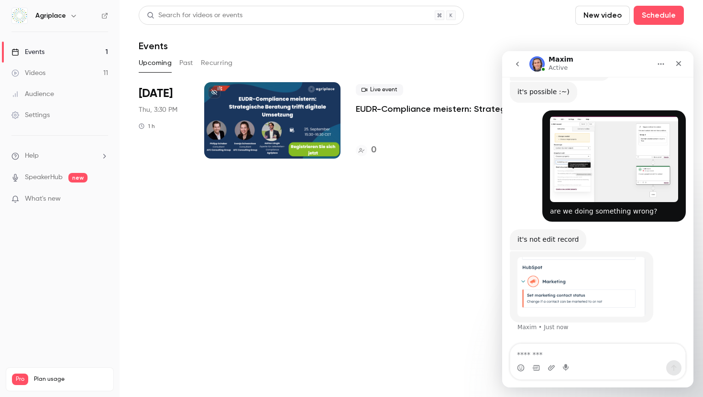
click at [601, 301] on img "Maxim says…" at bounding box center [581, 287] width 128 height 60
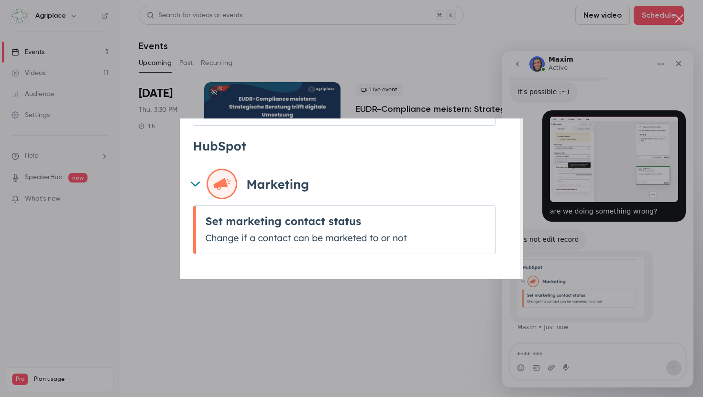
click at [451, 327] on div "Intercom messenger" at bounding box center [351, 198] width 703 height 397
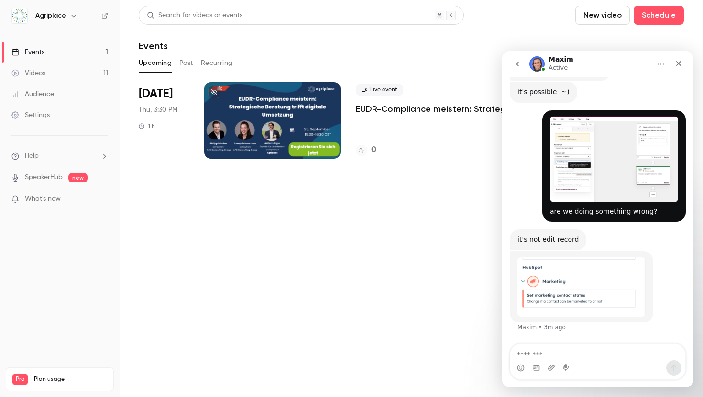
click at [47, 53] on link "Events 1" at bounding box center [59, 52] width 119 height 21
click at [55, 76] on link "Videos 11" at bounding box center [59, 73] width 119 height 21
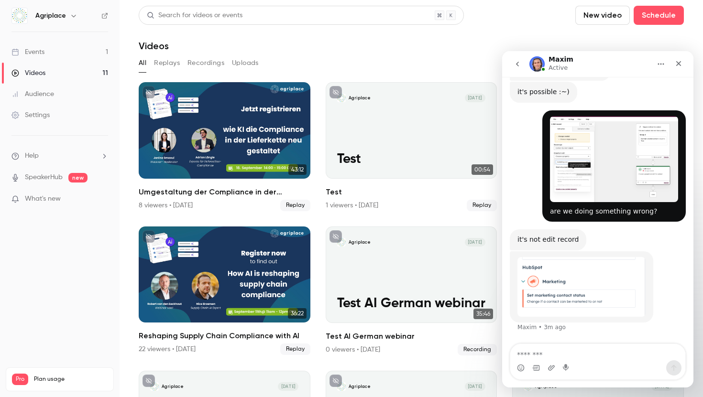
scroll to position [11, 0]
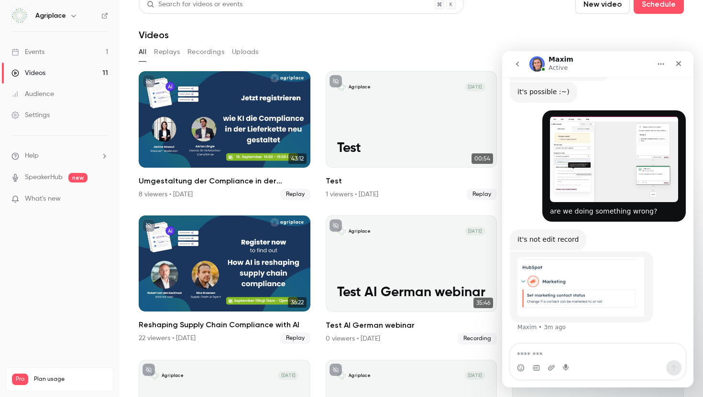
click at [171, 49] on button "Replays" at bounding box center [167, 51] width 26 height 15
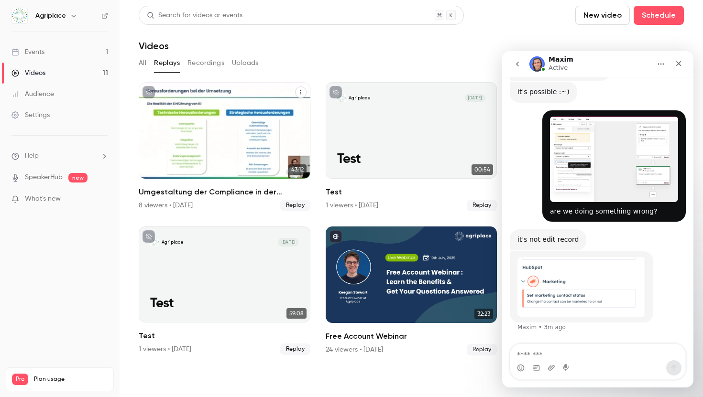
click at [248, 188] on h2 "Umgestaltung der Compliance in der Lieferkette mit KI" at bounding box center [225, 191] width 172 height 11
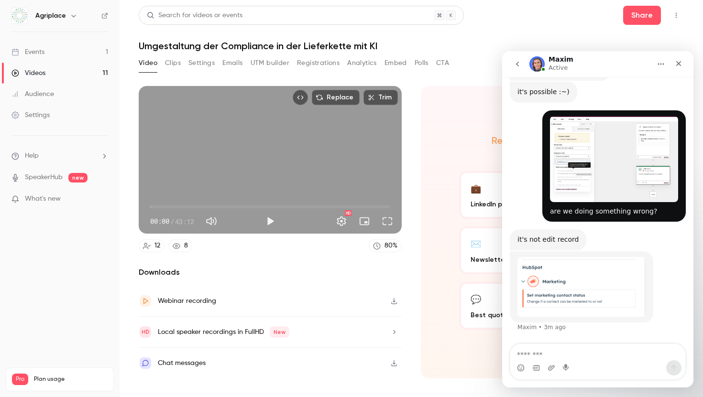
click at [317, 61] on button "Registrations" at bounding box center [318, 62] width 43 height 15
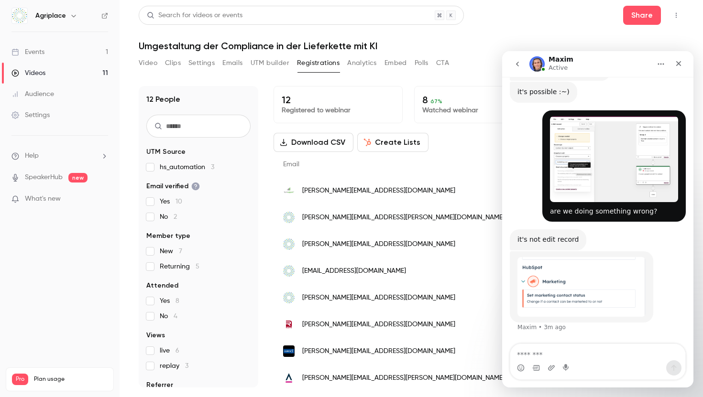
click at [518, 68] on button "go back" at bounding box center [517, 64] width 18 height 18
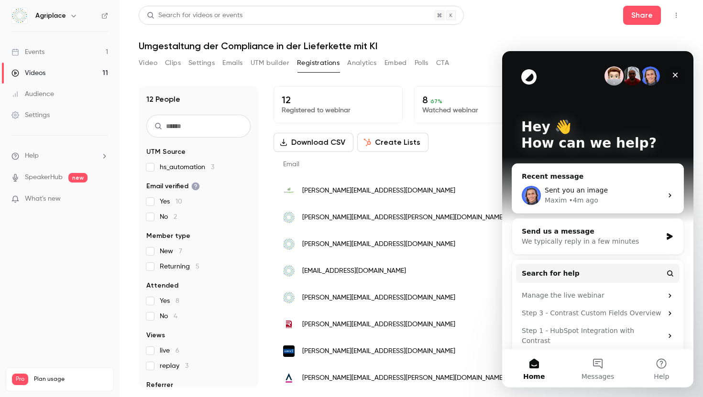
click at [681, 75] on div "Close" at bounding box center [674, 74] width 17 height 17
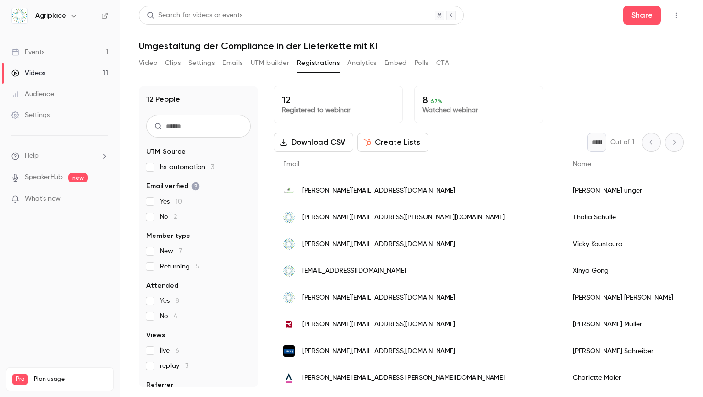
click at [148, 65] on button "Video" at bounding box center [148, 62] width 19 height 15
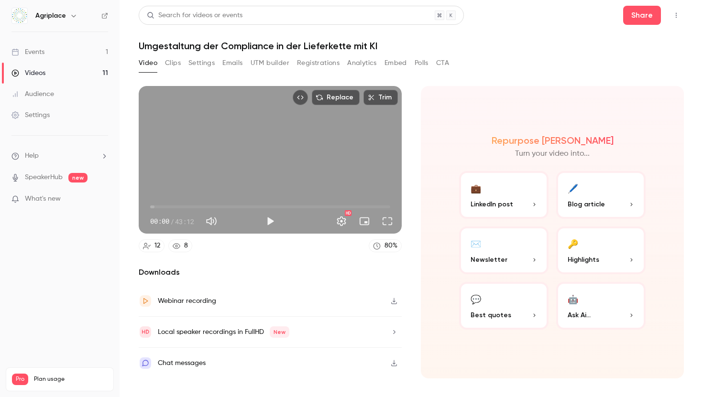
click at [268, 58] on button "UTM builder" at bounding box center [269, 62] width 39 height 15
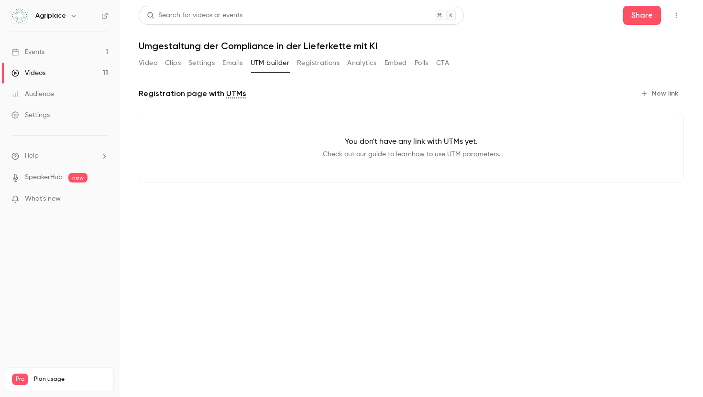
click at [313, 63] on button "Registrations" at bounding box center [318, 62] width 43 height 15
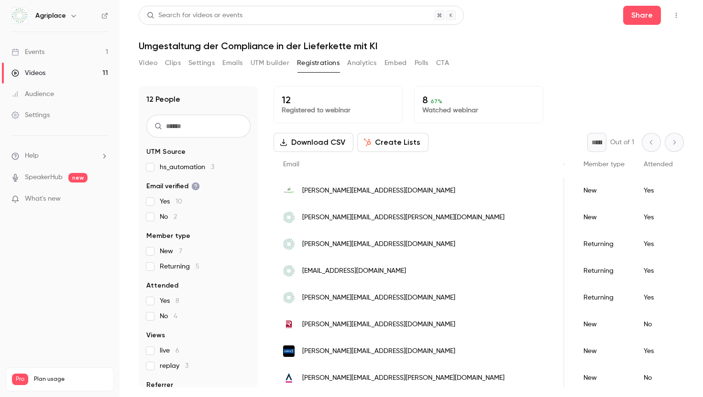
scroll to position [0, 162]
click at [263, 67] on button "UTM builder" at bounding box center [269, 62] width 39 height 15
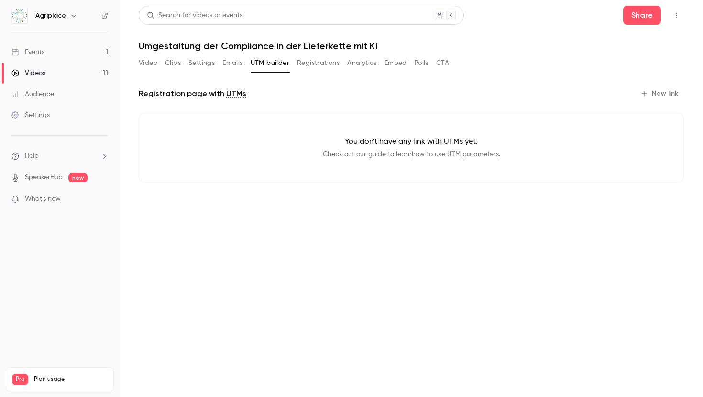
click at [672, 92] on button "New link" at bounding box center [659, 93] width 47 height 15
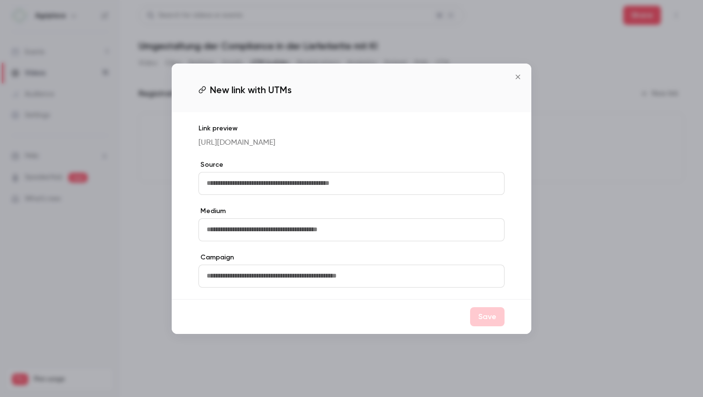
click at [515, 73] on icon "Close" at bounding box center [517, 77] width 11 height 8
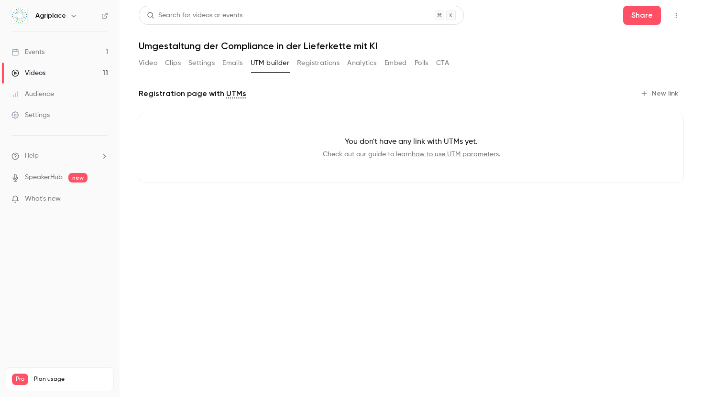
click at [61, 156] on li "Help" at bounding box center [59, 156] width 97 height 10
click at [144, 149] on link "Talk to [GEOGRAPHIC_DATA]" at bounding box center [176, 145] width 105 height 25
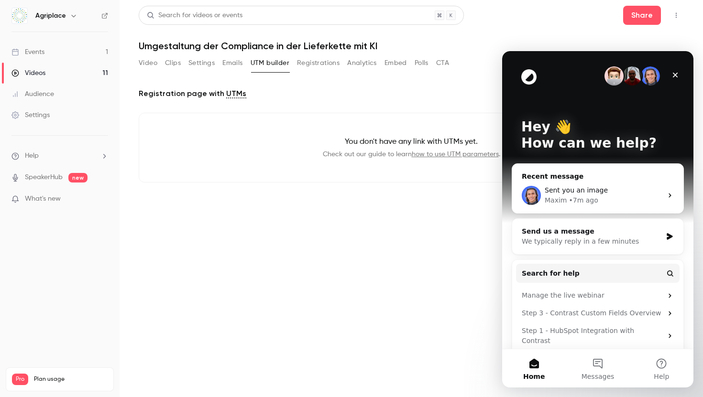
click at [611, 195] on div "Maxim • 7m ago" at bounding box center [603, 200] width 118 height 10
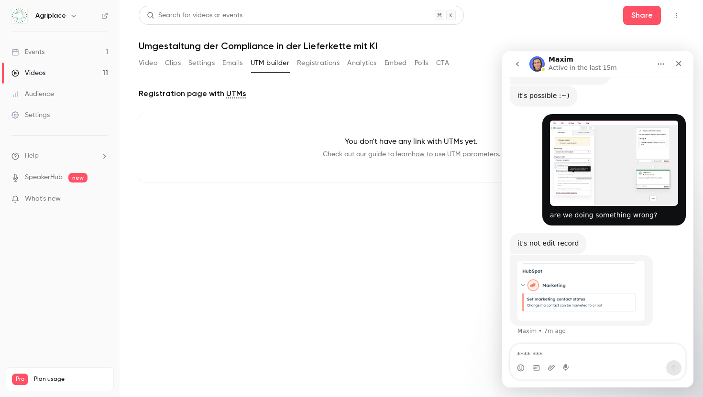
scroll to position [585, 0]
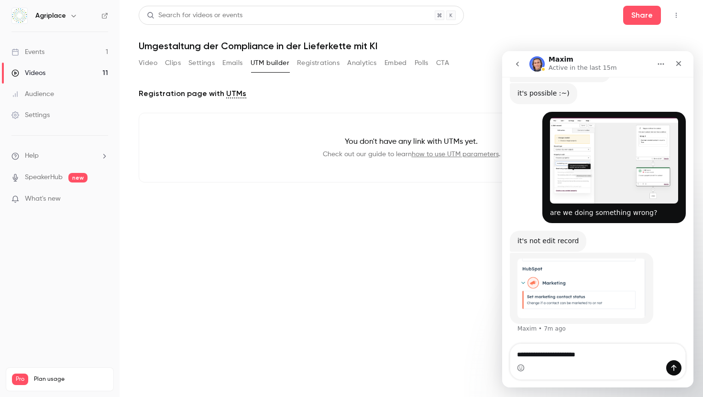
type textarea "**********"
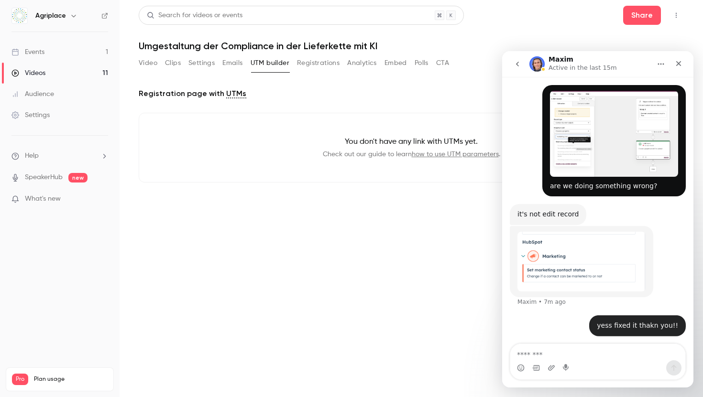
scroll to position [614, 0]
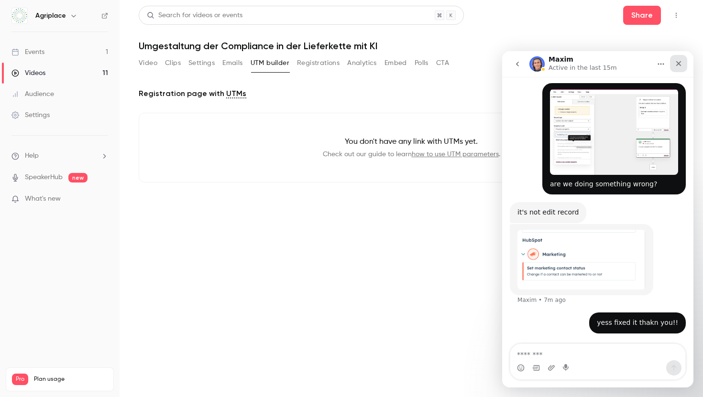
click at [679, 64] on icon "Close" at bounding box center [678, 63] width 5 height 5
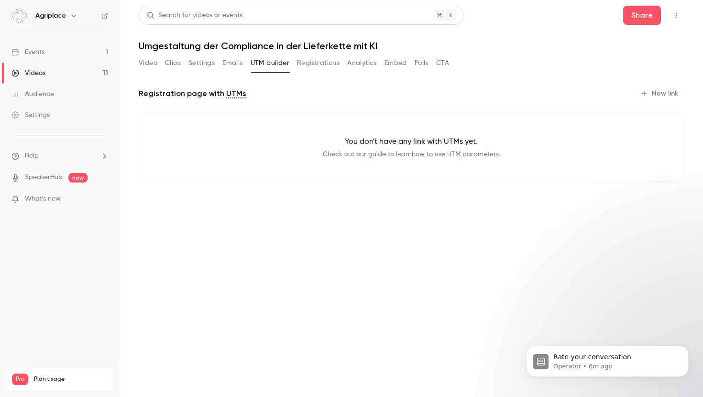
scroll to position [718, 0]
